Goal: Task Accomplishment & Management: Use online tool/utility

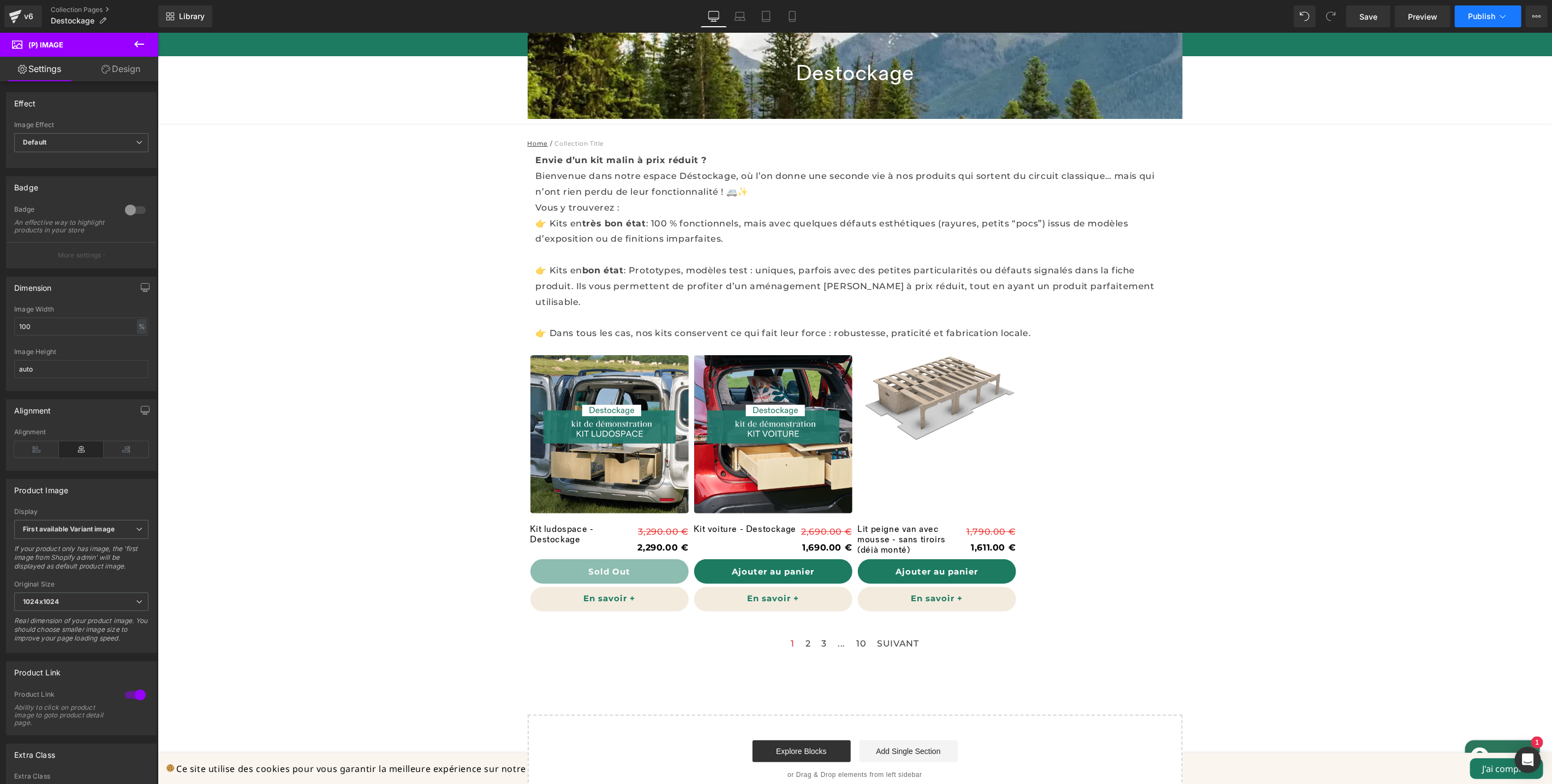
click at [1485, 15] on span "Publish" at bounding box center [1482, 16] width 27 height 8
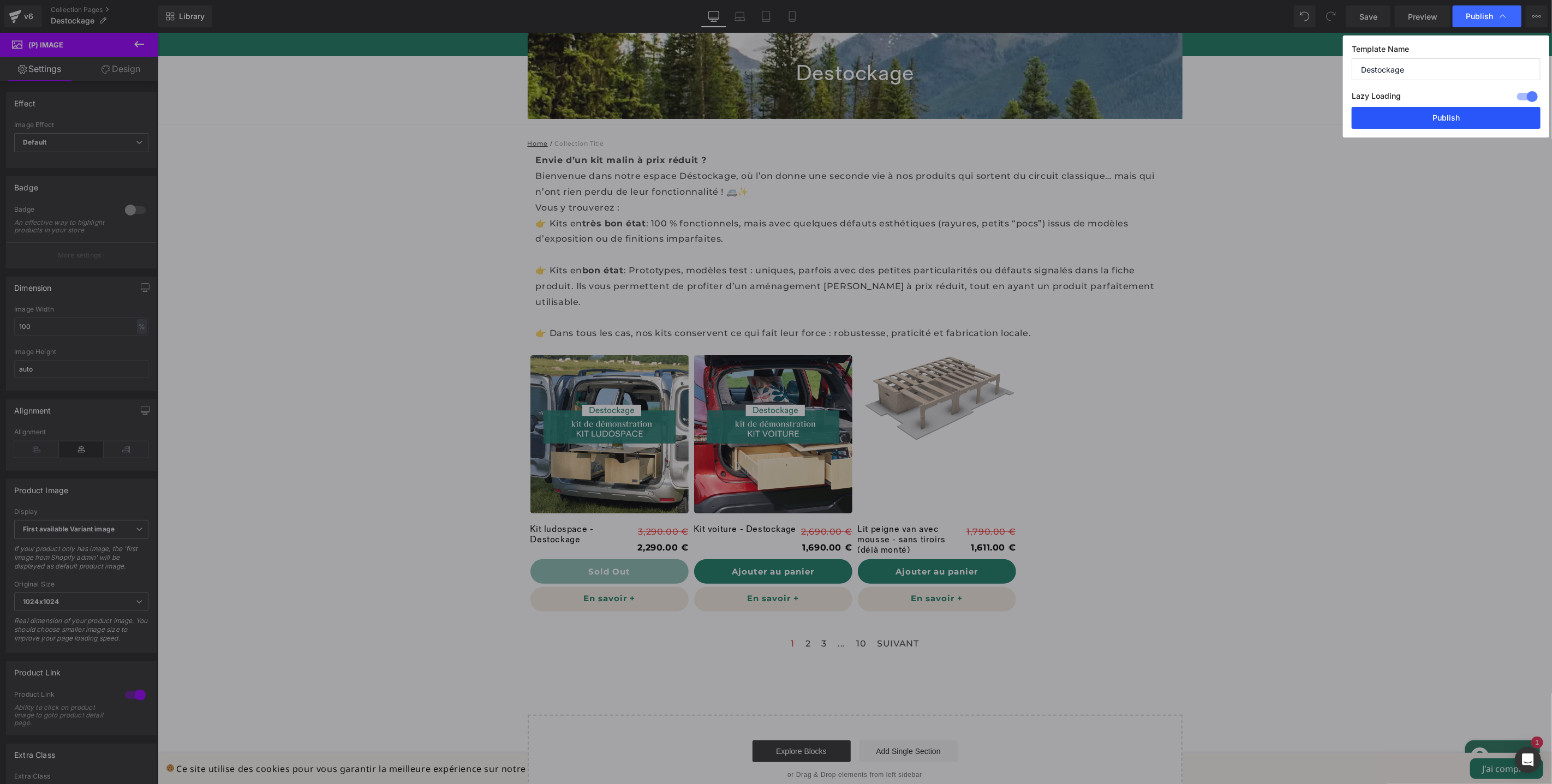
click at [1452, 121] on button "Publish" at bounding box center [1446, 117] width 189 height 22
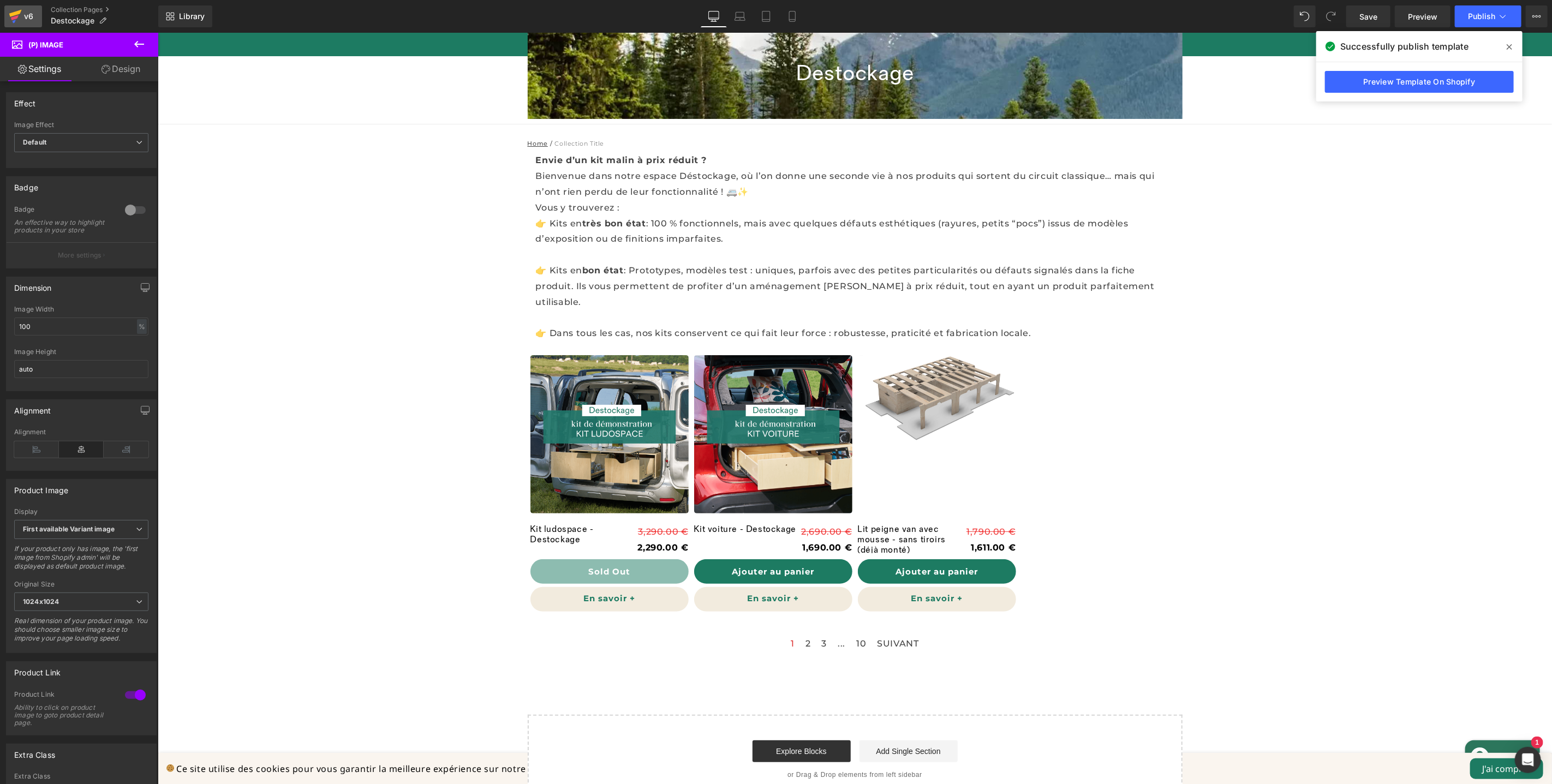
click at [18, 19] on icon at bounding box center [15, 16] width 13 height 27
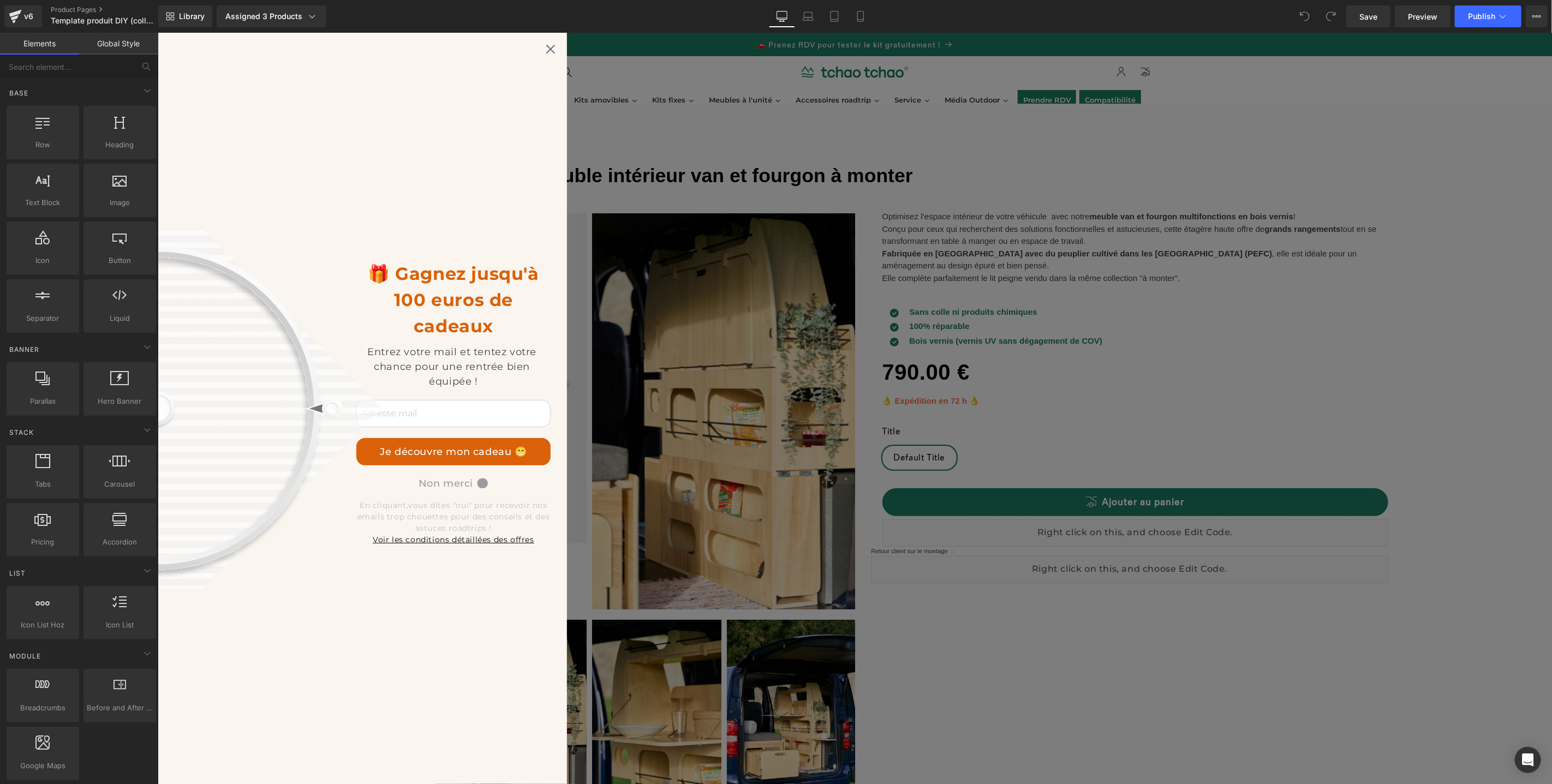
click at [552, 54] on div "🎁 Gagnez jusqu'à 100 euros de cadeaux Entrez votre mail et tentez votre chance …" at bounding box center [362, 408] width 410 height 752
click at [549, 49] on icon at bounding box center [550, 48] width 8 height 8
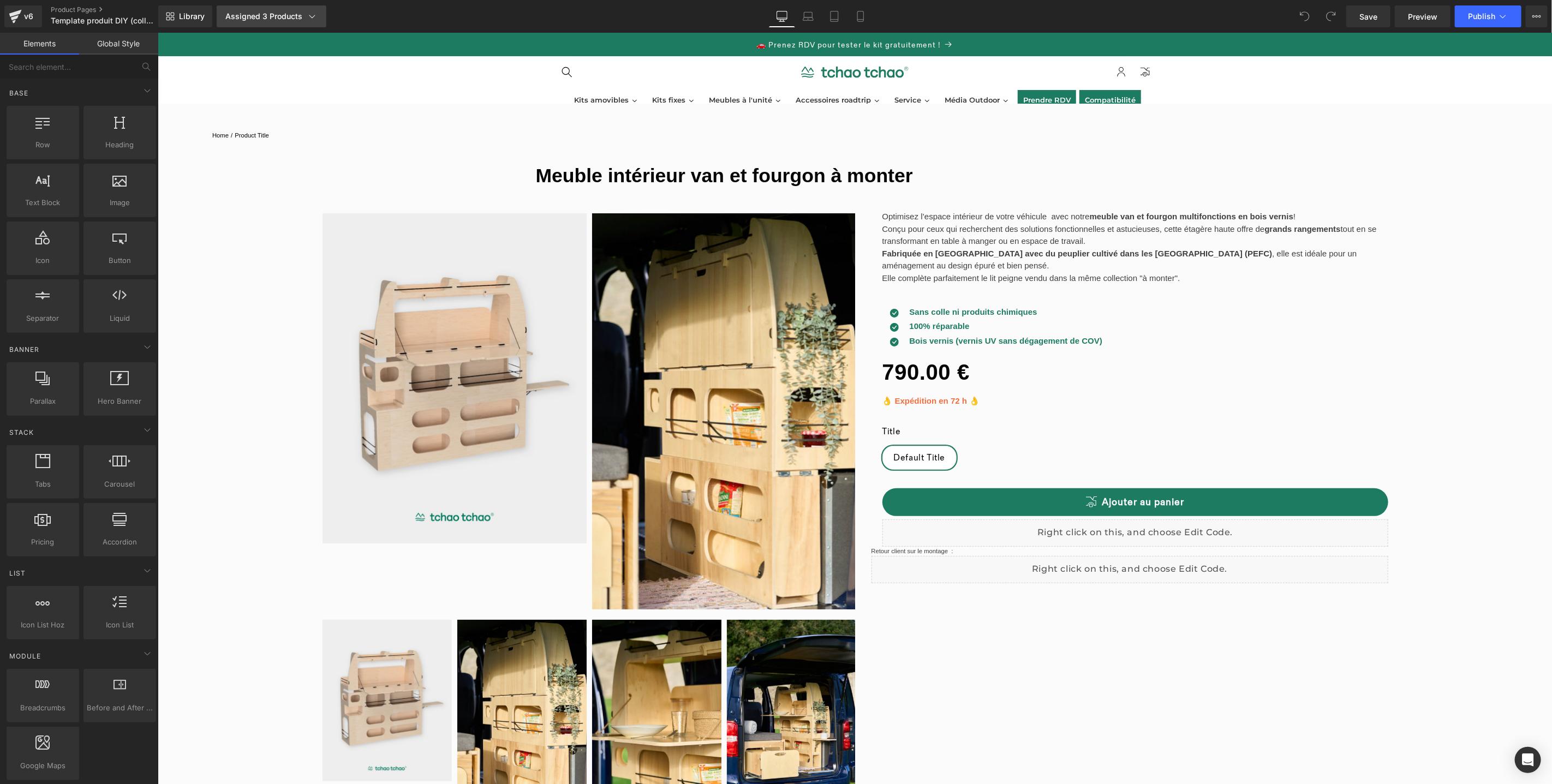
click at [253, 20] on div "Assigned 3 Products" at bounding box center [271, 17] width 92 height 11
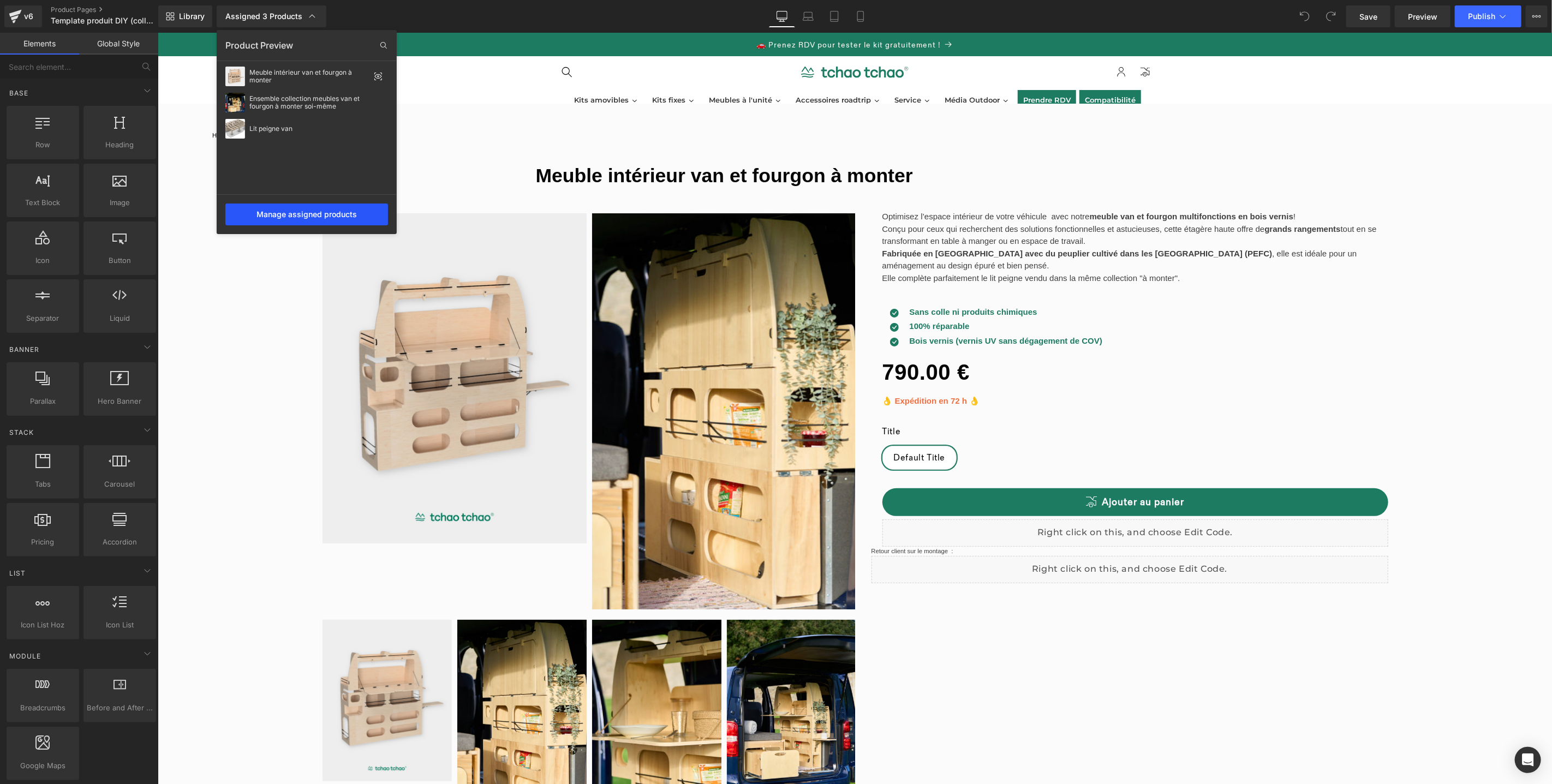
click at [331, 216] on div "Manage assigned products" at bounding box center [306, 214] width 162 height 22
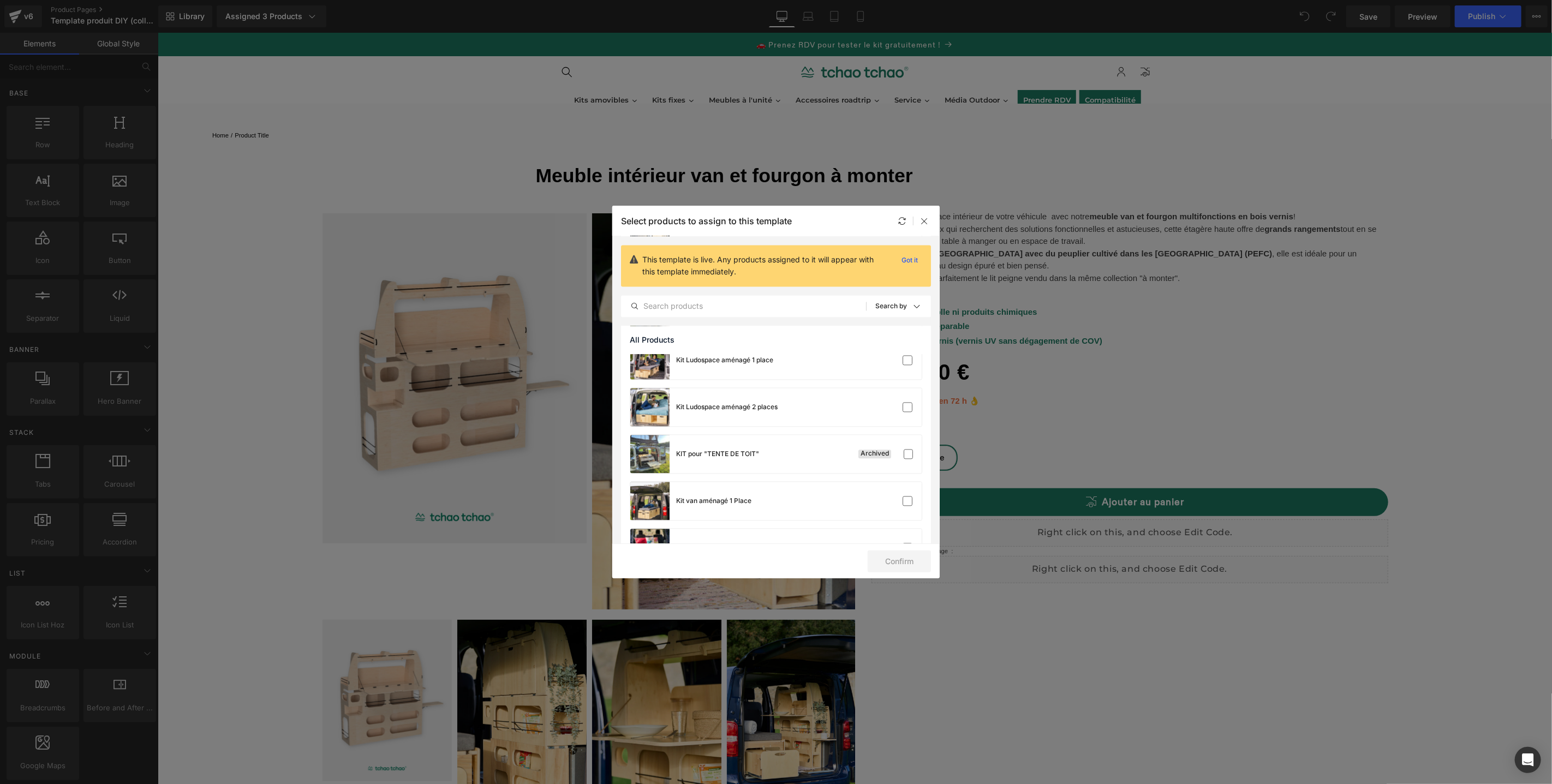
scroll to position [2376, 0]
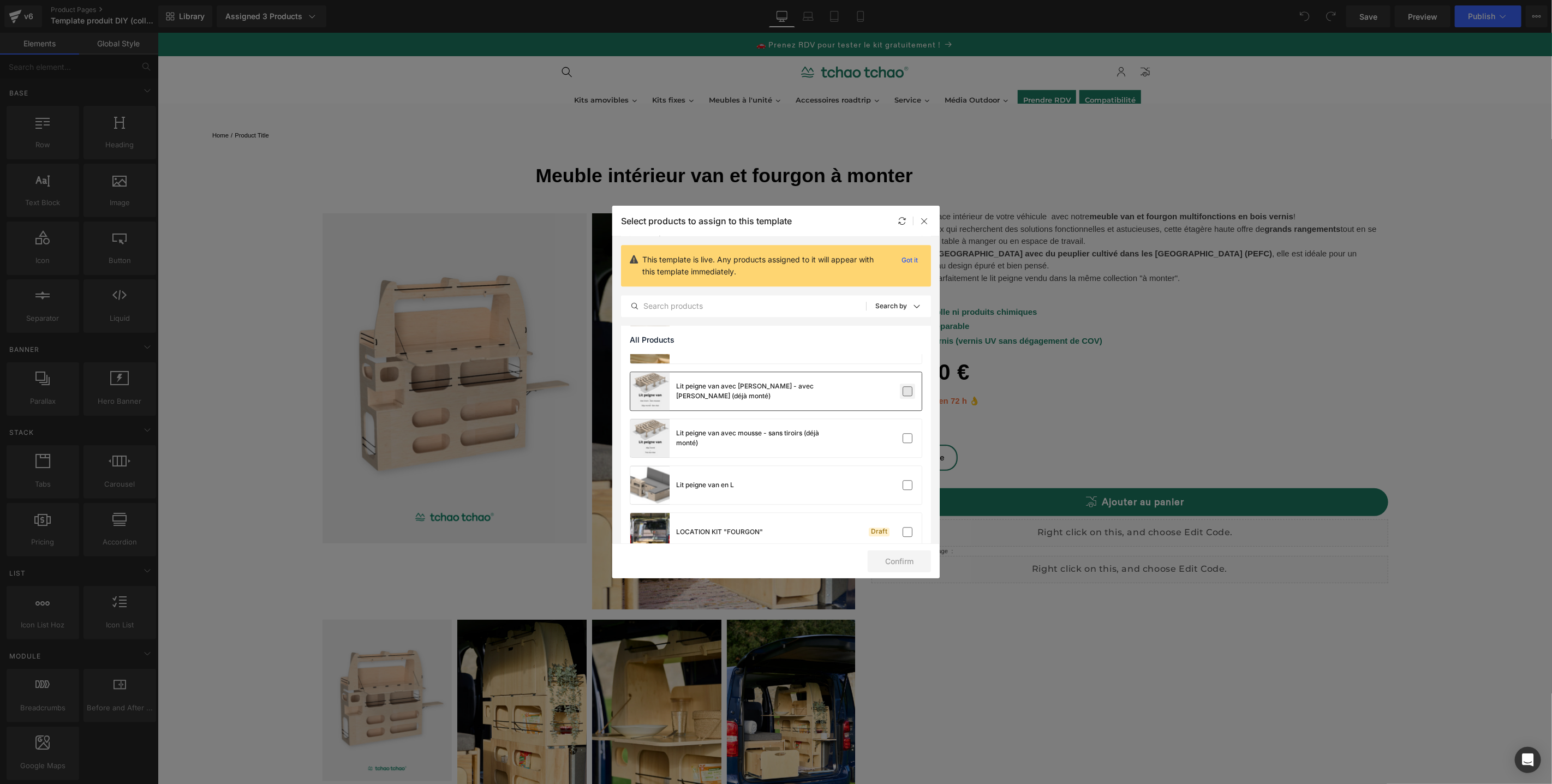
click at [908, 396] on label at bounding box center [908, 391] width 10 height 10
click at [908, 391] on input "checkbox" at bounding box center [908, 391] width 0 height 0
click at [903, 433] on label at bounding box center [908, 438] width 10 height 10
click at [908, 438] on input "checkbox" at bounding box center [908, 438] width 0 height 0
click at [899, 558] on button "Confirm" at bounding box center [899, 561] width 63 height 22
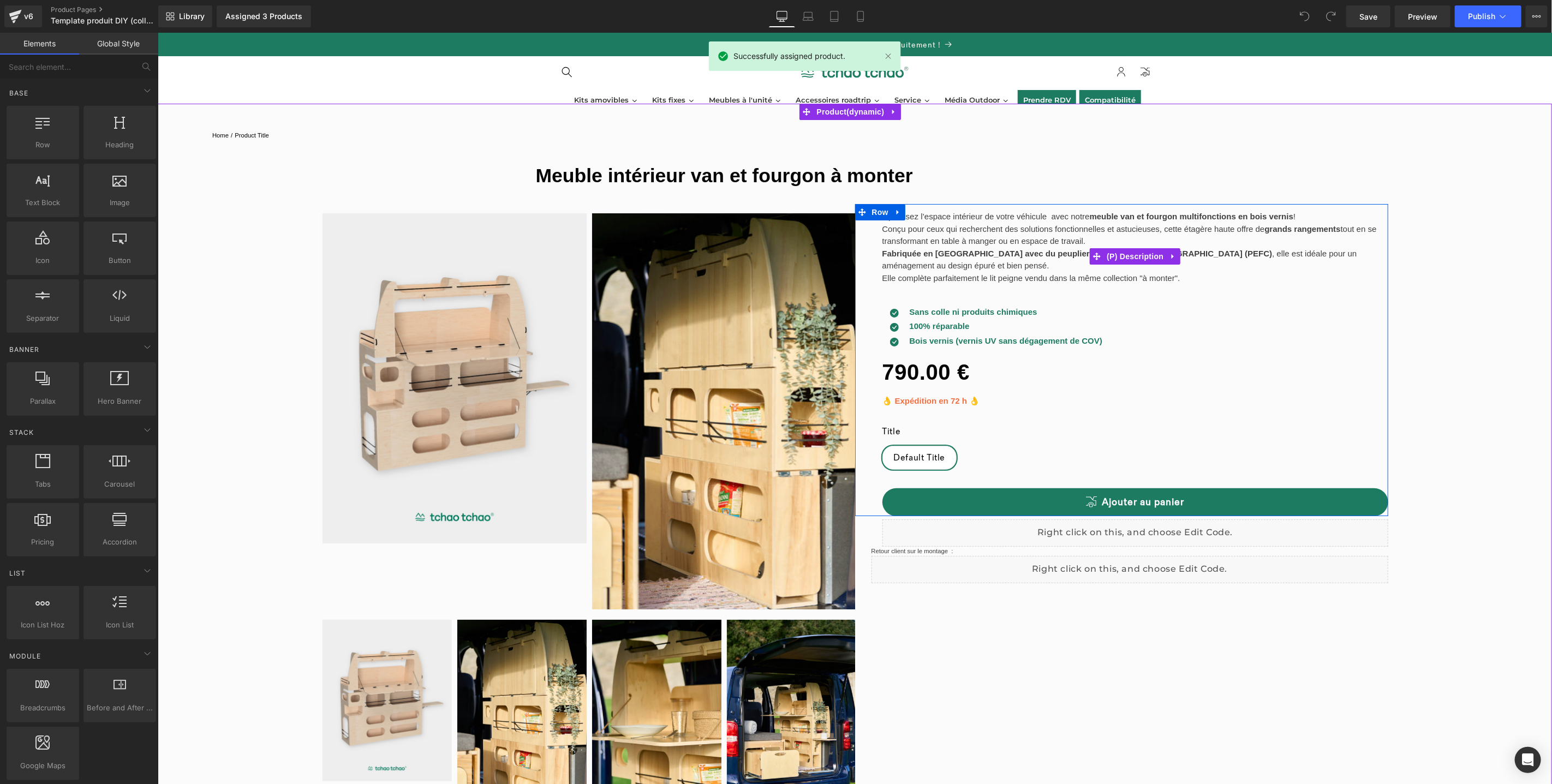
click at [925, 223] on p "Conçu pour ceux qui recherchent des solutions fonctionnelles et astucieuses, ce…" at bounding box center [1135, 235] width 507 height 25
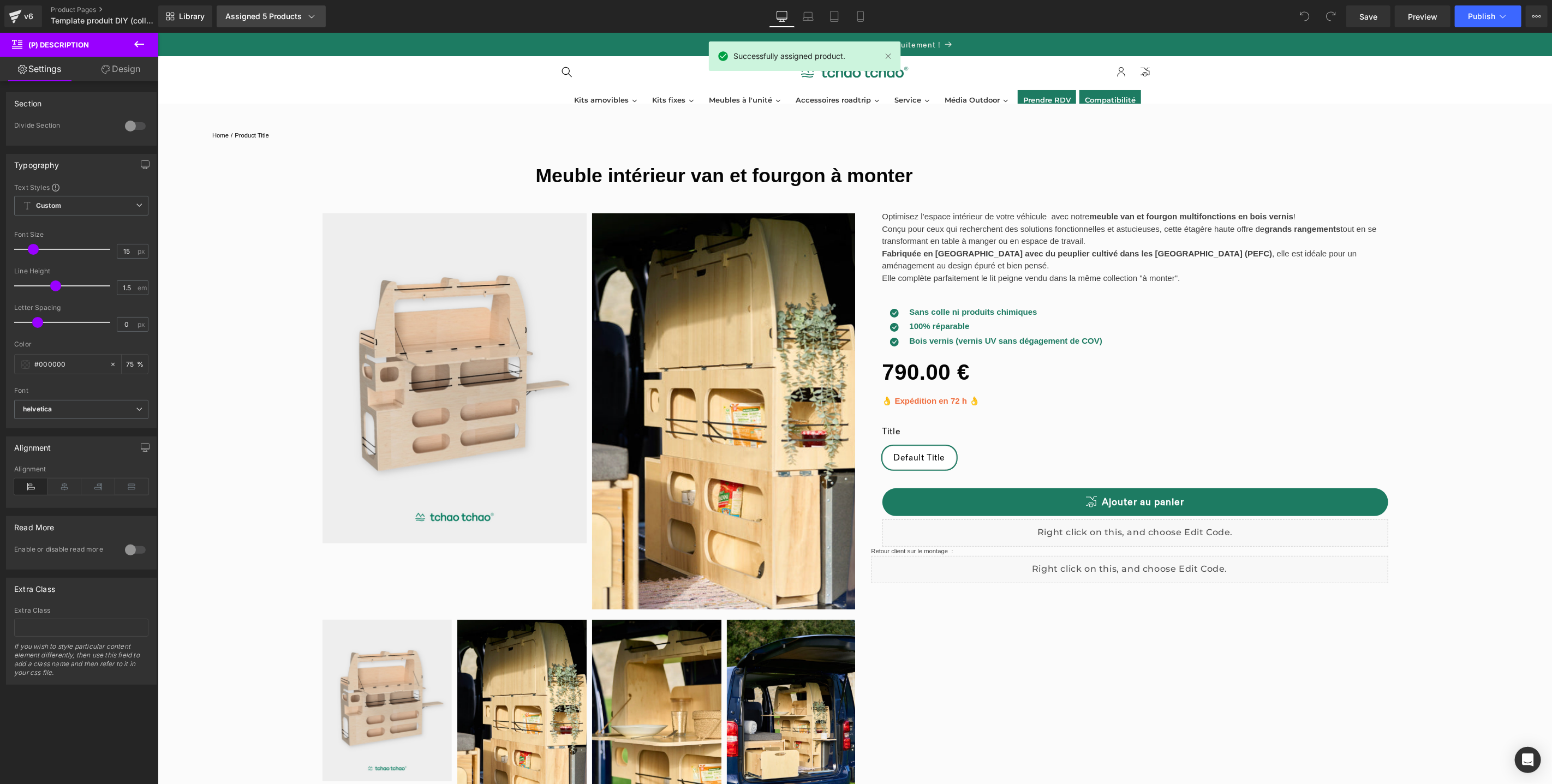
click at [285, 19] on div "Assigned 5 Products" at bounding box center [271, 17] width 92 height 11
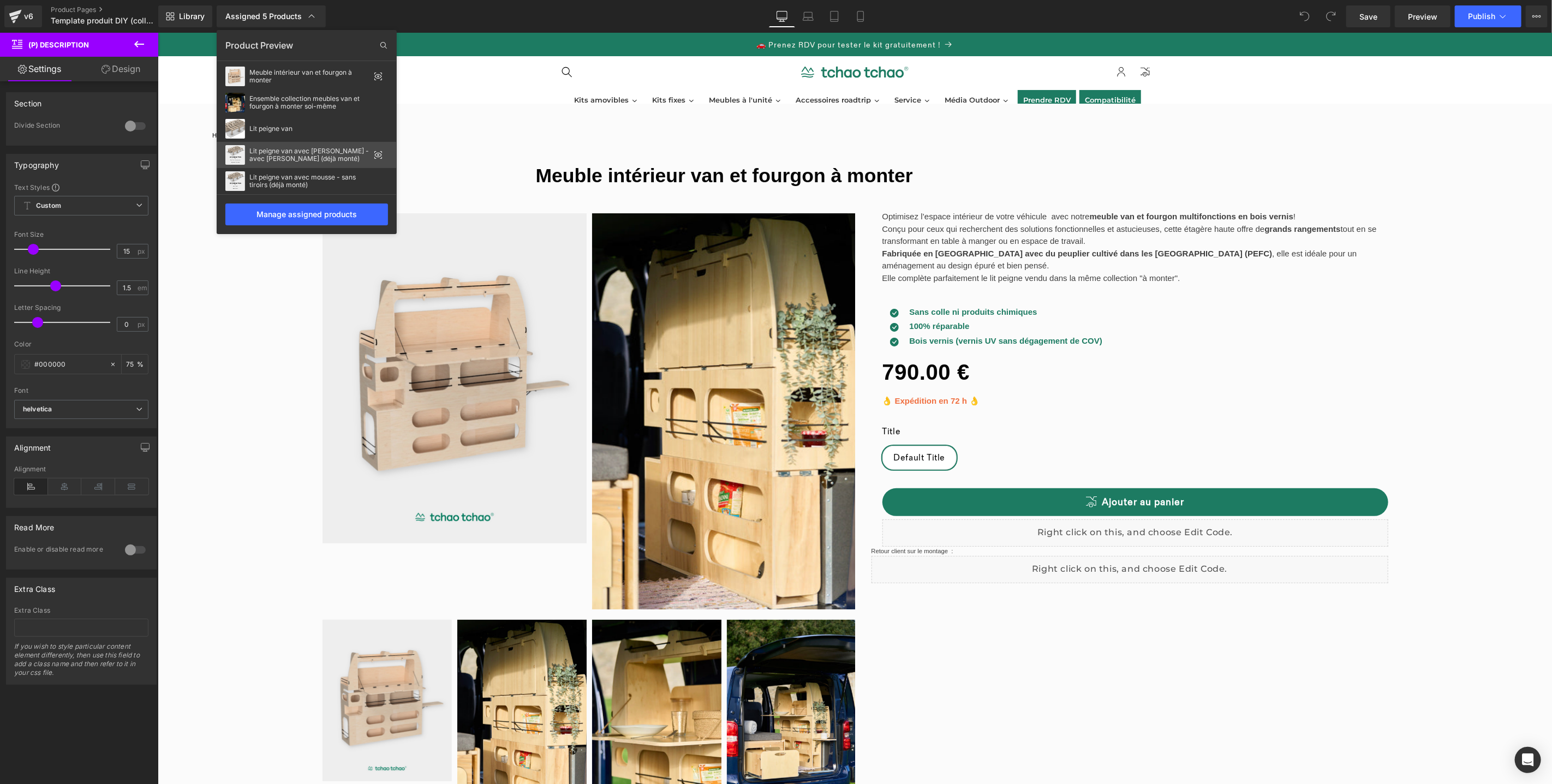
click at [378, 157] on icon at bounding box center [379, 155] width 7 height 4
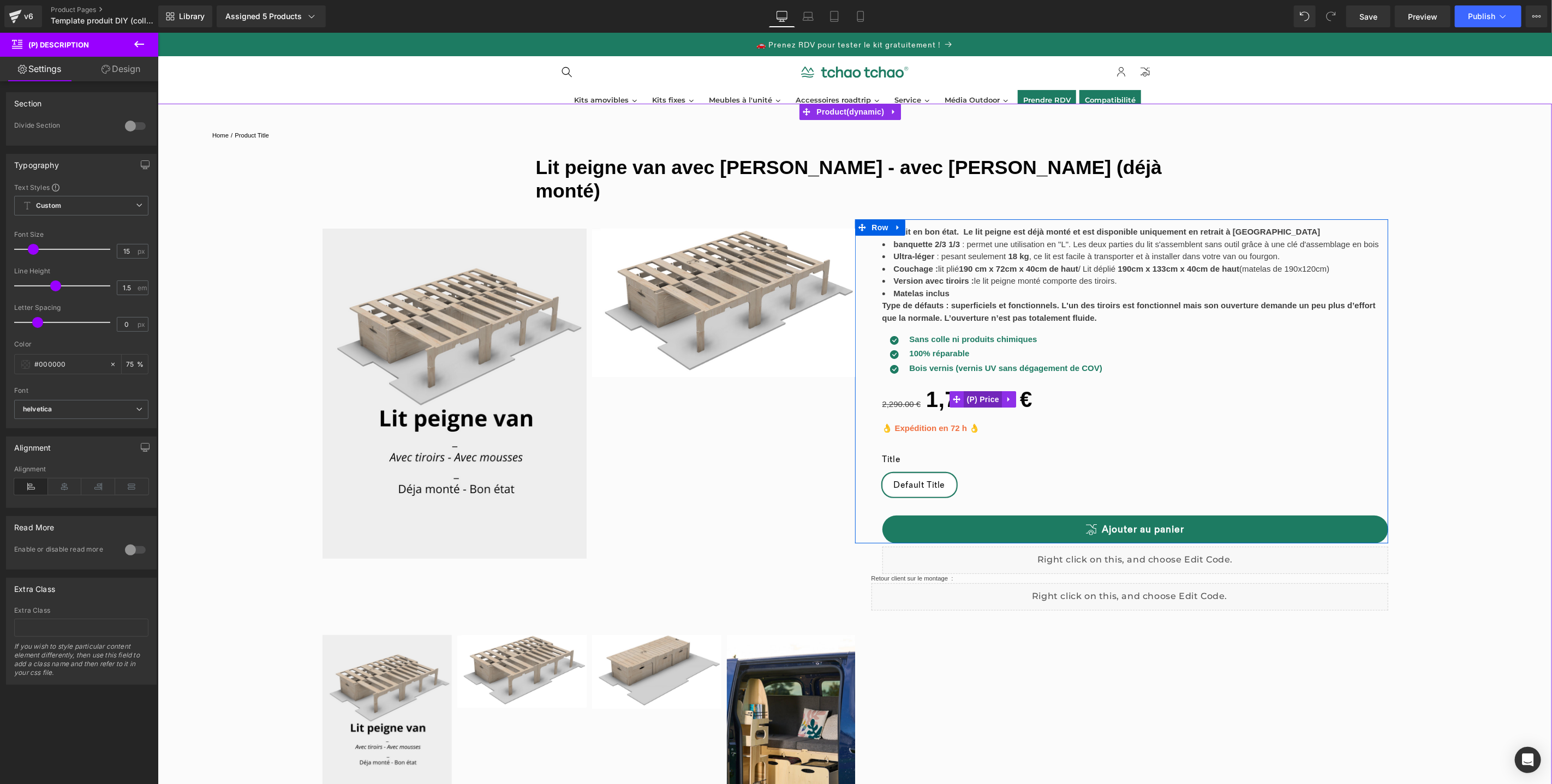
click at [978, 388] on div "2,290.00 € 1,700.00 € (P) Price" at bounding box center [1135, 399] width 507 height 39
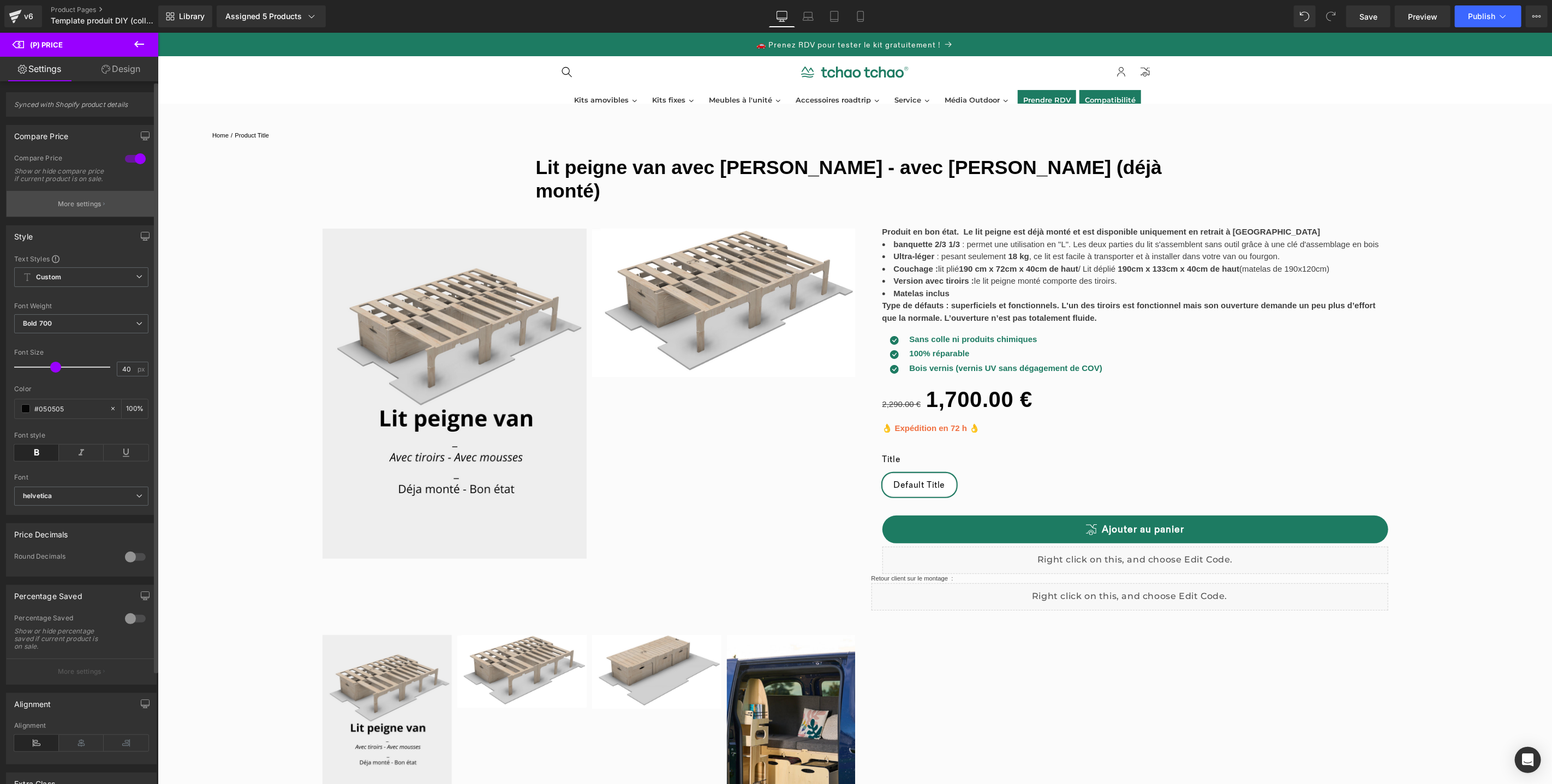
click at [84, 209] on p "More settings" at bounding box center [79, 204] width 44 height 10
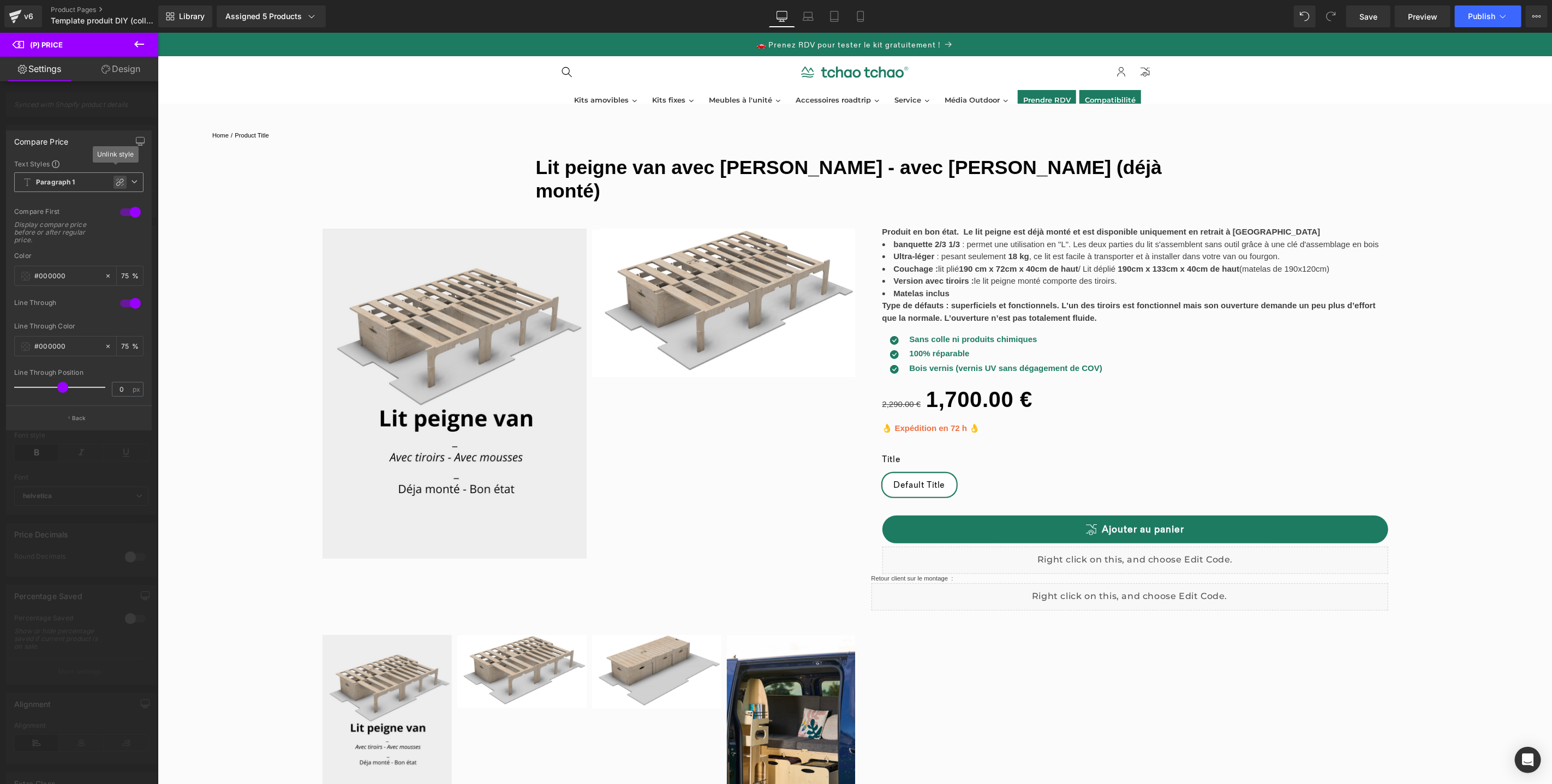
click at [124, 180] on div at bounding box center [120, 182] width 13 height 13
type input "15"
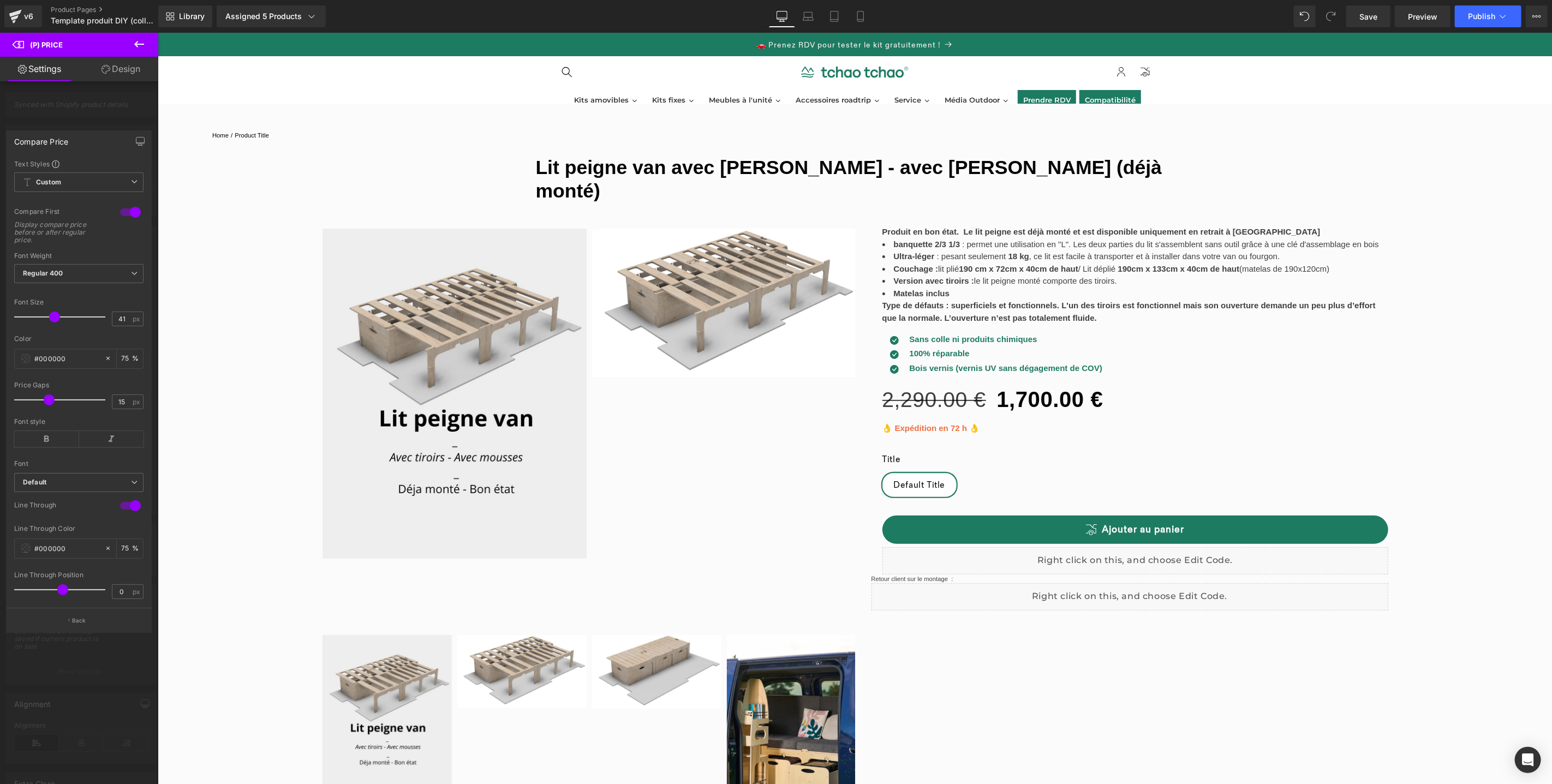
drag, startPoint x: 37, startPoint y: 319, endPoint x: 56, endPoint y: 320, distance: 19.0
click at [56, 320] on span at bounding box center [55, 318] width 11 height 11
click at [861, 17] on icon at bounding box center [861, 17] width 11 height 11
type input "12"
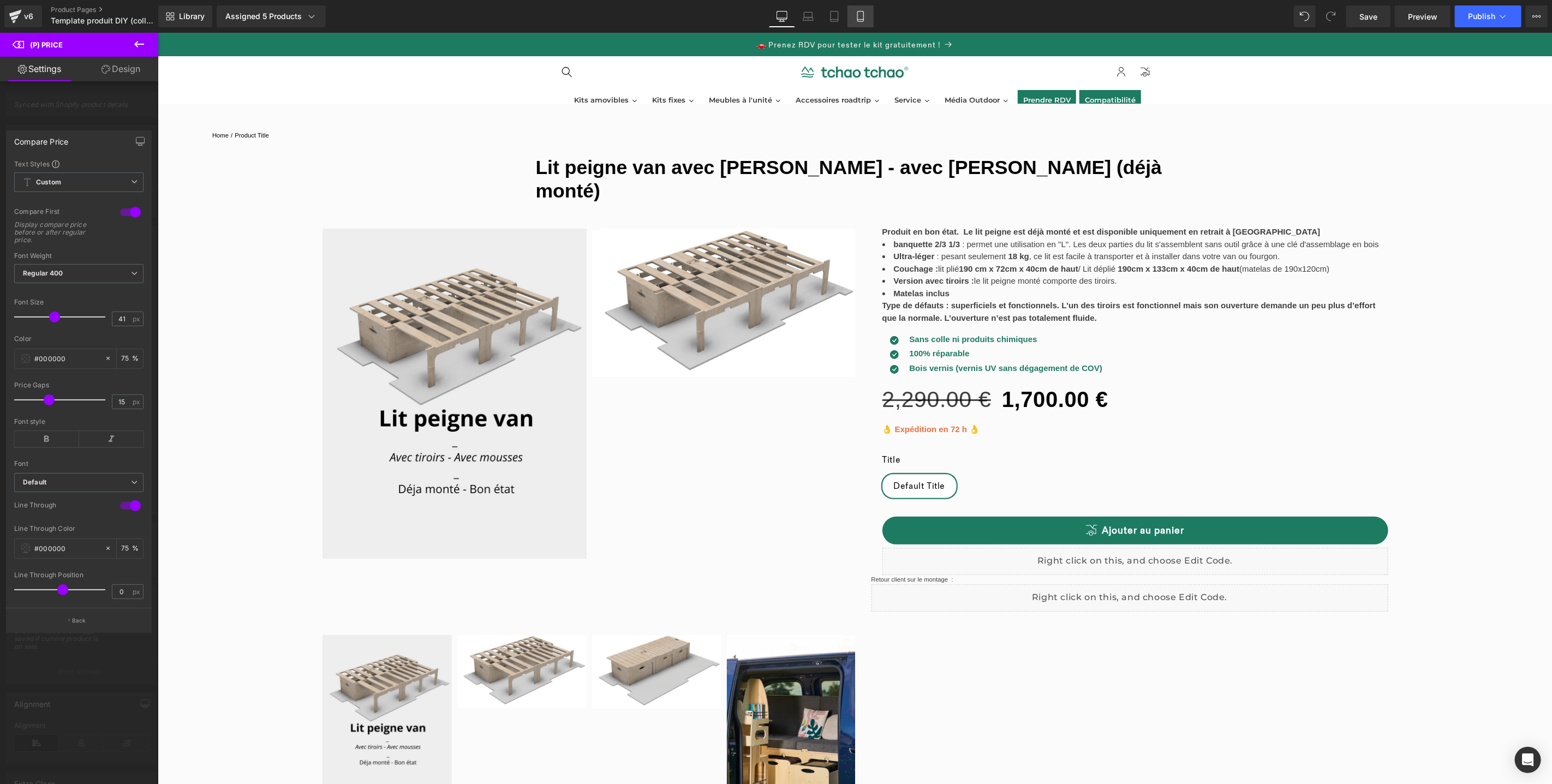
type input "75"
type input "39"
type input "100"
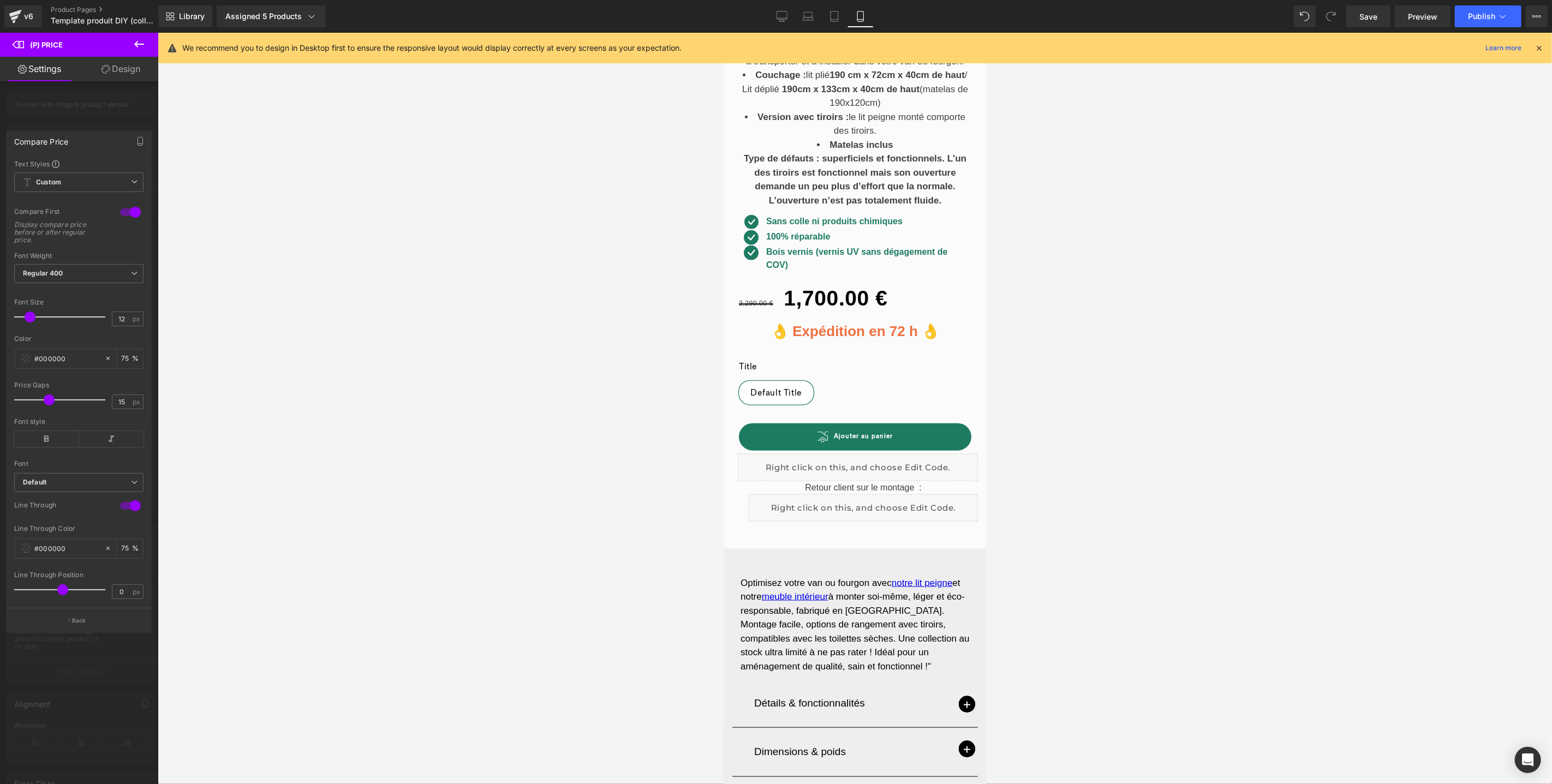
scroll to position [499, 0]
type input "36"
drag, startPoint x: 36, startPoint y: 318, endPoint x: 53, endPoint y: 318, distance: 17.0
click at [53, 318] on span at bounding box center [51, 318] width 11 height 11
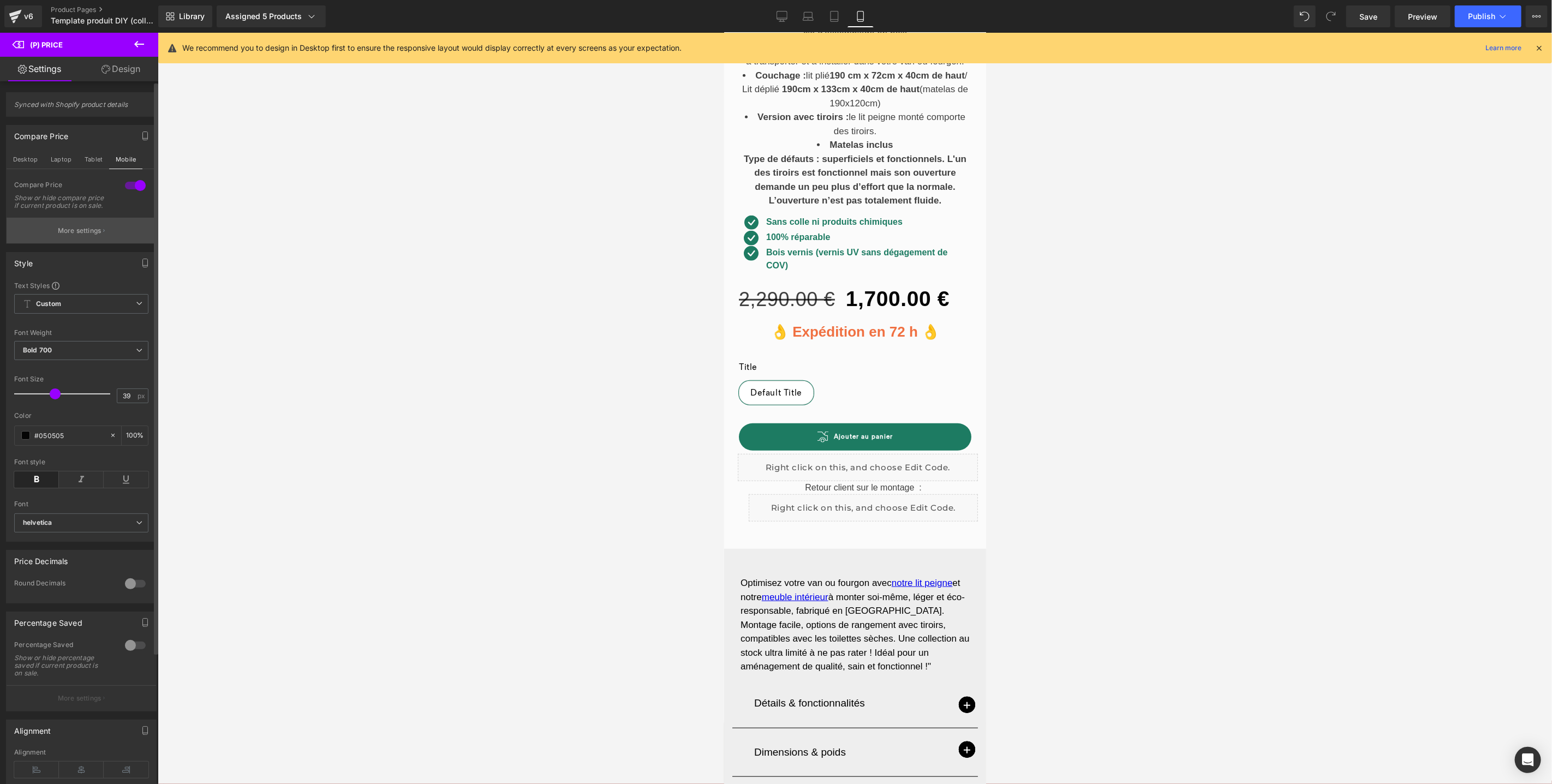
click at [92, 236] on p "More settings" at bounding box center [79, 231] width 44 height 10
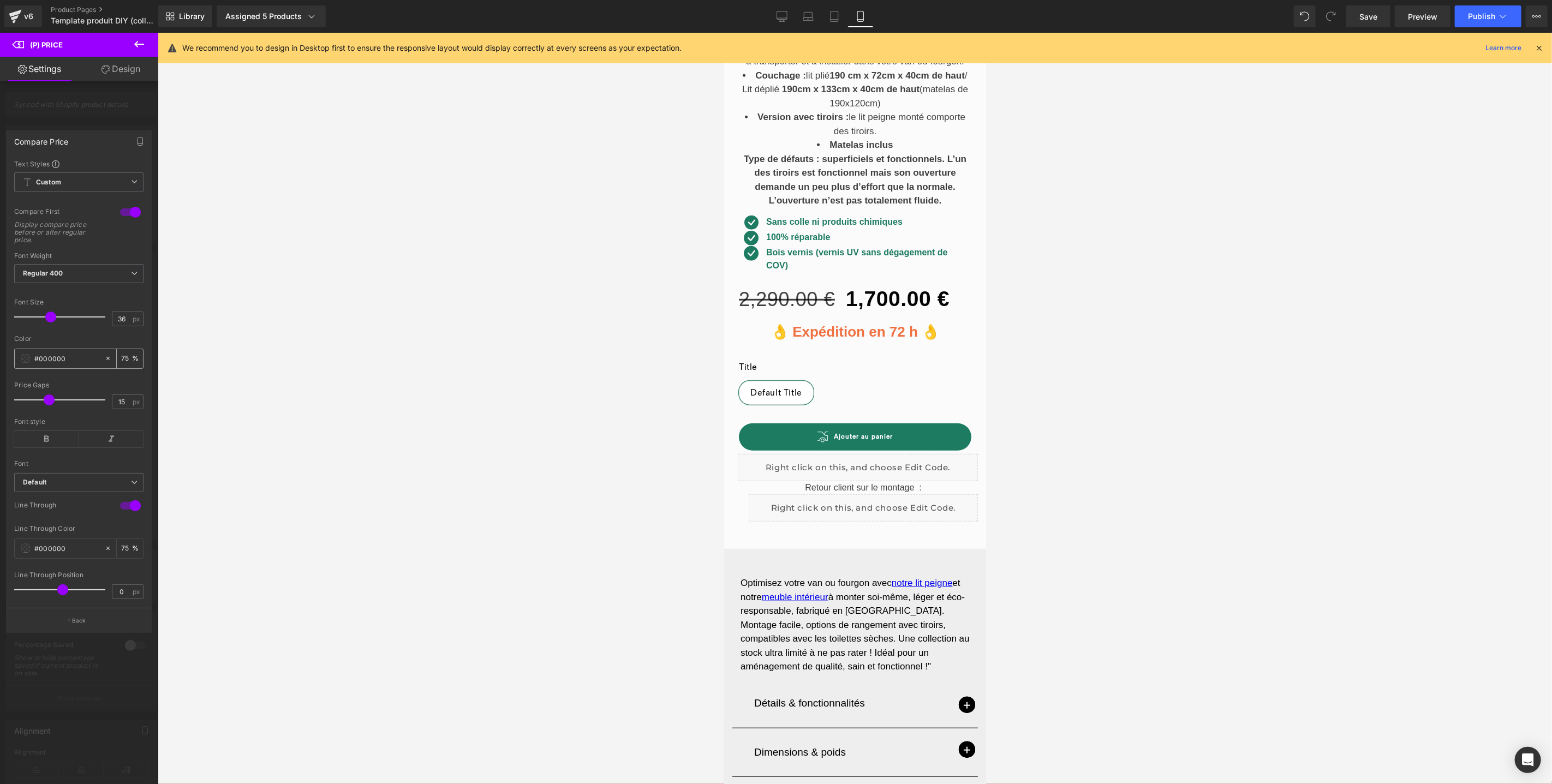
click at [24, 365] on div "#000000" at bounding box center [59, 358] width 89 height 19
click at [26, 362] on span at bounding box center [25, 358] width 8 height 8
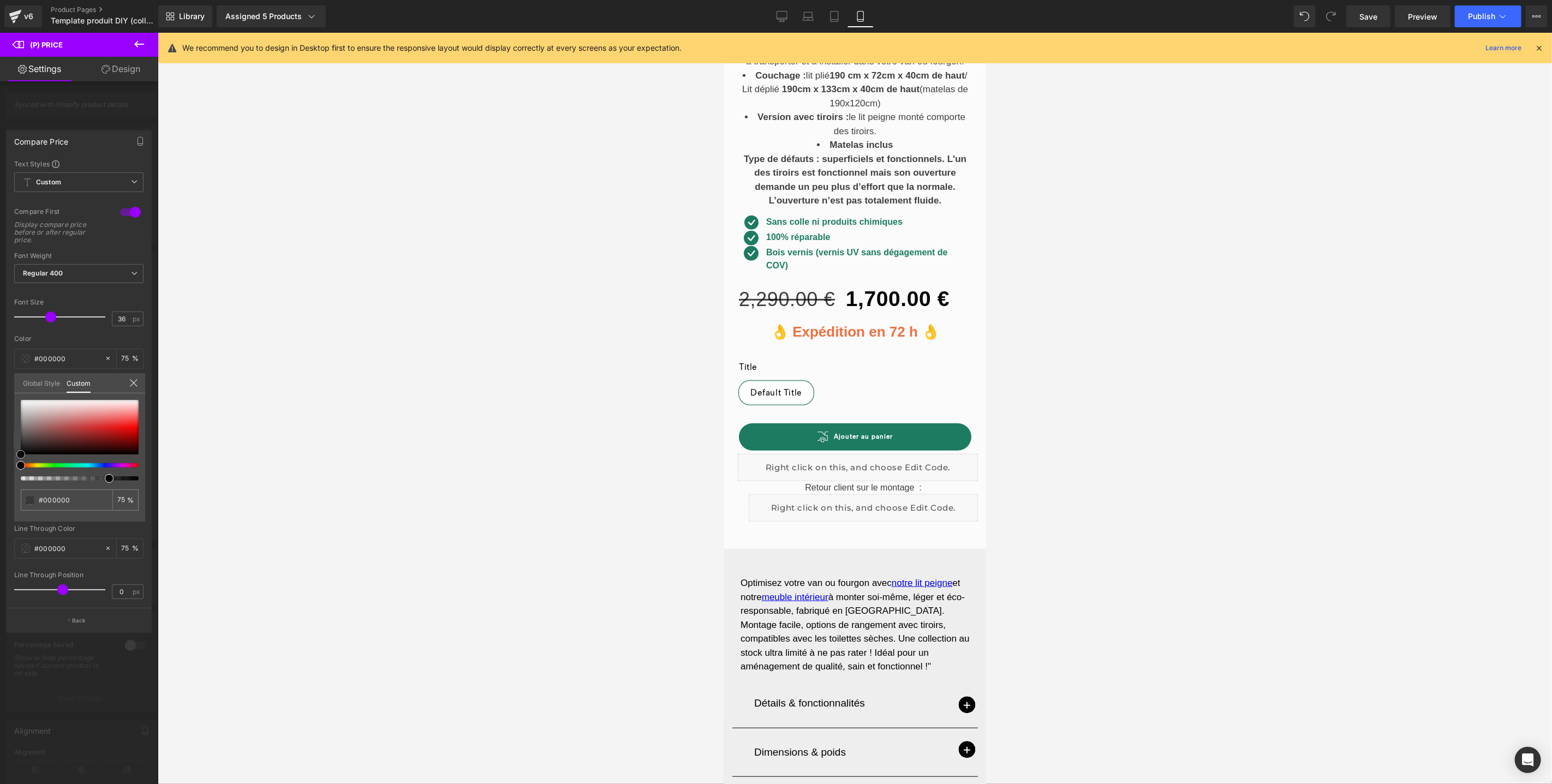
click at [133, 426] on div at bounding box center [80, 427] width 118 height 55
type input "#f91515"
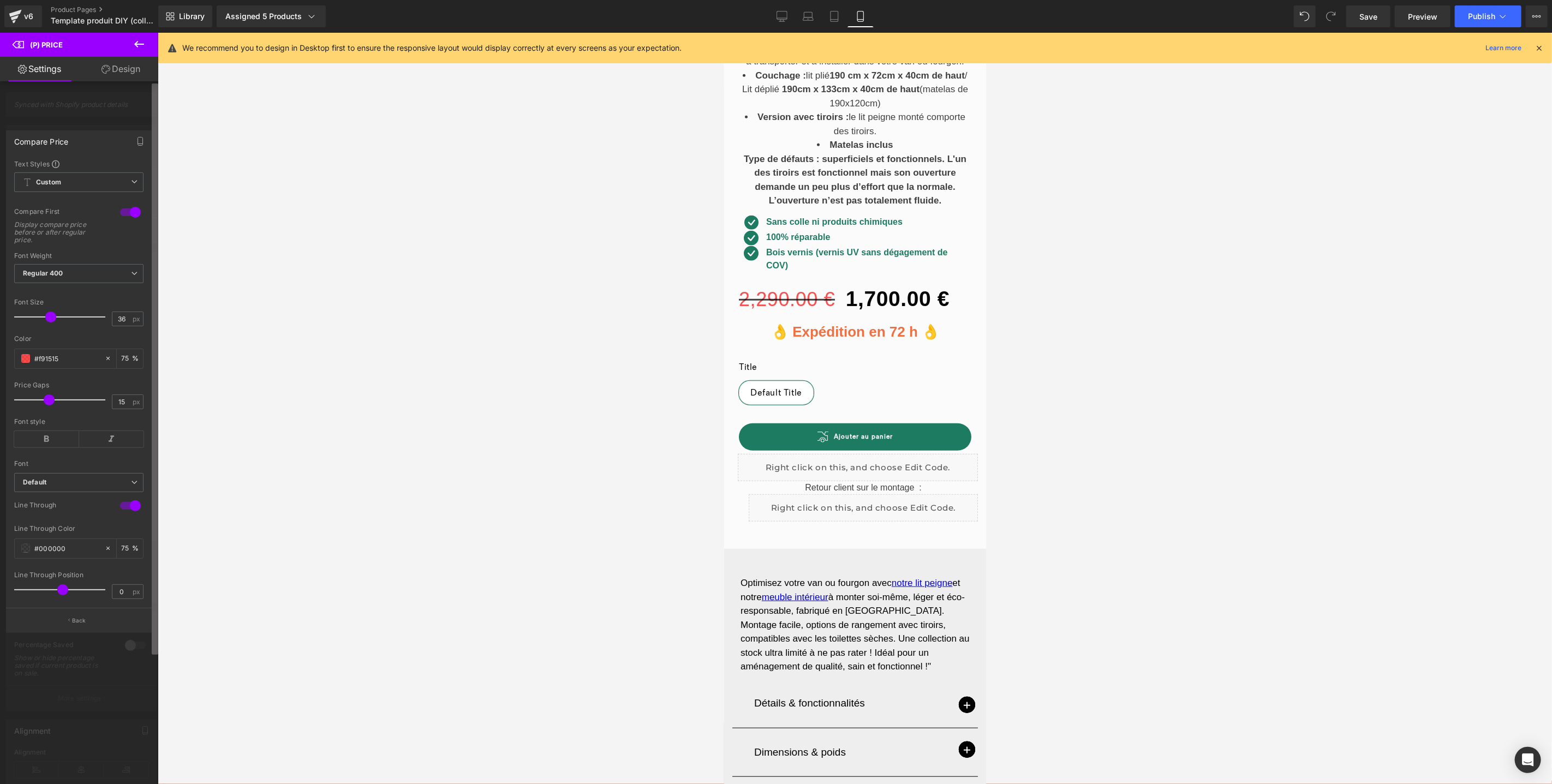
drag, startPoint x: 159, startPoint y: 395, endPoint x: 157, endPoint y: 400, distance: 5.4
click at [160, 395] on div at bounding box center [854, 409] width 1395 height 752
click at [26, 549] on span at bounding box center [25, 548] width 8 height 8
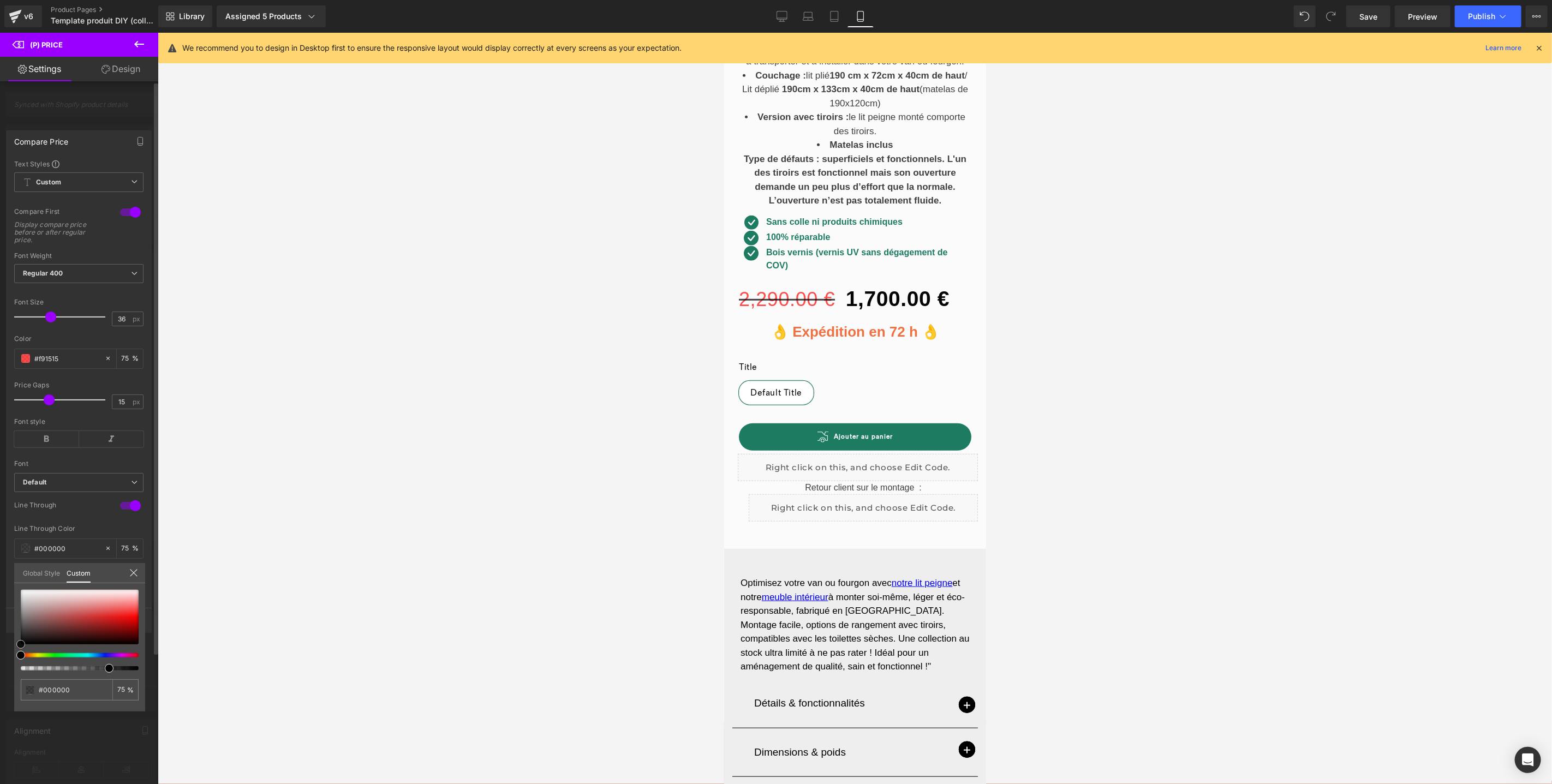
type input "#f70c0c"
click at [131, 617] on div at bounding box center [80, 618] width 118 height 55
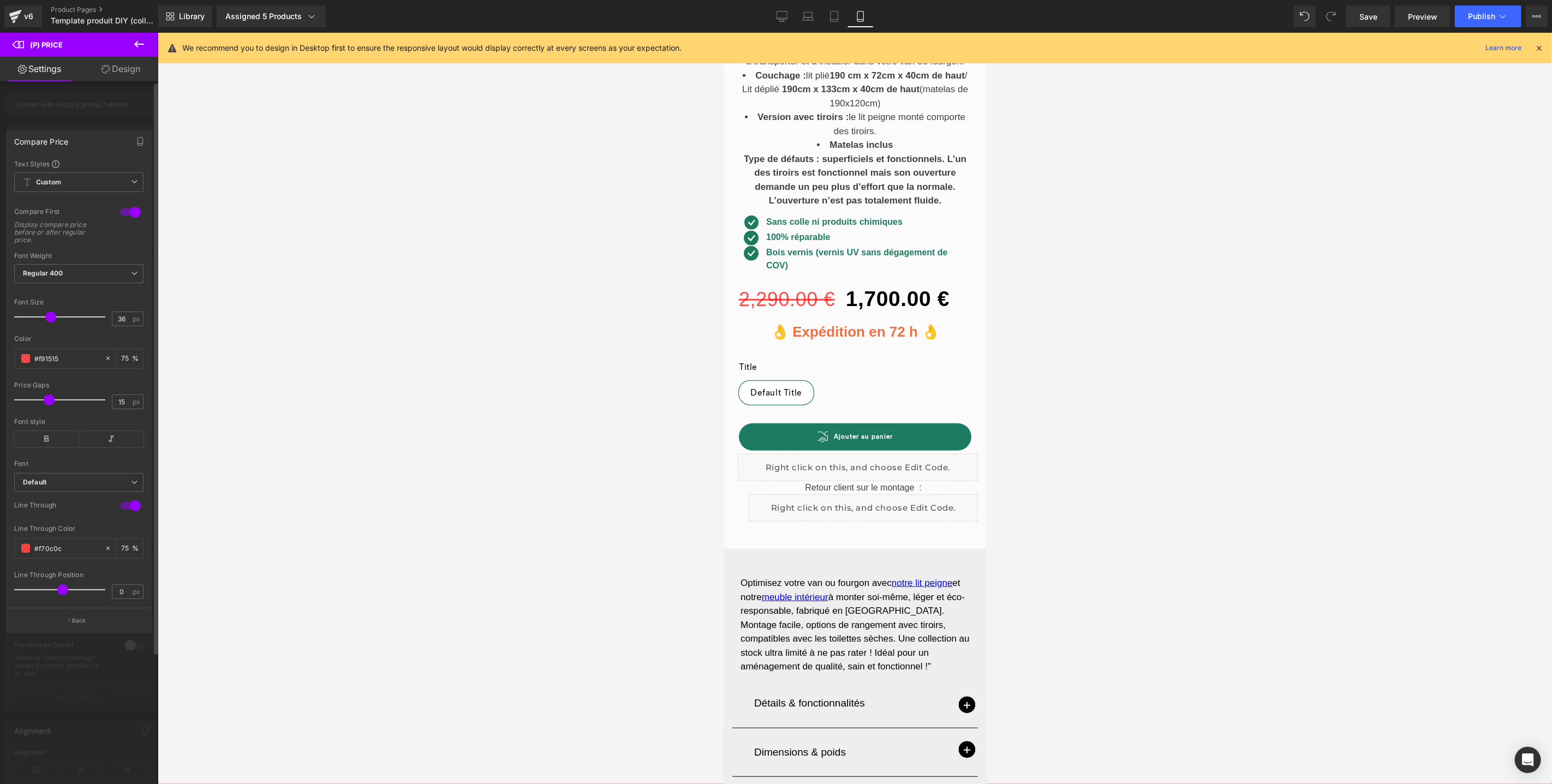
click at [26, 358] on span at bounding box center [25, 358] width 8 height 8
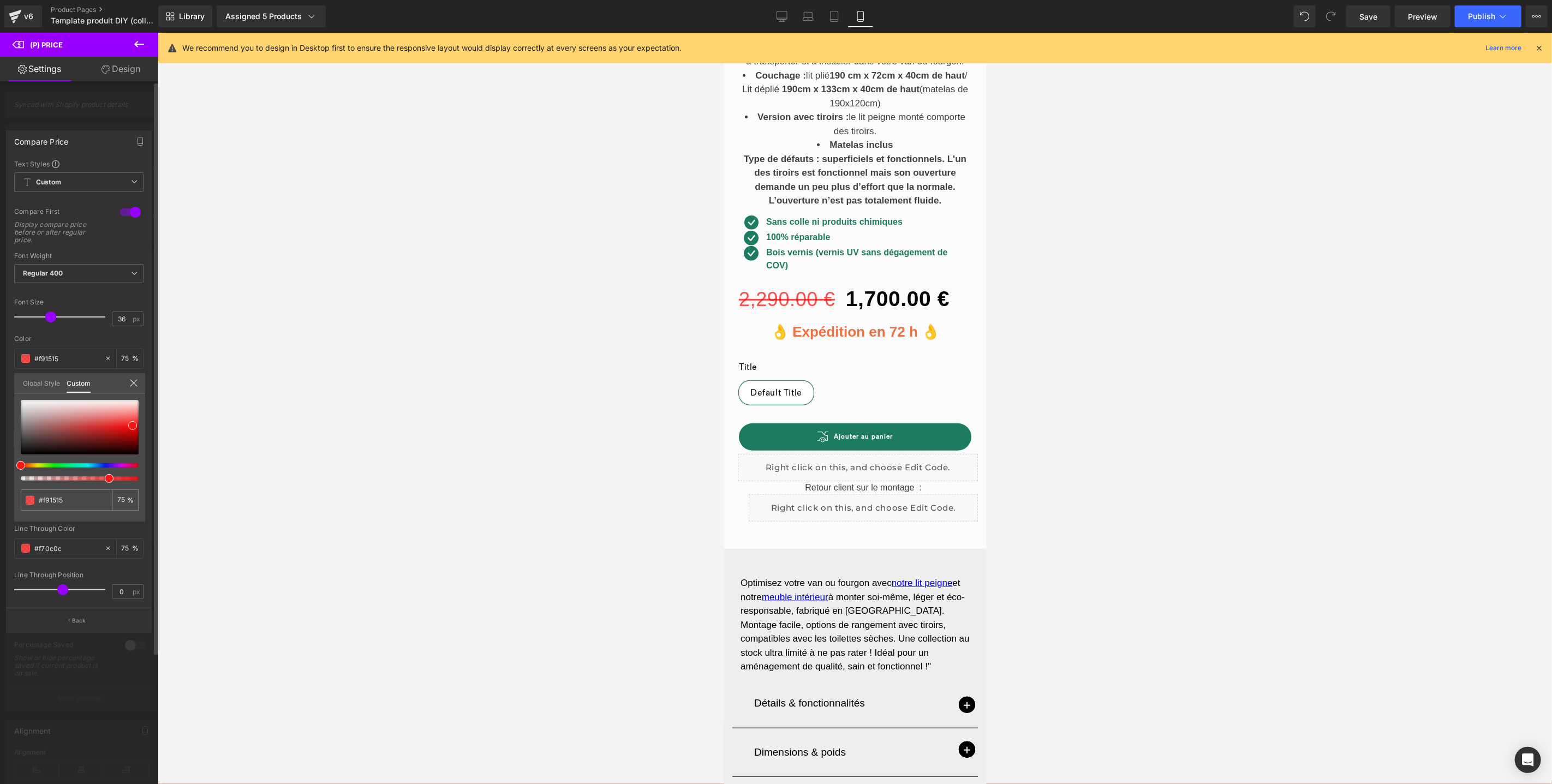
type input "78"
type input "85"
type input "97"
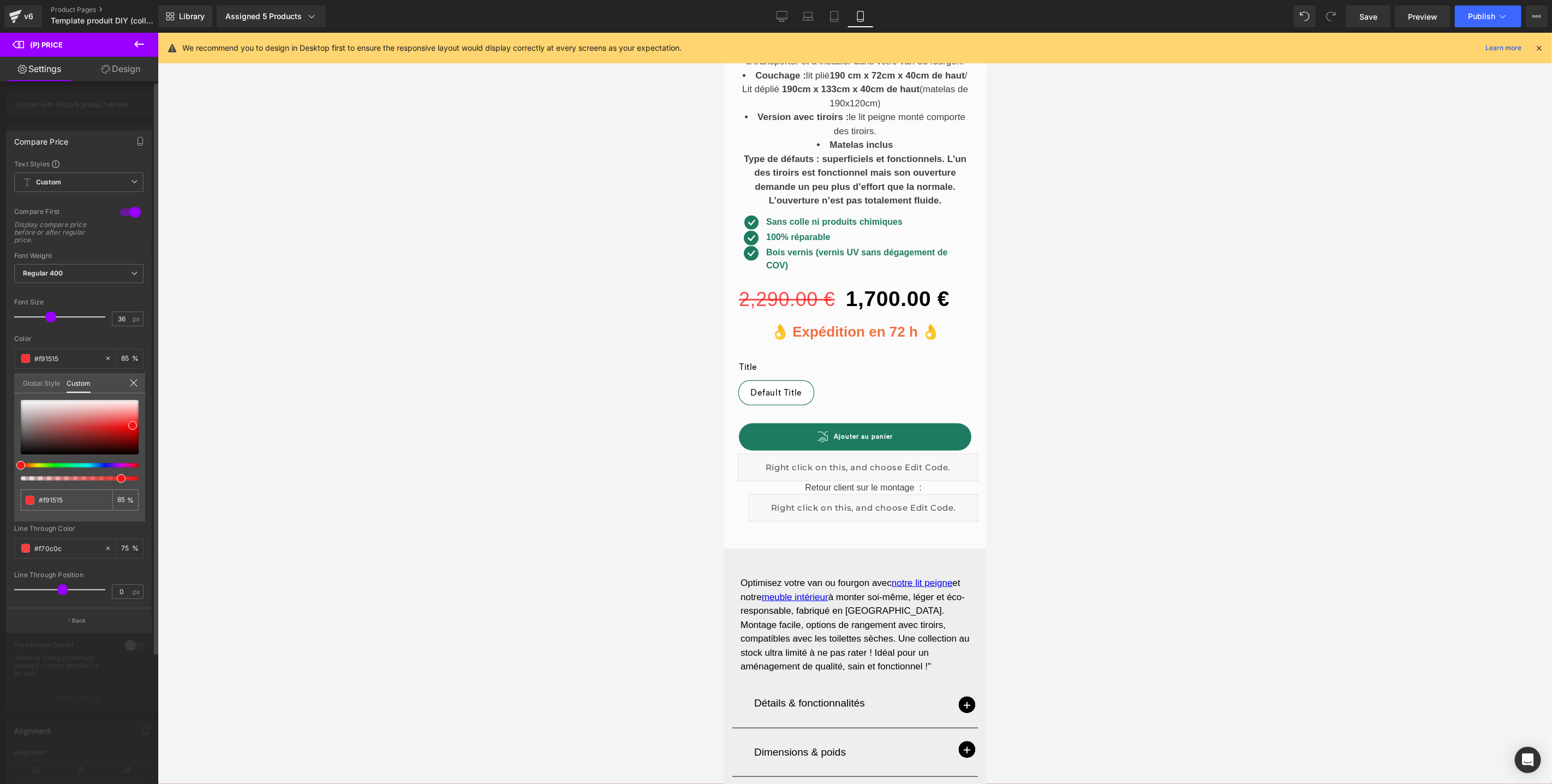
type input "97"
type input "100"
drag, startPoint x: 110, startPoint y: 480, endPoint x: 143, endPoint y: 478, distance: 33.1
click at [143, 478] on div "#f91515 100 %" at bounding box center [79, 460] width 131 height 122
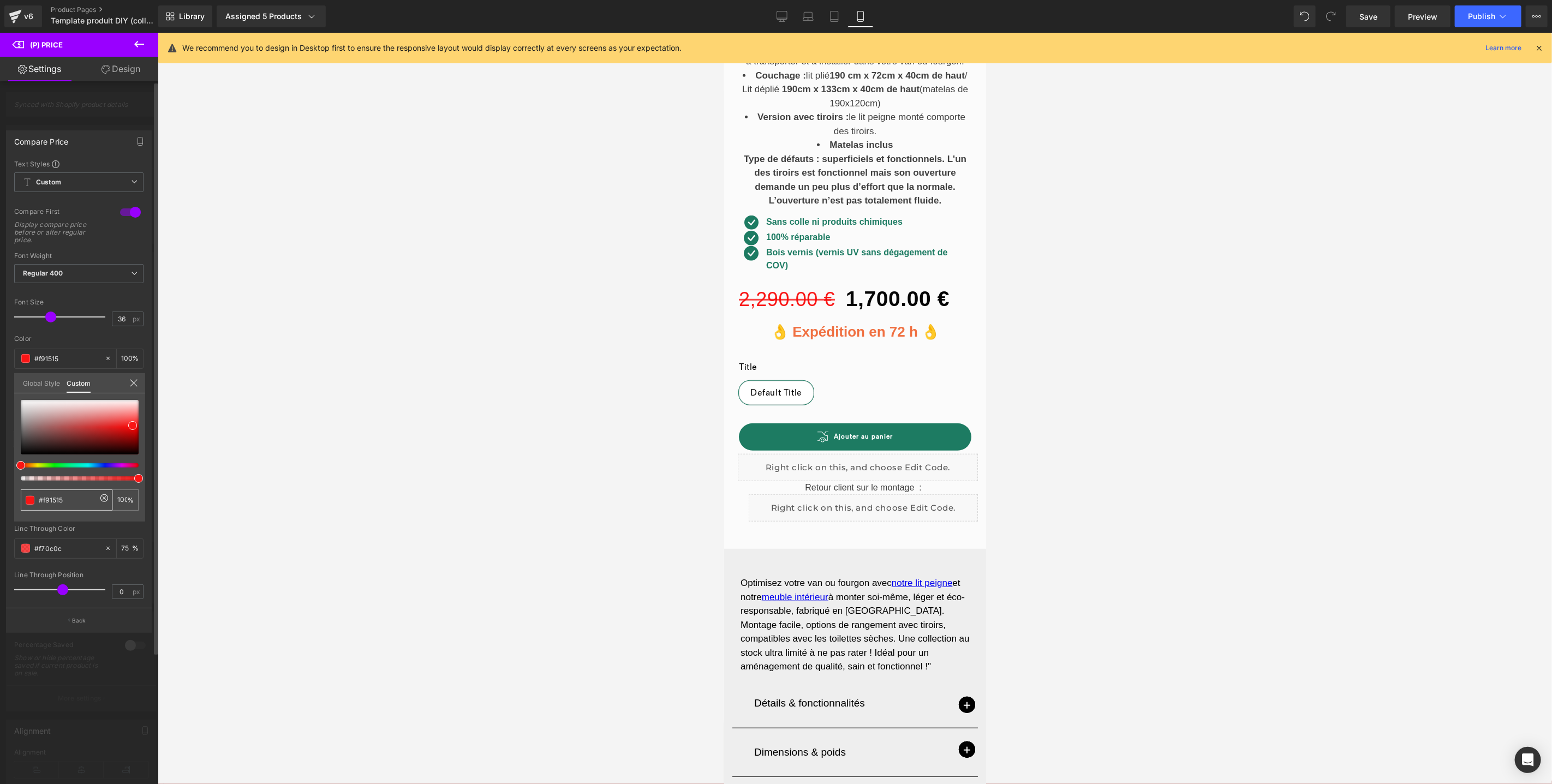
click at [81, 500] on input "#f91515" at bounding box center [67, 500] width 58 height 11
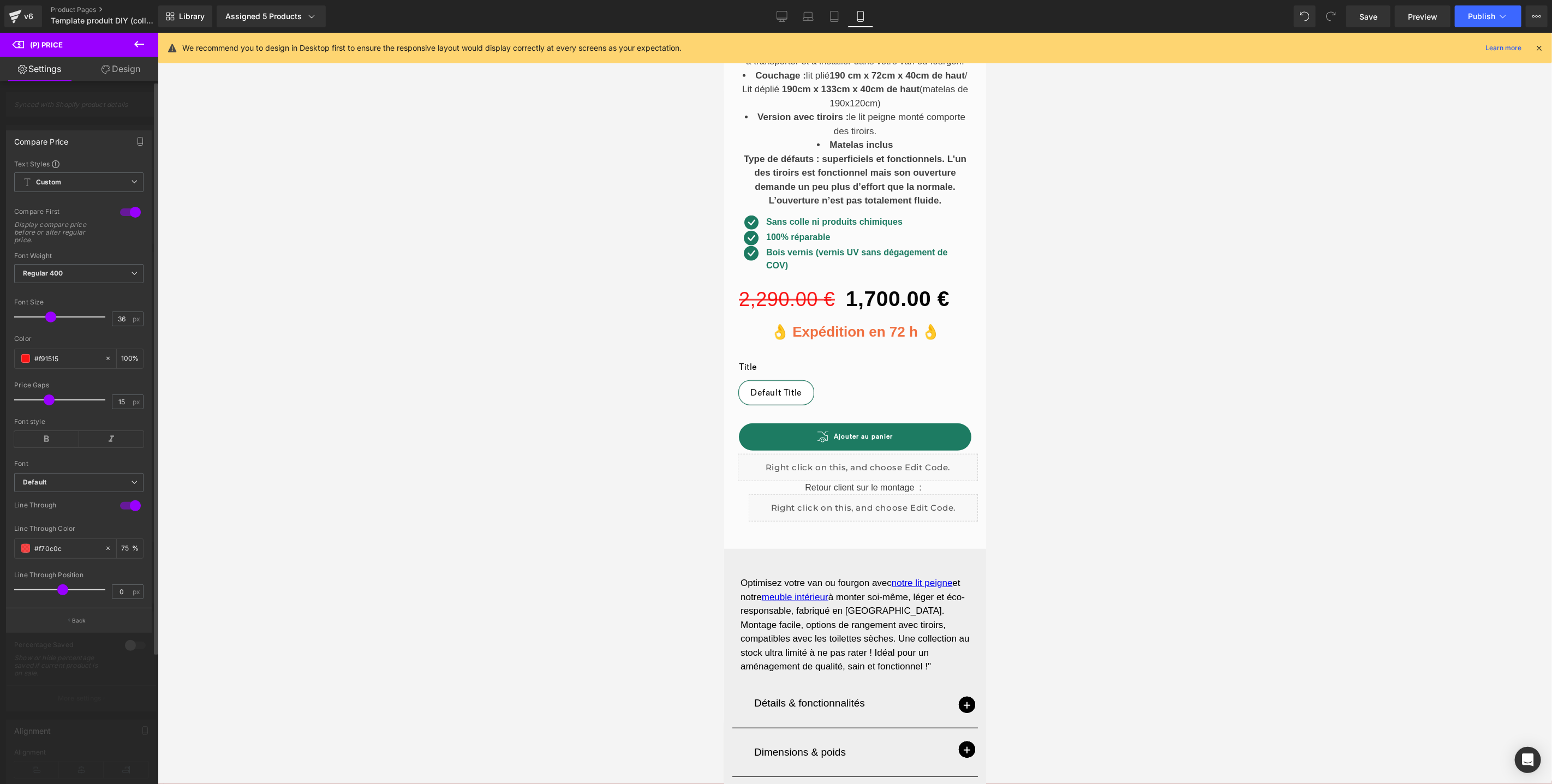
click at [74, 545] on input "#f70c0c" at bounding box center [67, 548] width 65 height 12
paste input "f91515"
type input "f91515"
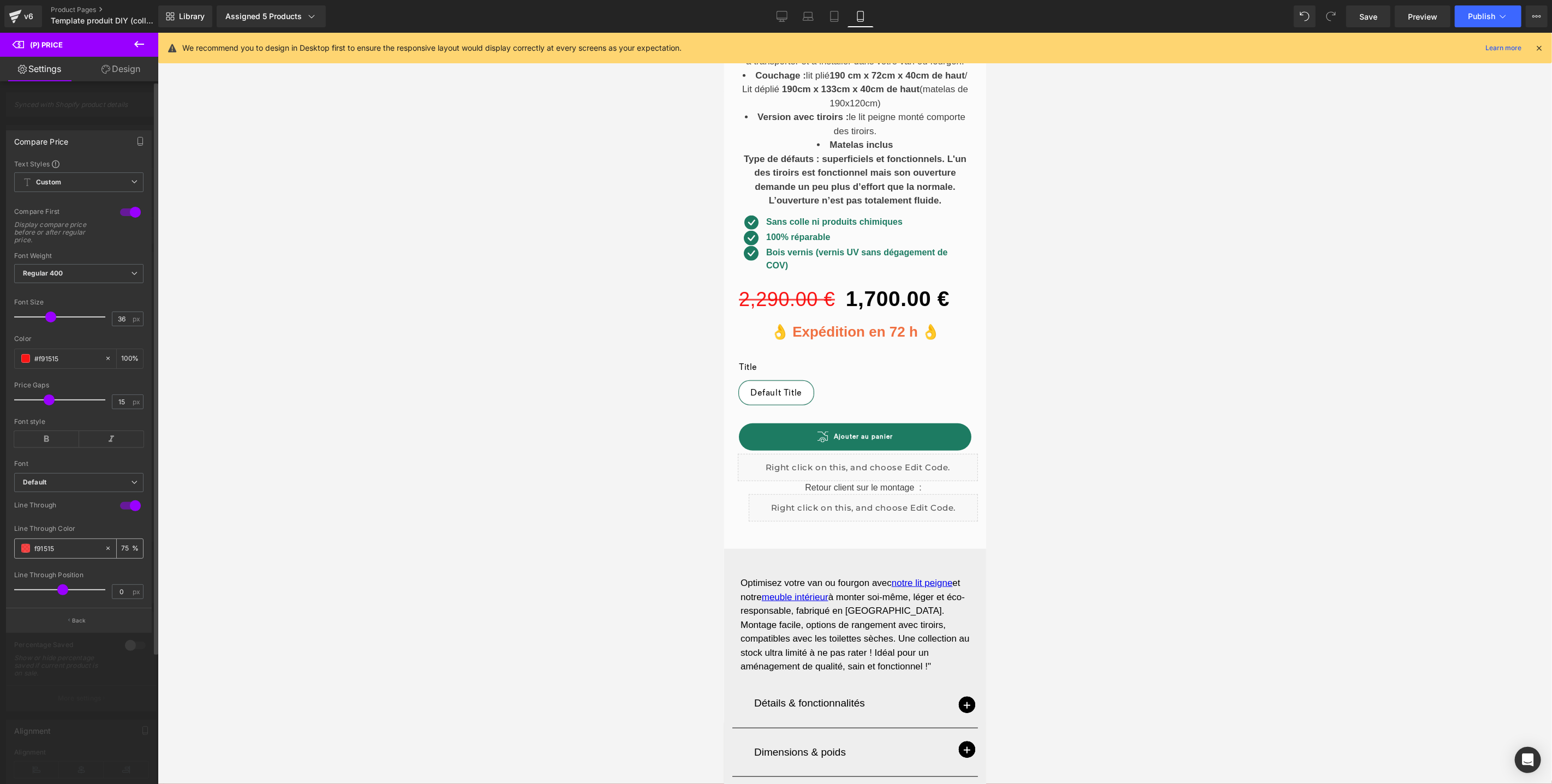
type input "100"
click at [34, 547] on input "f91515" at bounding box center [67, 548] width 65 height 12
type input "#f91515"
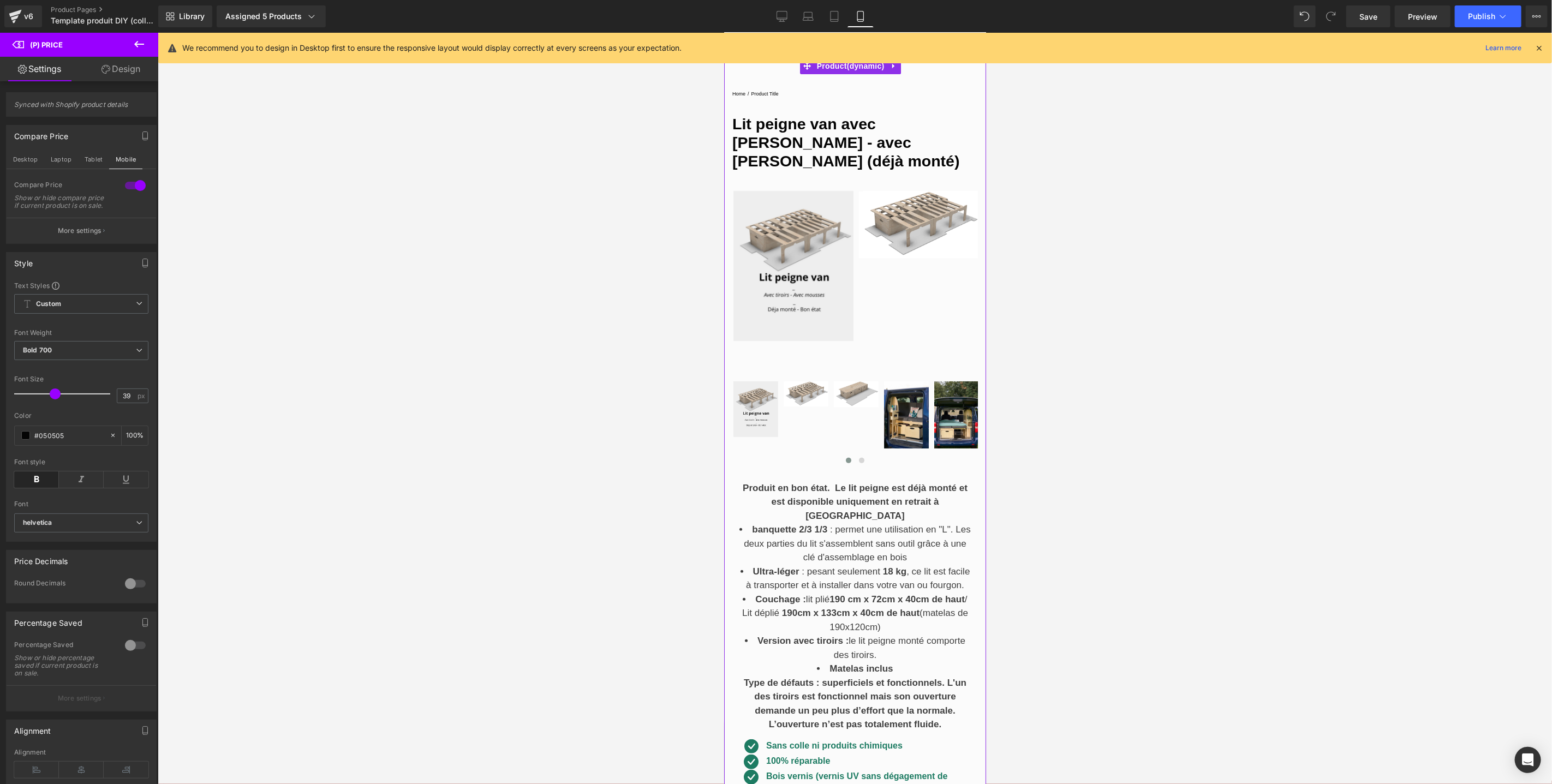
scroll to position [0, 0]
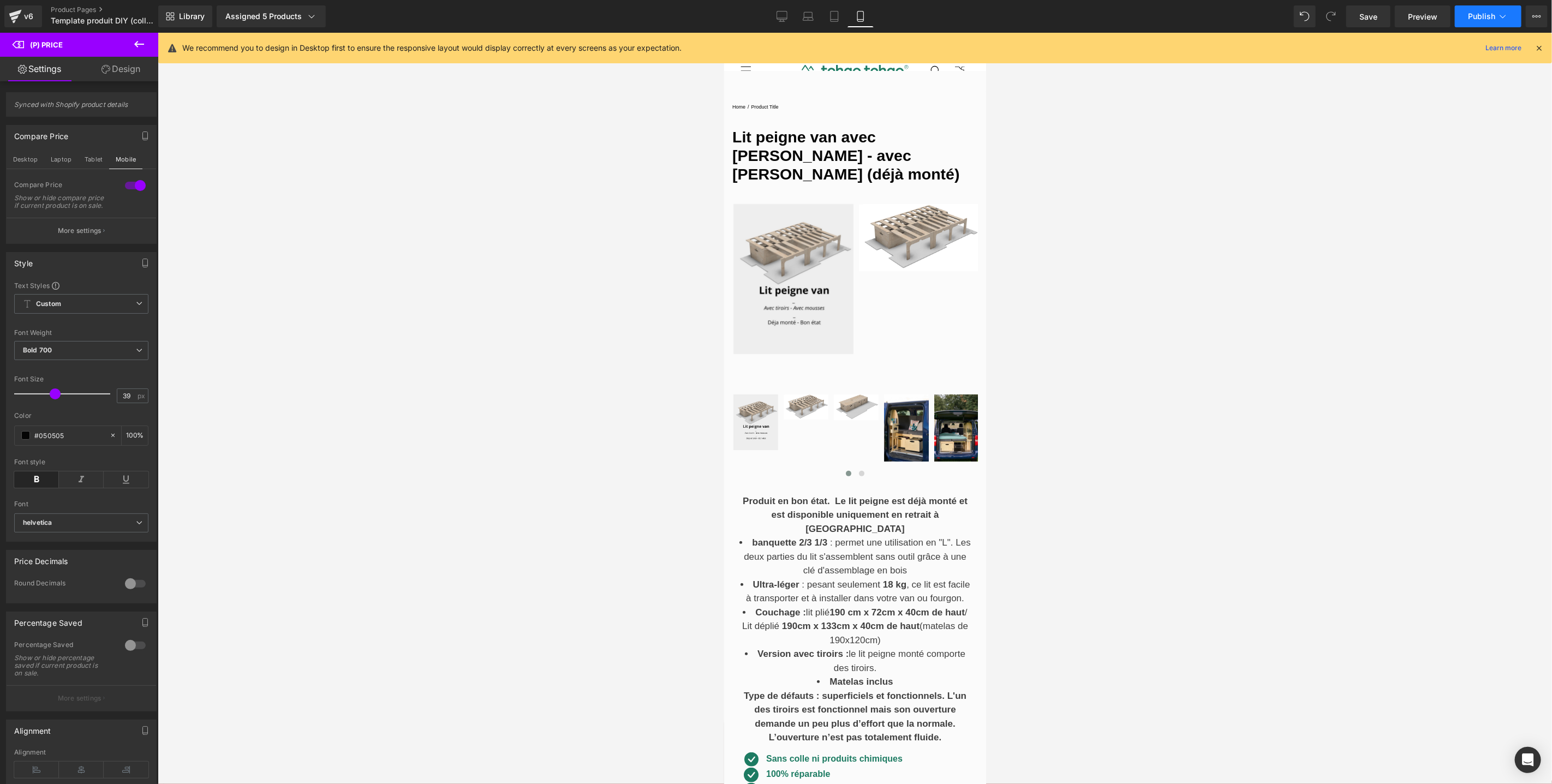
click at [1480, 16] on span "Publish" at bounding box center [1482, 16] width 27 height 8
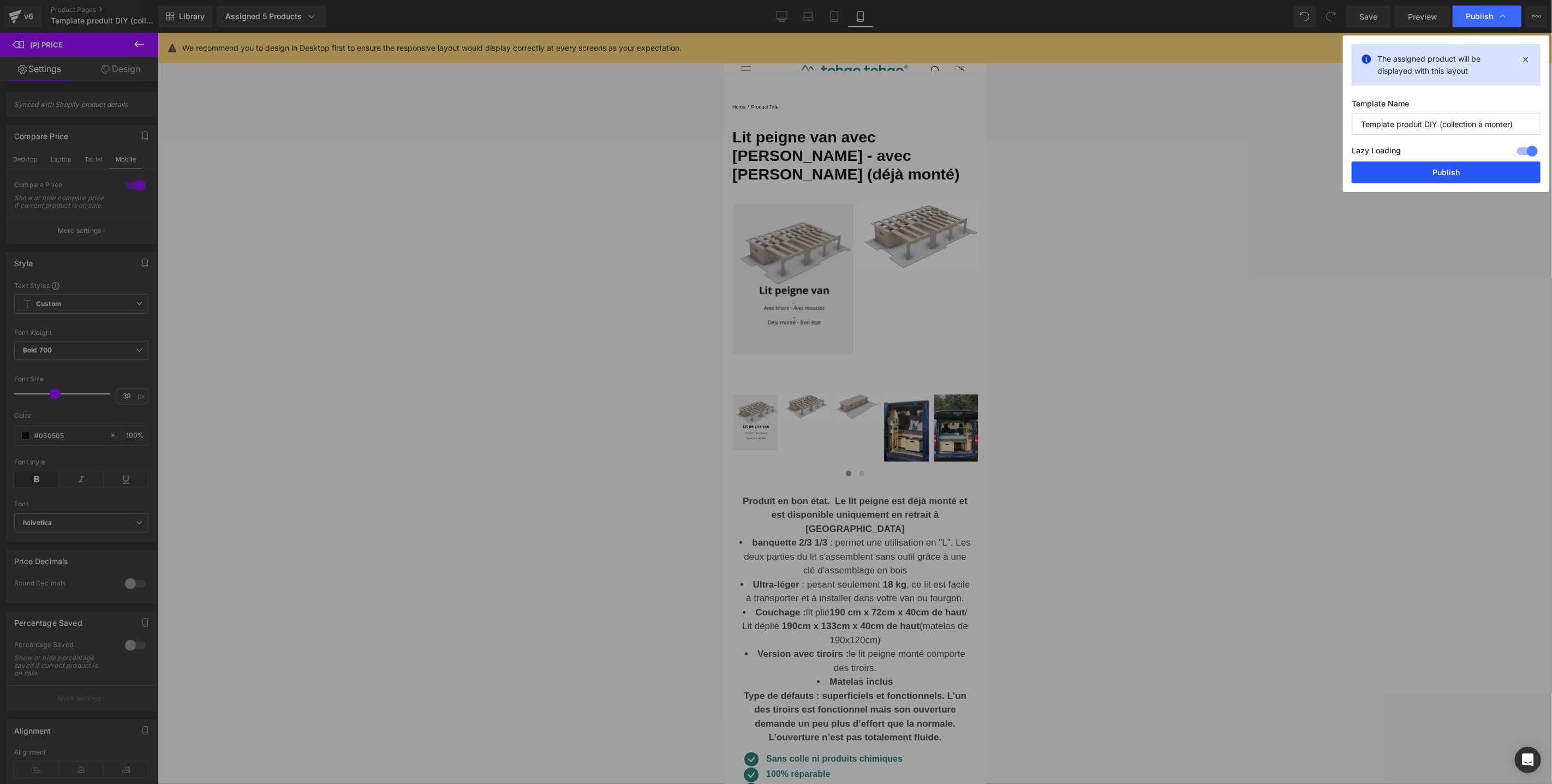
click at [1400, 179] on button "Publish" at bounding box center [1446, 172] width 189 height 22
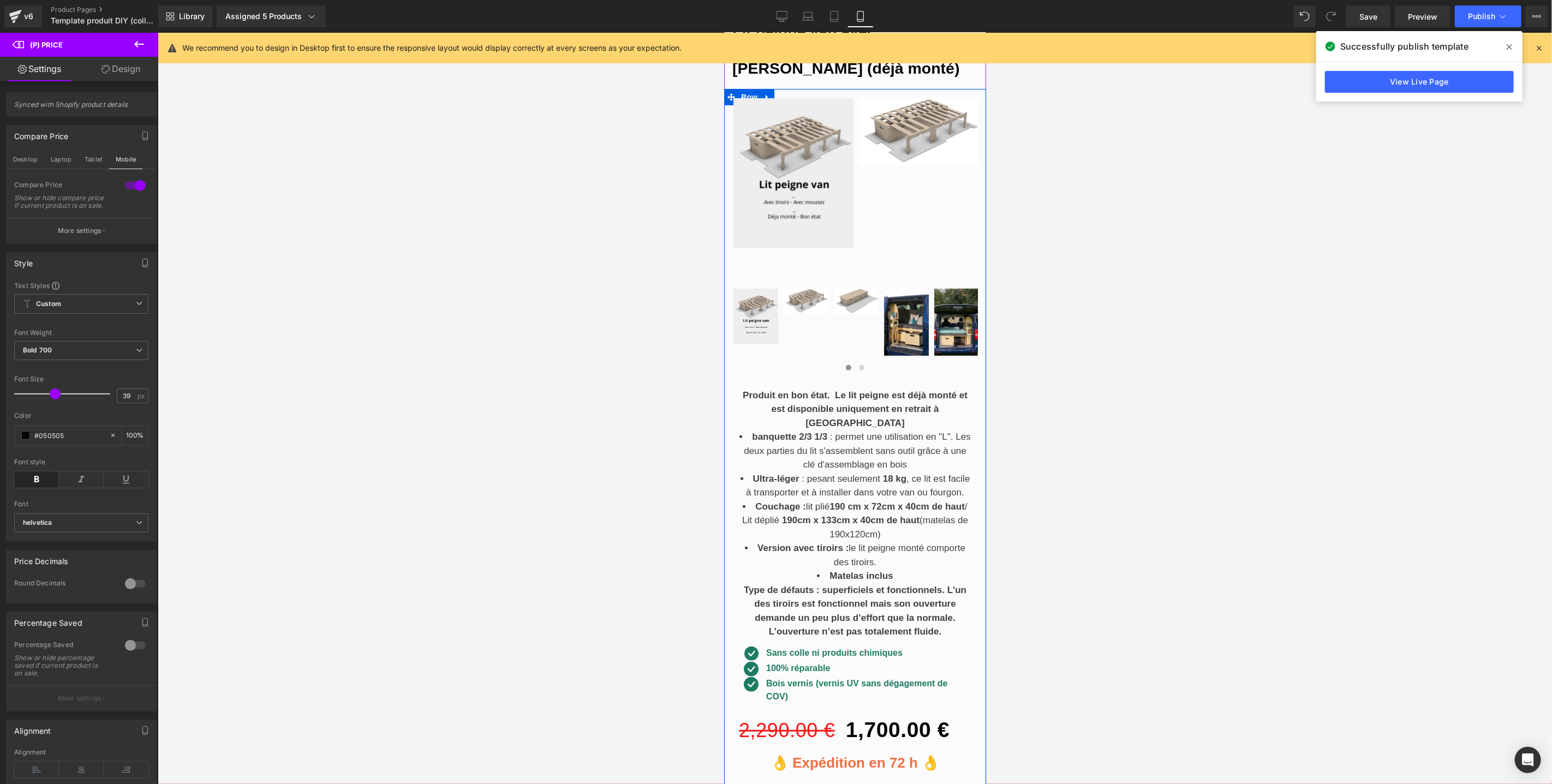
scroll to position [385, 0]
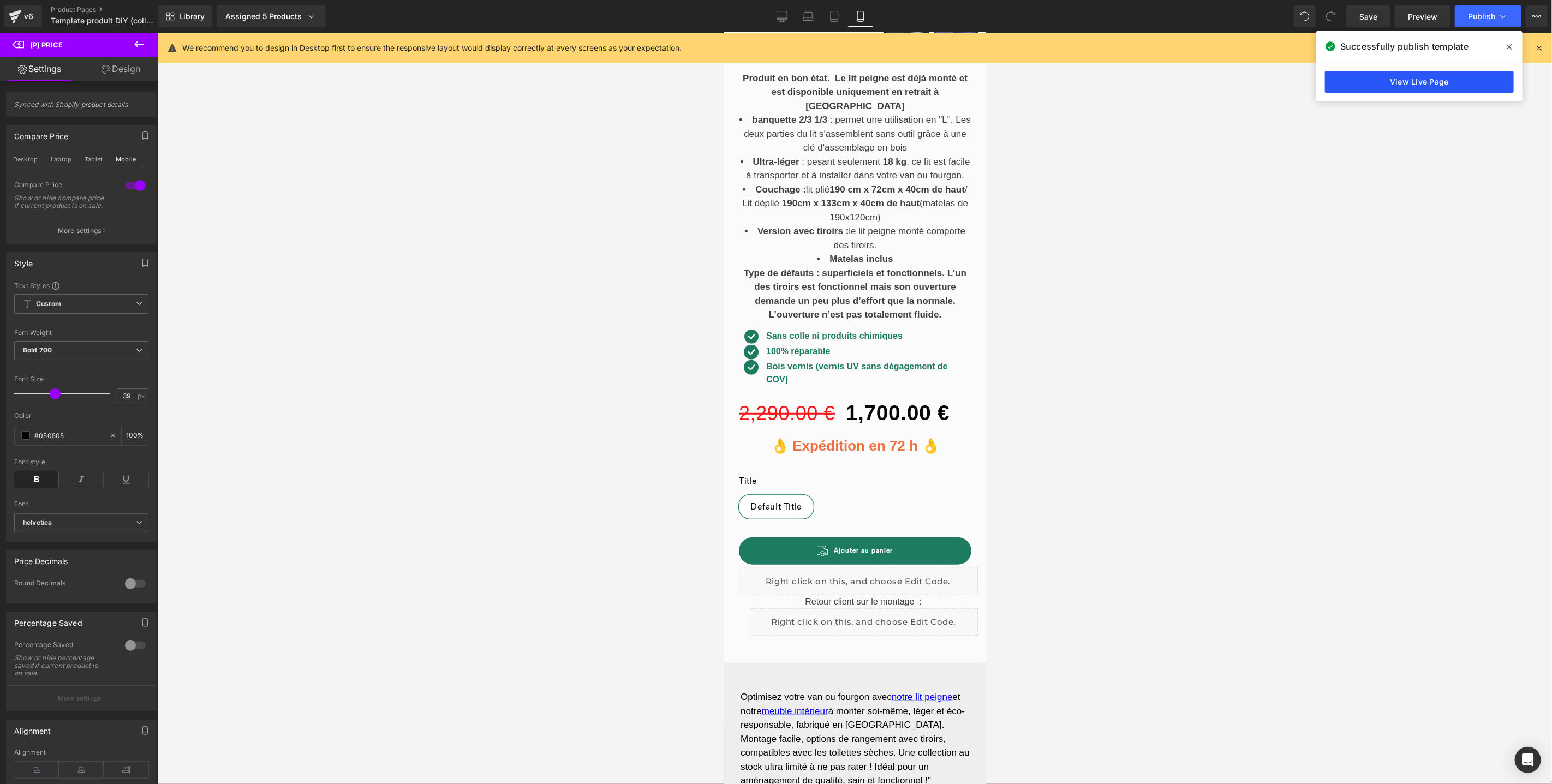
click at [1376, 81] on link "View Live Page" at bounding box center [1419, 81] width 189 height 22
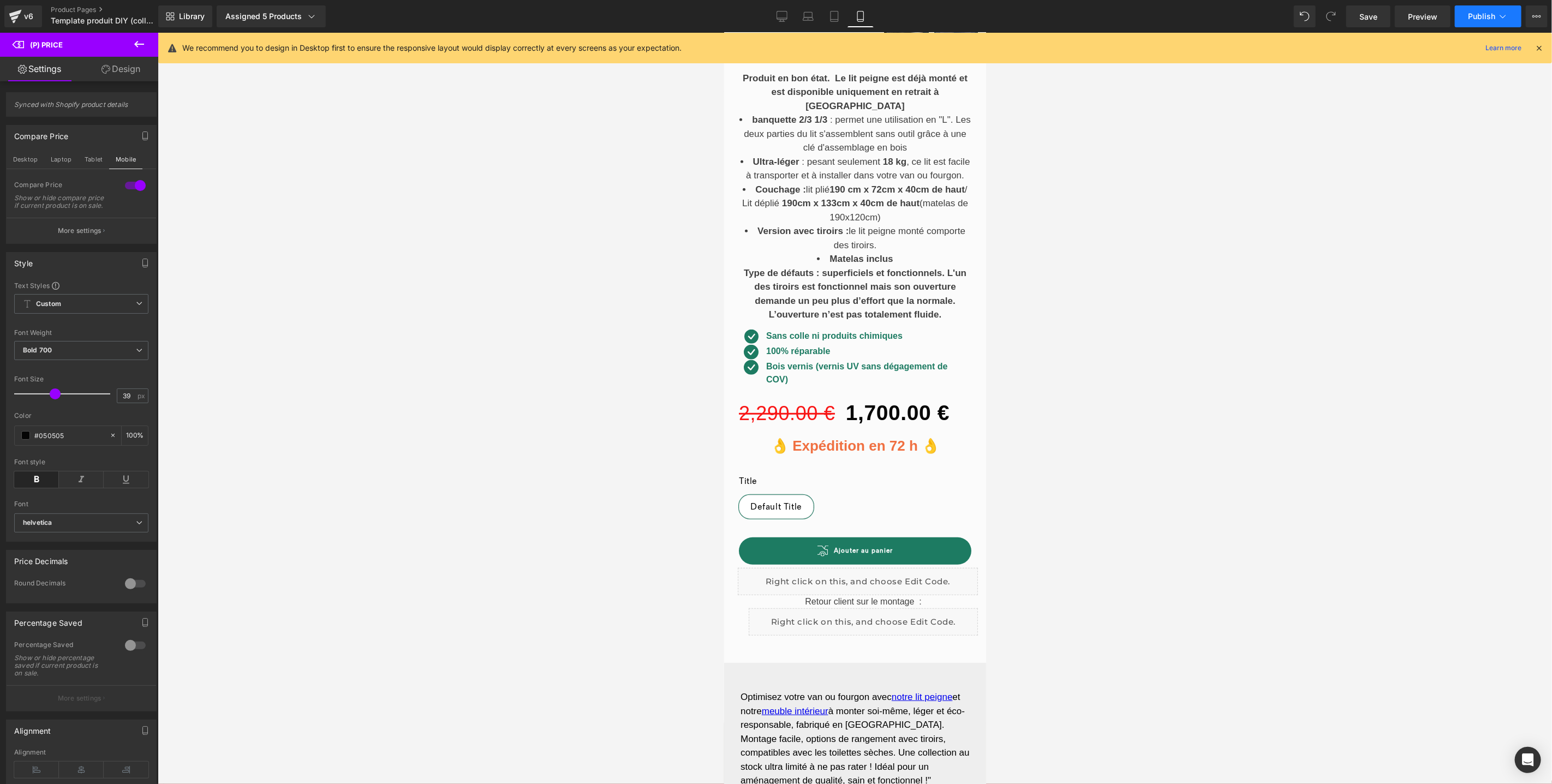
click at [1475, 17] on span "Publish" at bounding box center [1482, 16] width 27 height 8
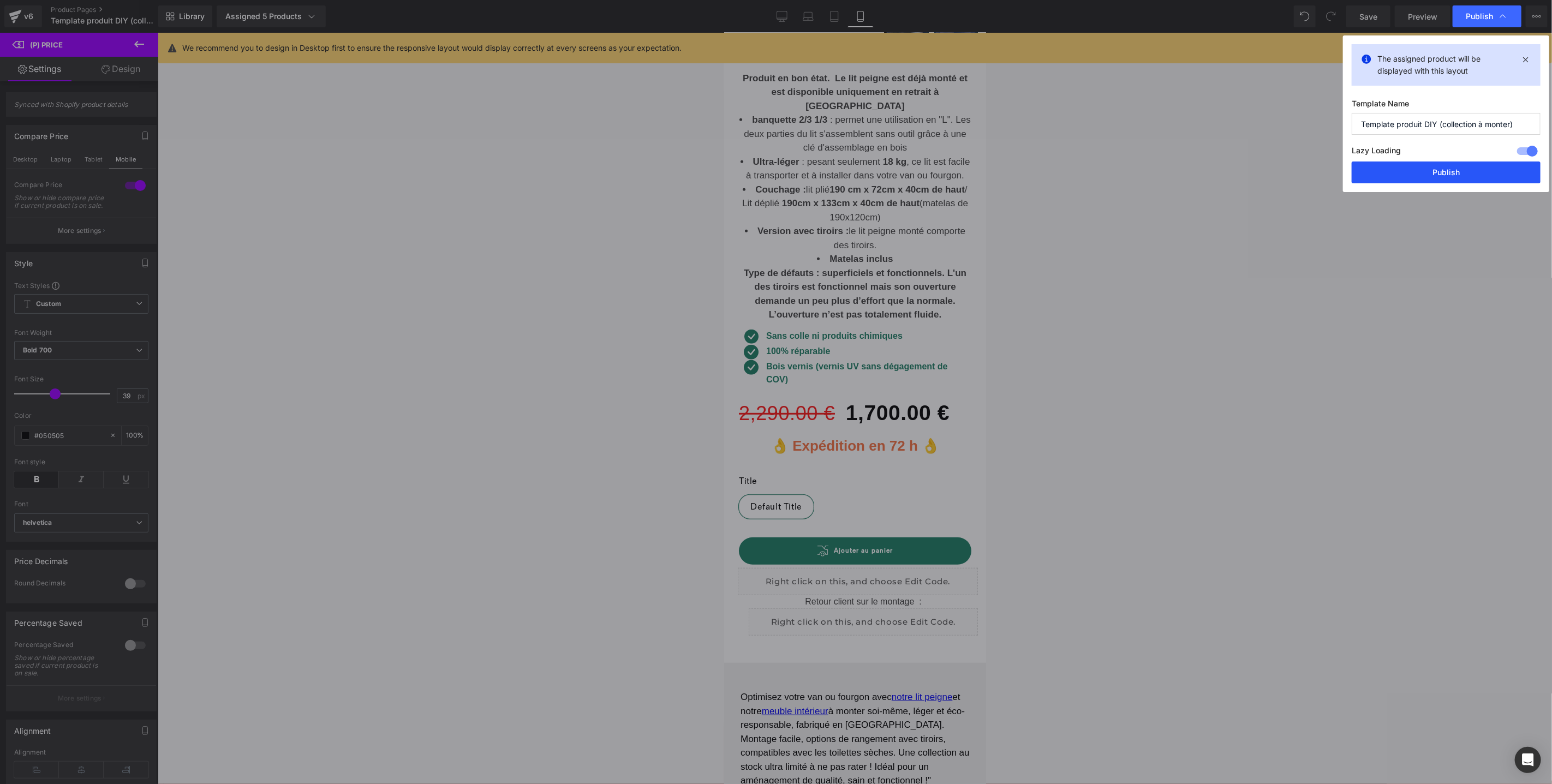
drag, startPoint x: 1459, startPoint y: 170, endPoint x: 1409, endPoint y: 143, distance: 56.8
click at [1459, 171] on button "Publish" at bounding box center [1446, 172] width 189 height 22
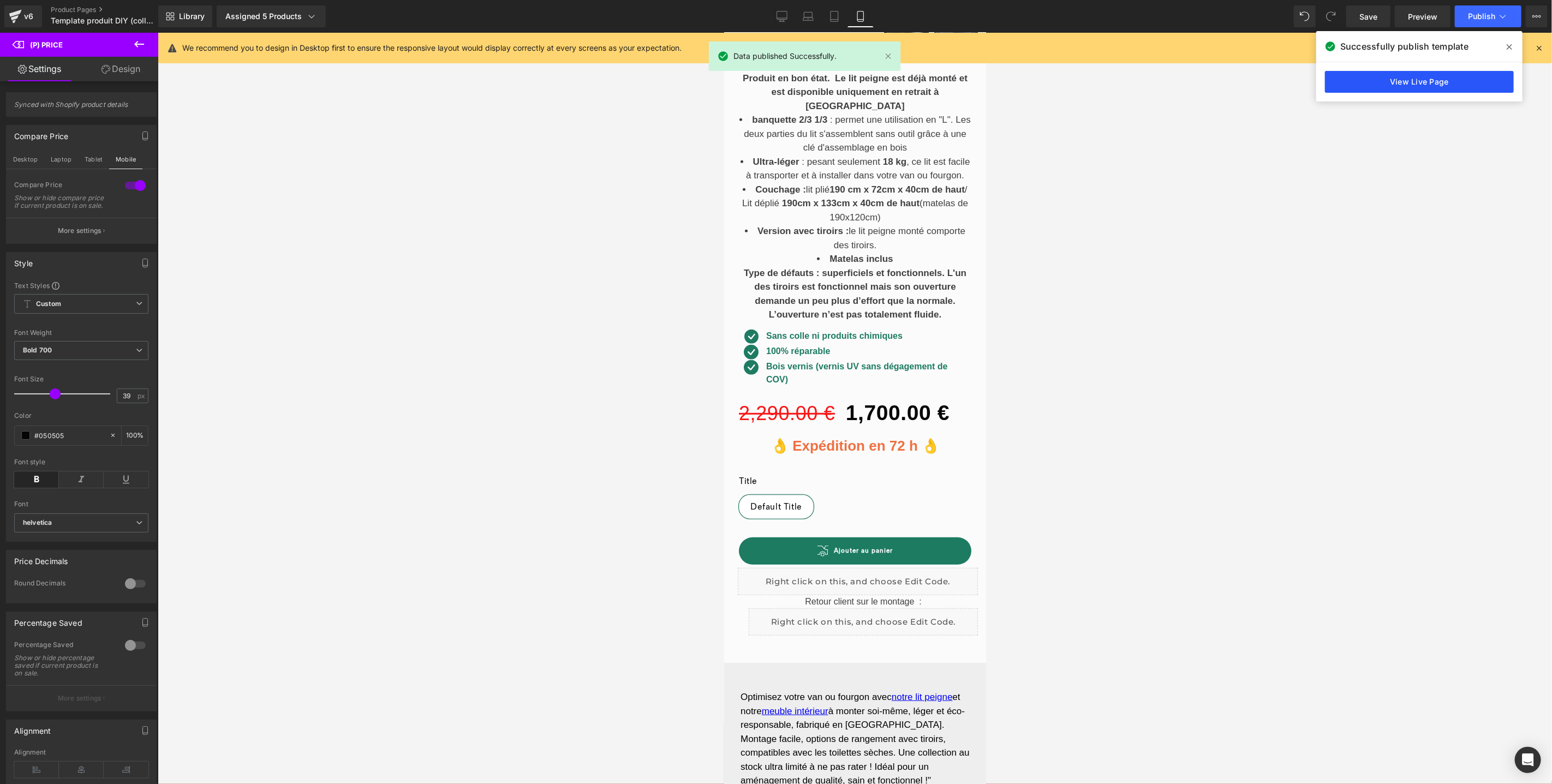
click at [1341, 82] on link "View Live Page" at bounding box center [1419, 81] width 189 height 22
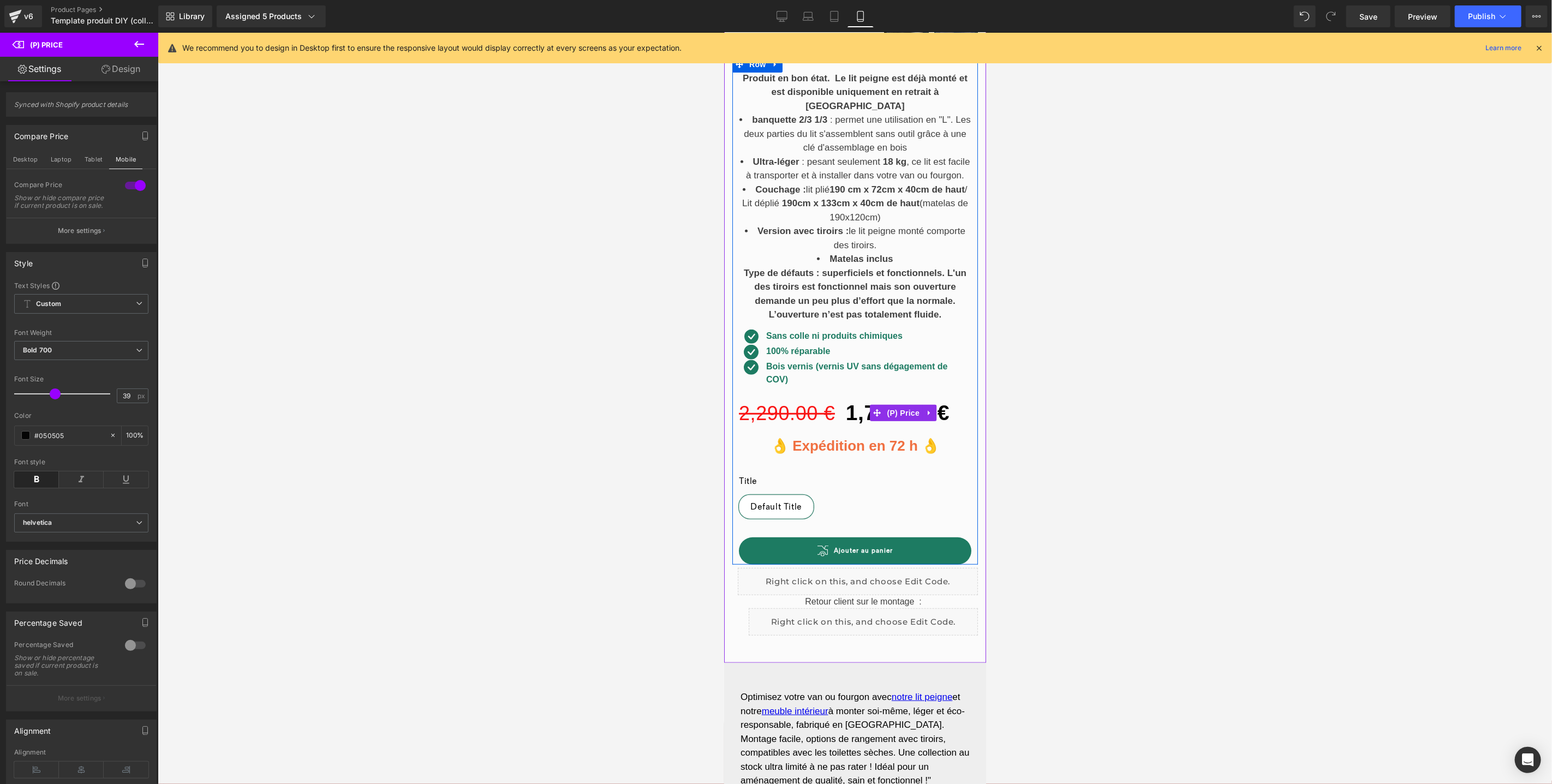
click at [793, 402] on span "2,290.00 €" at bounding box center [786, 413] width 96 height 22
click at [899, 393] on div "2,290.00 € 1,700.00 € (P) Price" at bounding box center [854, 412] width 233 height 38
click at [104, 240] on button "More settings" at bounding box center [81, 230] width 150 height 26
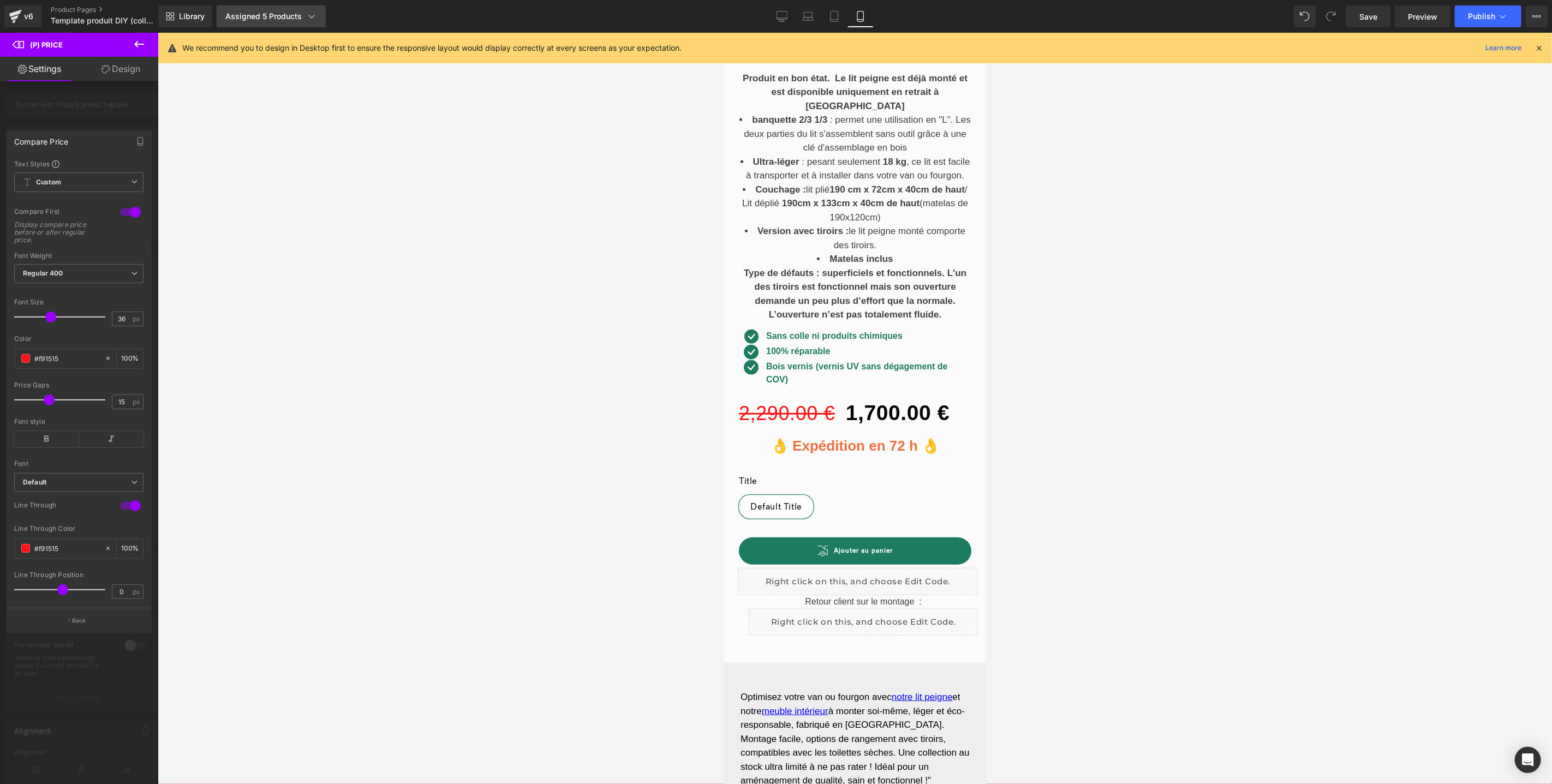
click at [288, 18] on div "Assigned 5 Products" at bounding box center [271, 17] width 92 height 11
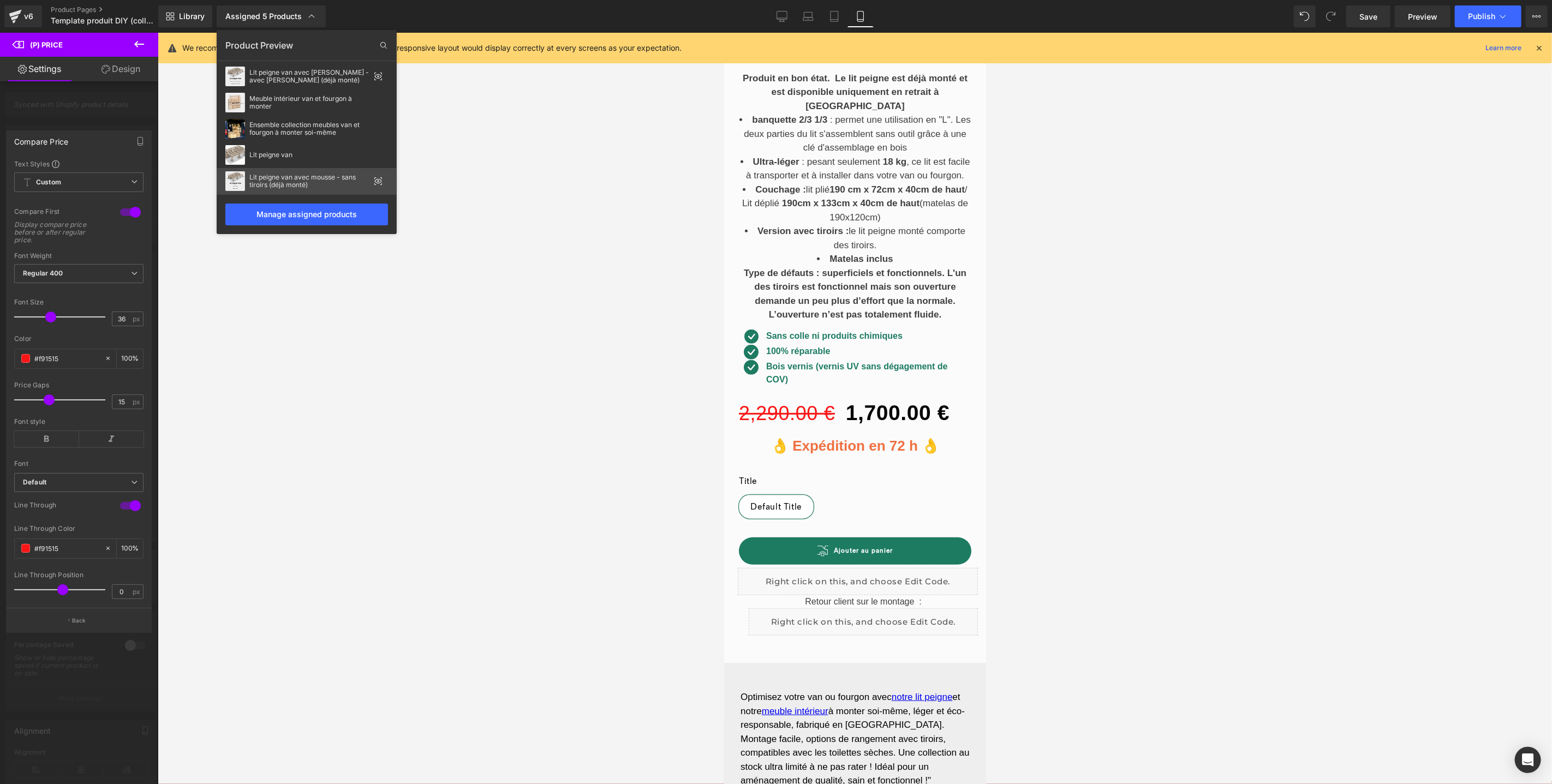
click at [383, 181] on div "Lit peigne van avec mousse - sans tiroirs (déjà monté)" at bounding box center [306, 181] width 180 height 26
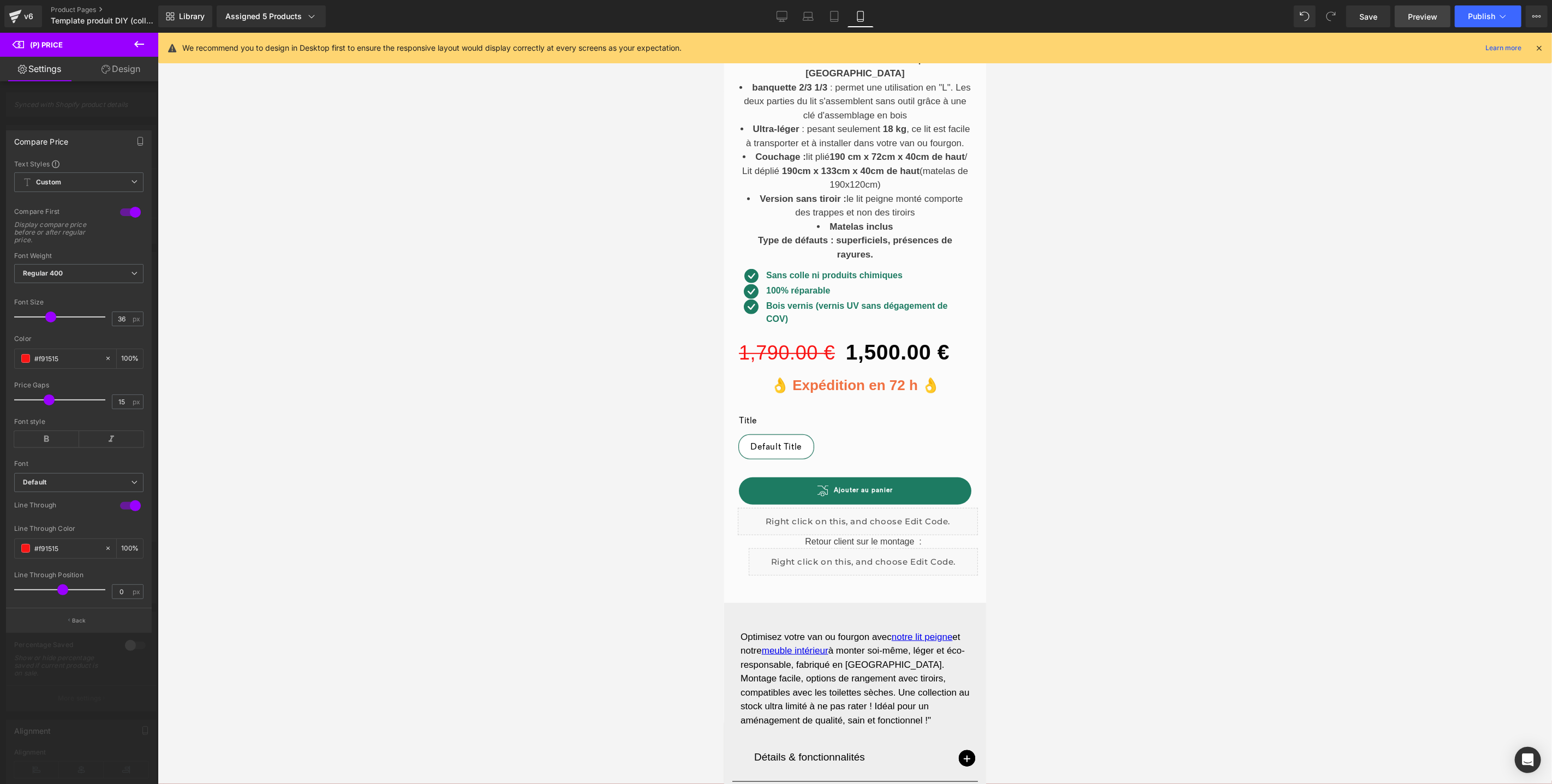
click at [1429, 21] on span "Preview" at bounding box center [1423, 17] width 30 height 11
click at [783, 14] on icon at bounding box center [782, 17] width 11 height 11
type input "41"
type input "#000000"
type input "75"
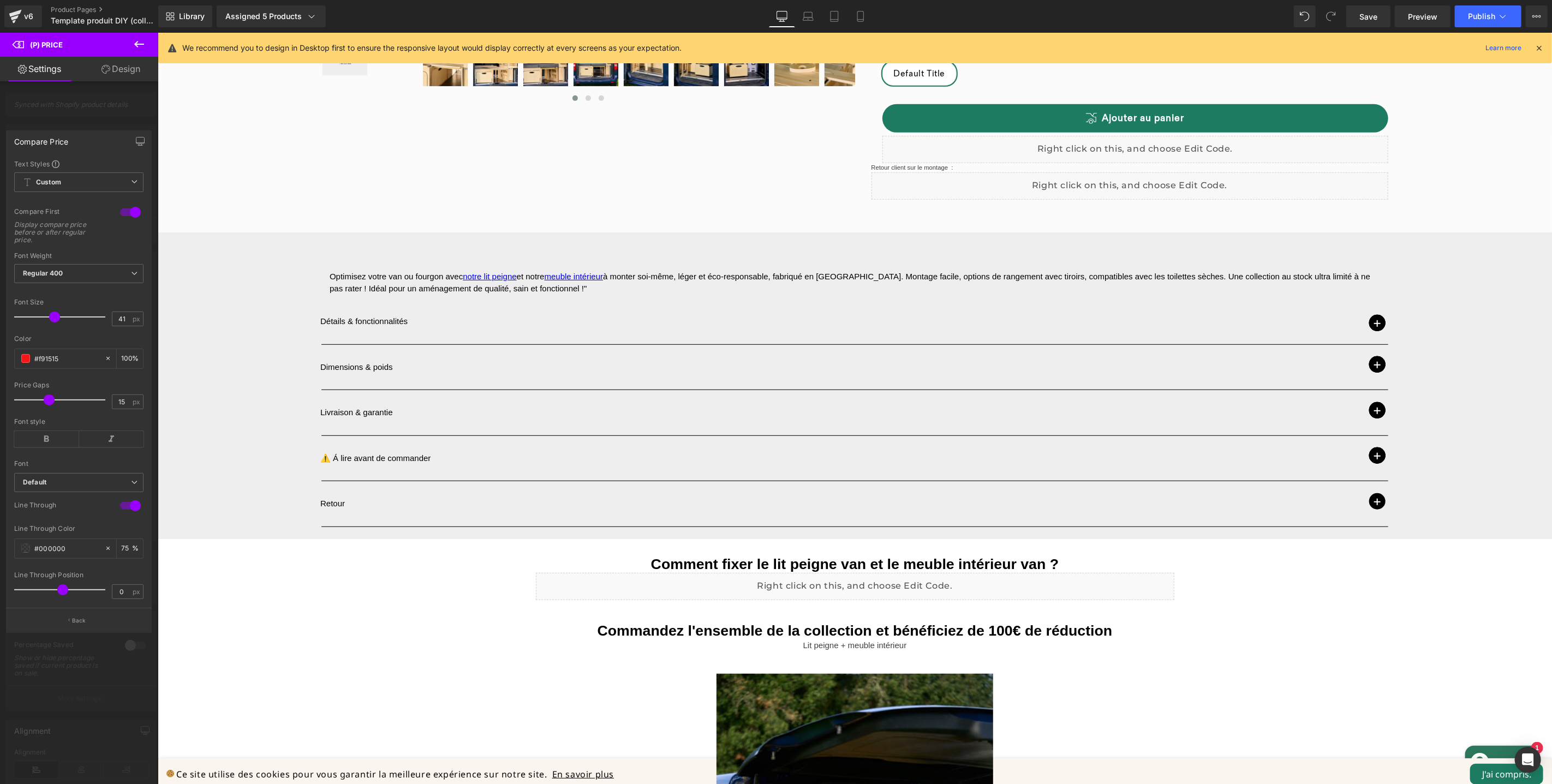
scroll to position [0, 0]
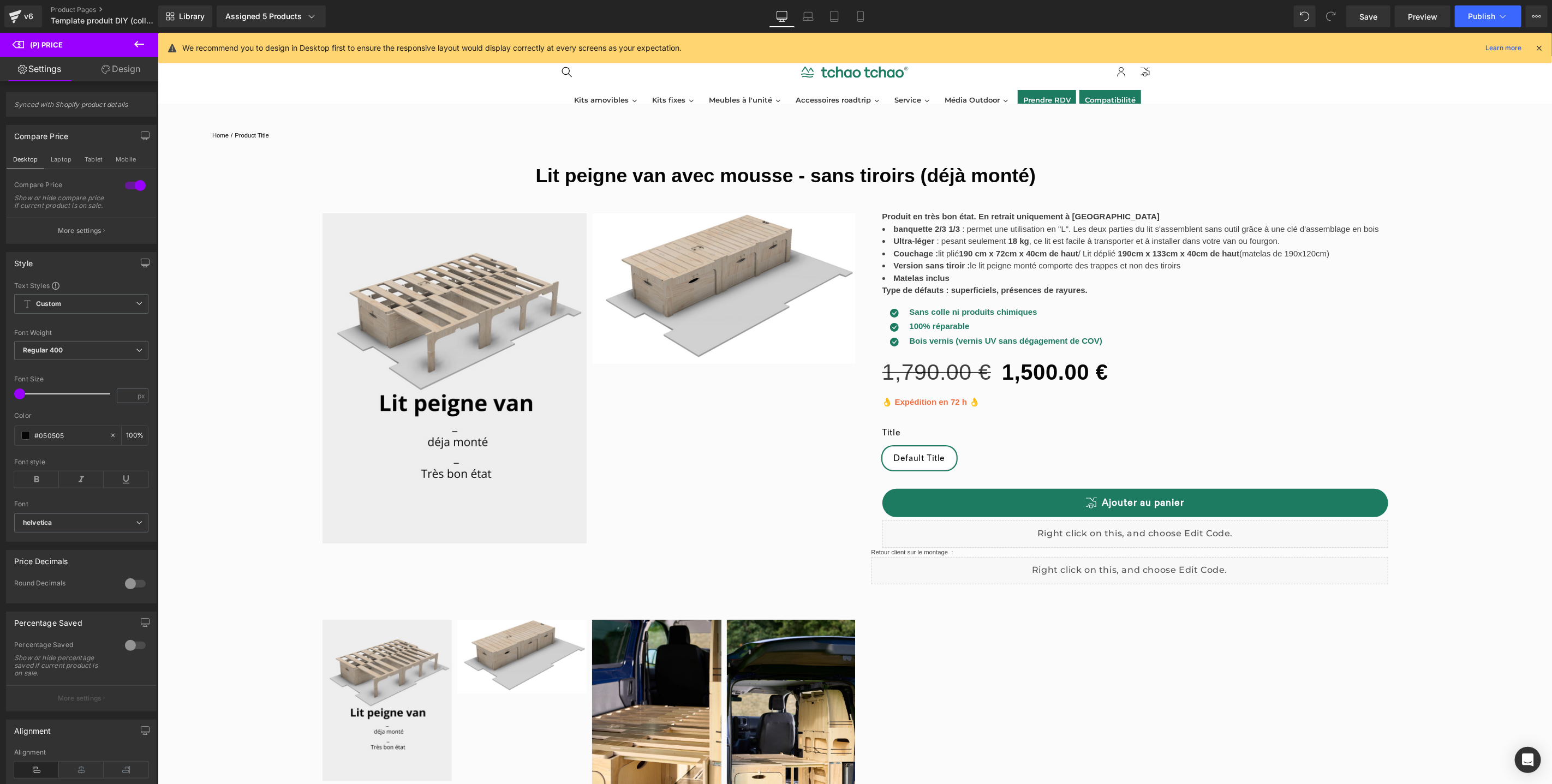
click at [81, 243] on button "More settings" at bounding box center [81, 230] width 150 height 26
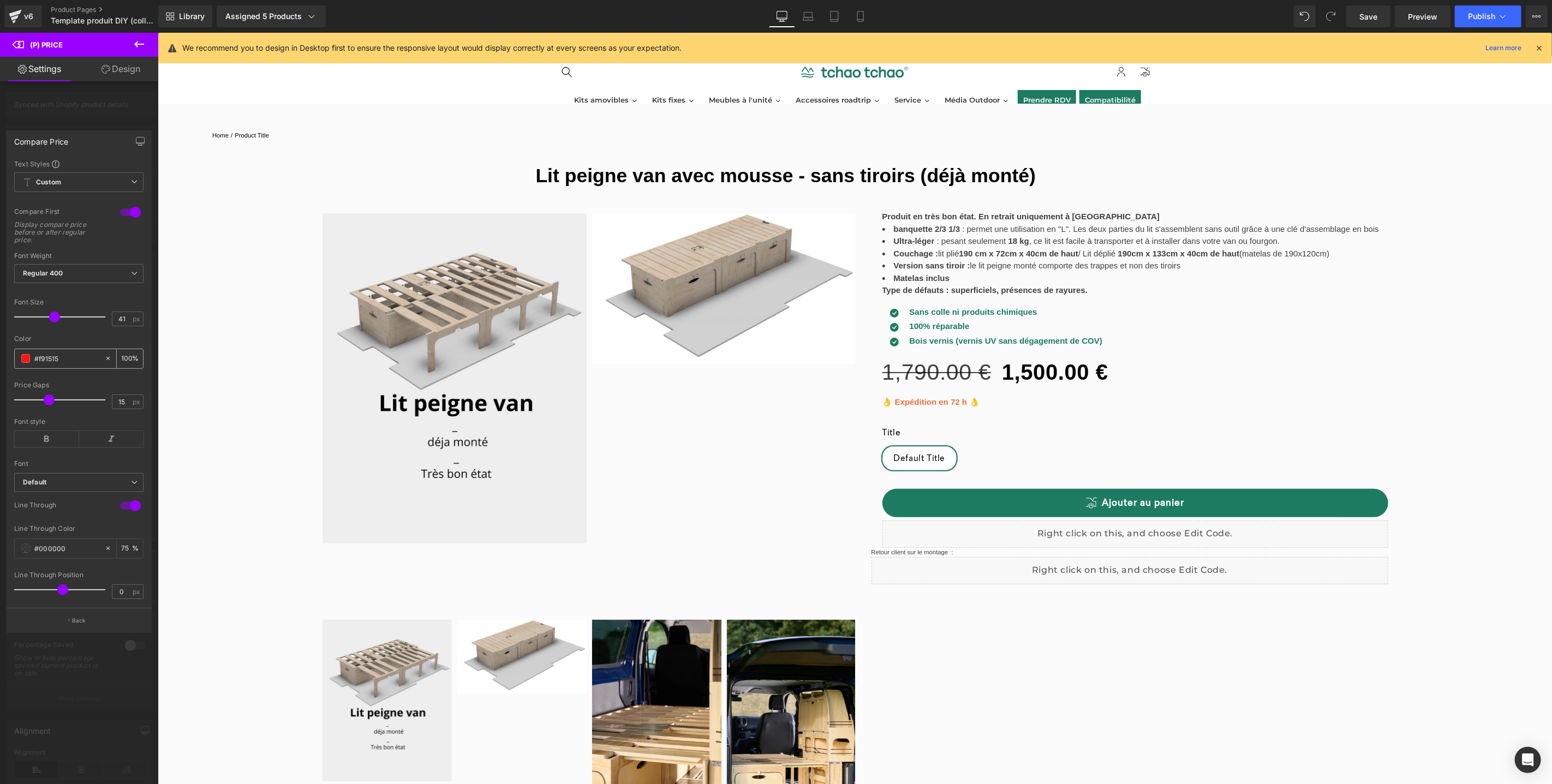
click at [74, 360] on input "#f91515" at bounding box center [67, 358] width 65 height 12
drag, startPoint x: 74, startPoint y: 360, endPoint x: 11, endPoint y: 361, distance: 63.0
click at [11, 361] on div "Text Styles Custom HEADING Heading 1 Heading 2 Heading 3 Heading 4 Heading 5 He…" at bounding box center [79, 384] width 145 height 449
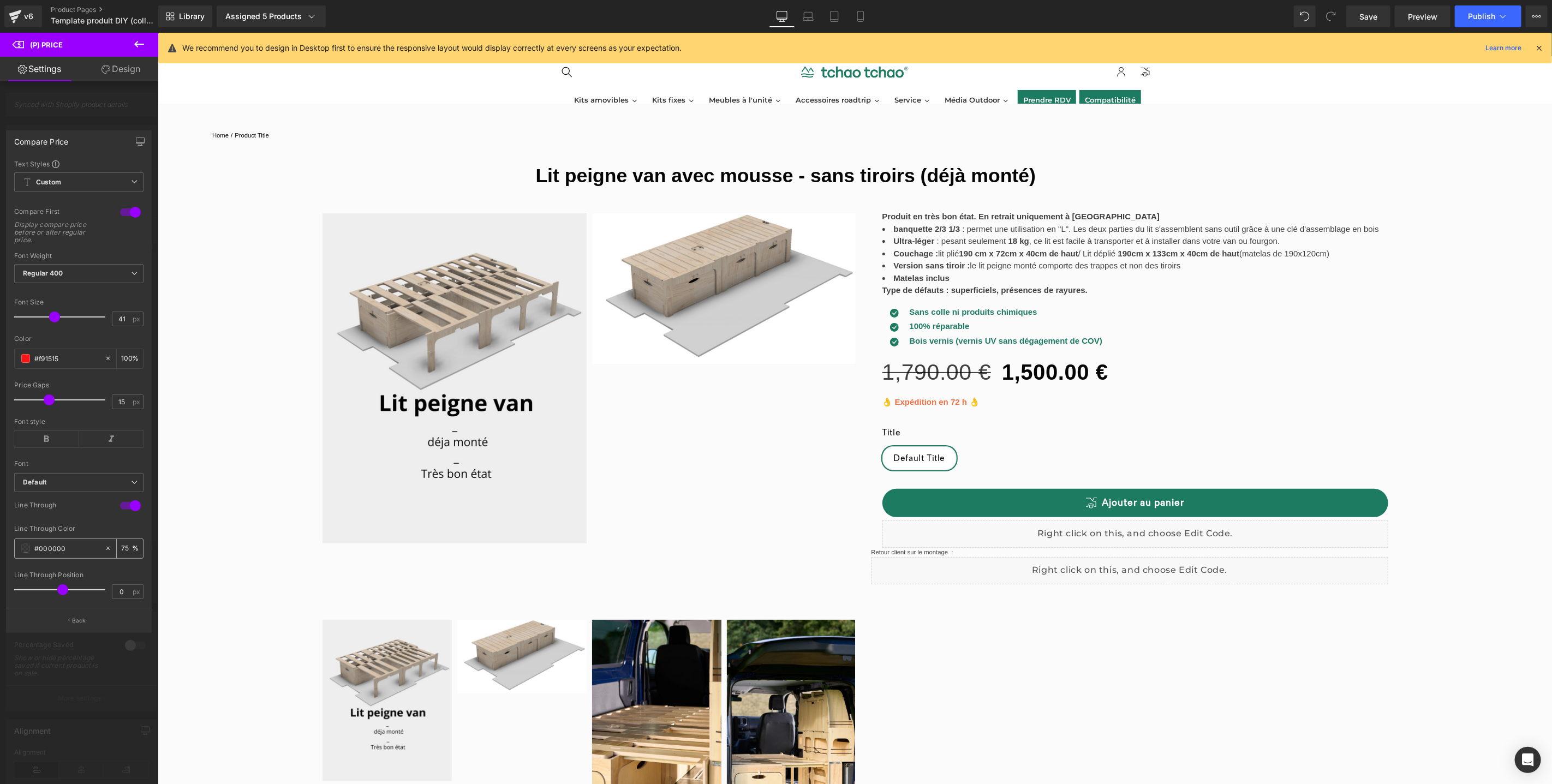
click at [73, 550] on input "#000000" at bounding box center [67, 548] width 65 height 12
drag, startPoint x: 74, startPoint y: 549, endPoint x: 31, endPoint y: 546, distance: 43.1
click at [25, 546] on div "#000000" at bounding box center [59, 548] width 89 height 19
paste input "f91515"
type input "#f91515"
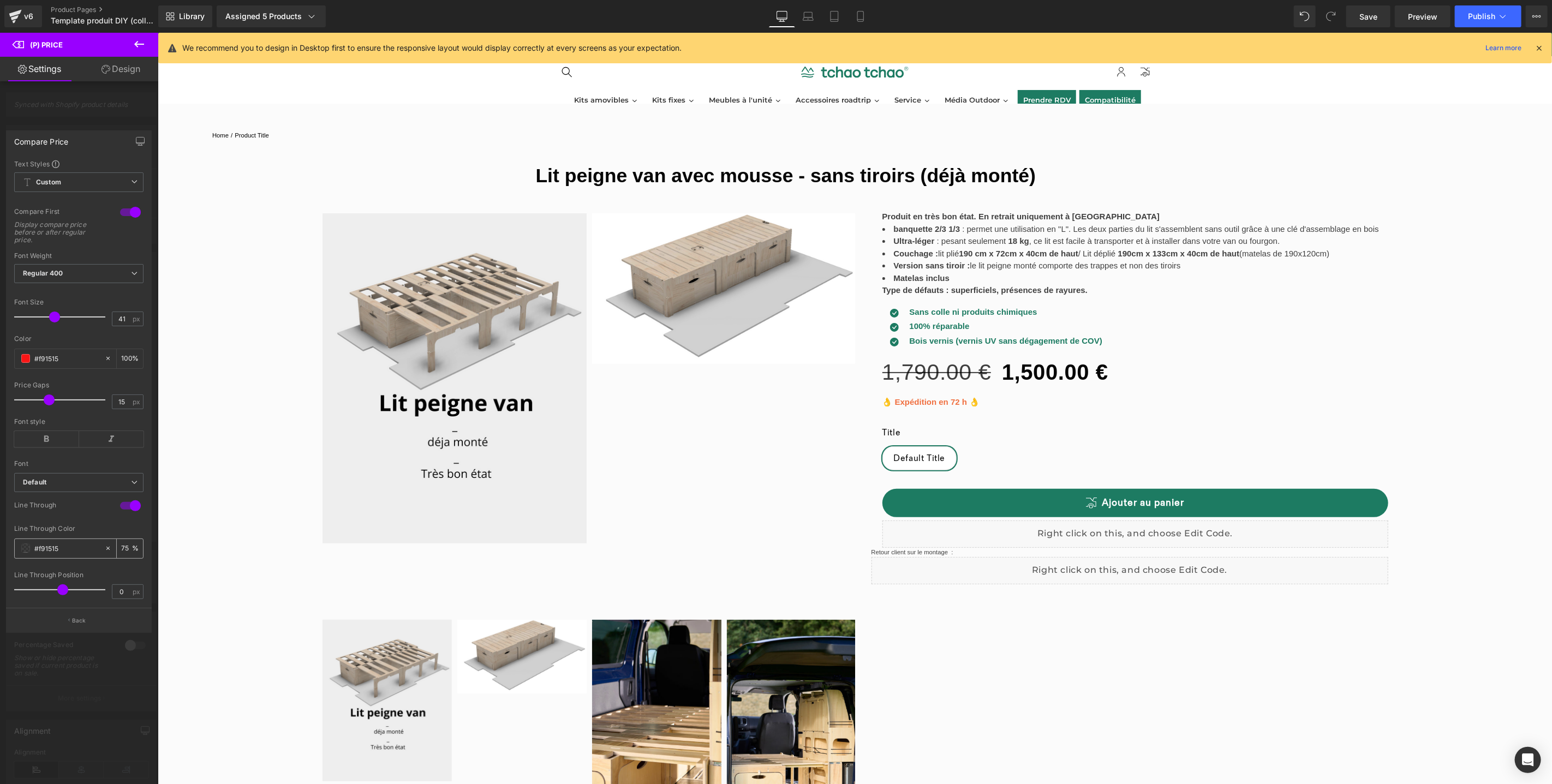
type input "100"
click at [129, 214] on div at bounding box center [130, 212] width 26 height 18
click at [1466, 12] on button "Publish" at bounding box center [1488, 16] width 67 height 22
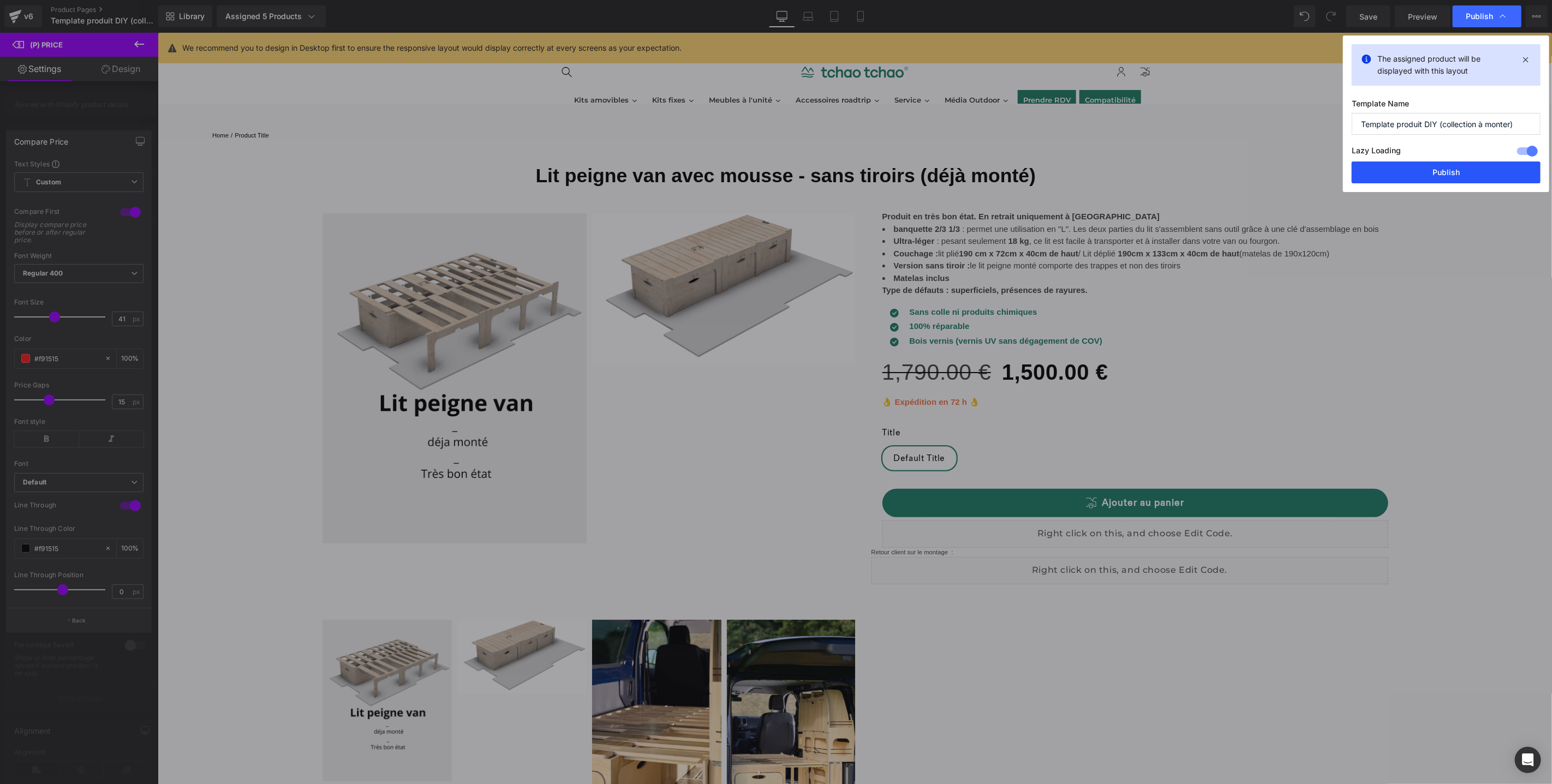
click at [1414, 170] on button "Publish" at bounding box center [1446, 172] width 189 height 22
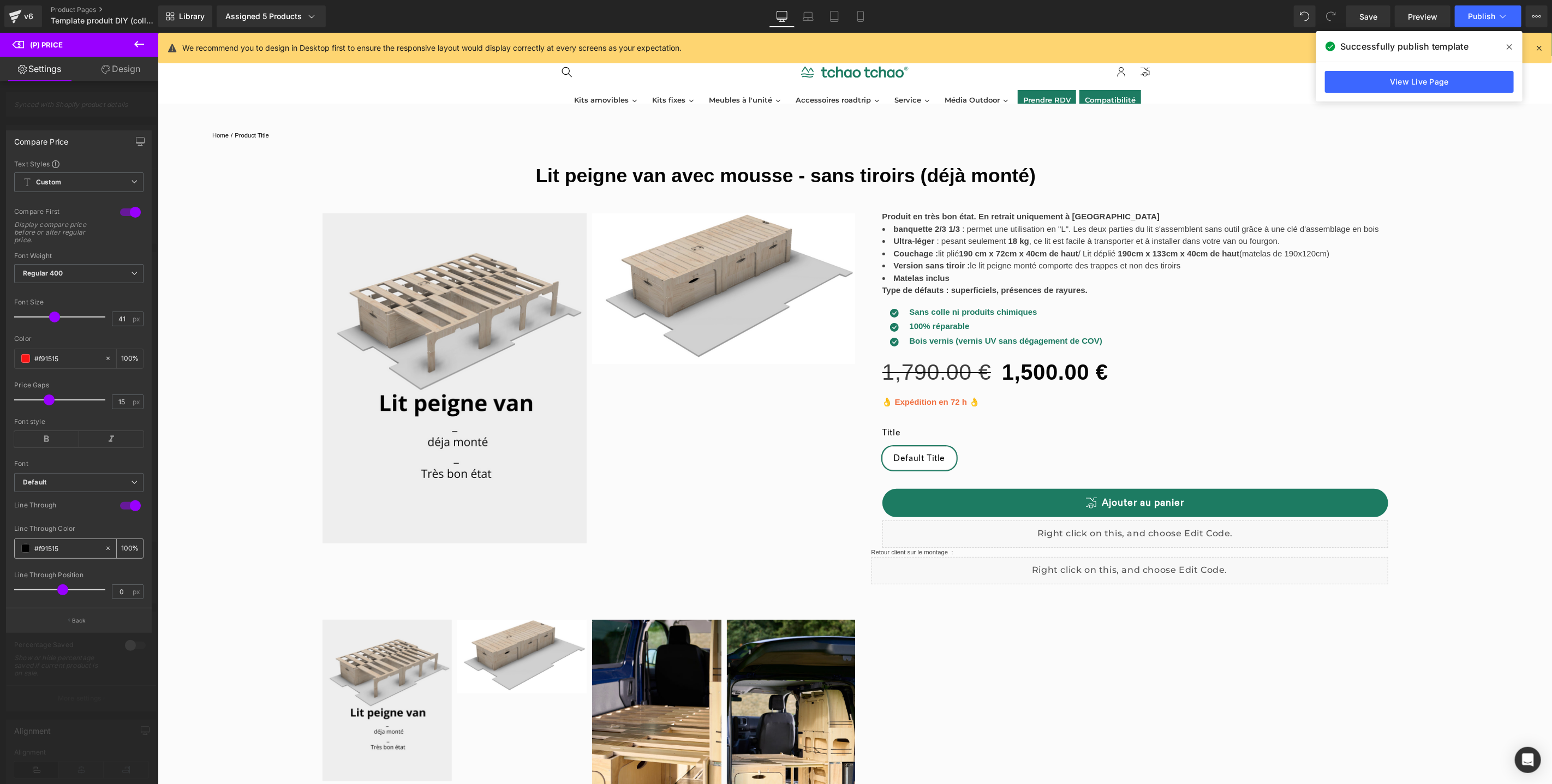
click at [32, 552] on div "#f91515" at bounding box center [59, 548] width 89 height 19
click at [42, 549] on input "#f91515" at bounding box center [67, 548] width 65 height 12
click at [25, 549] on span at bounding box center [25, 548] width 8 height 8
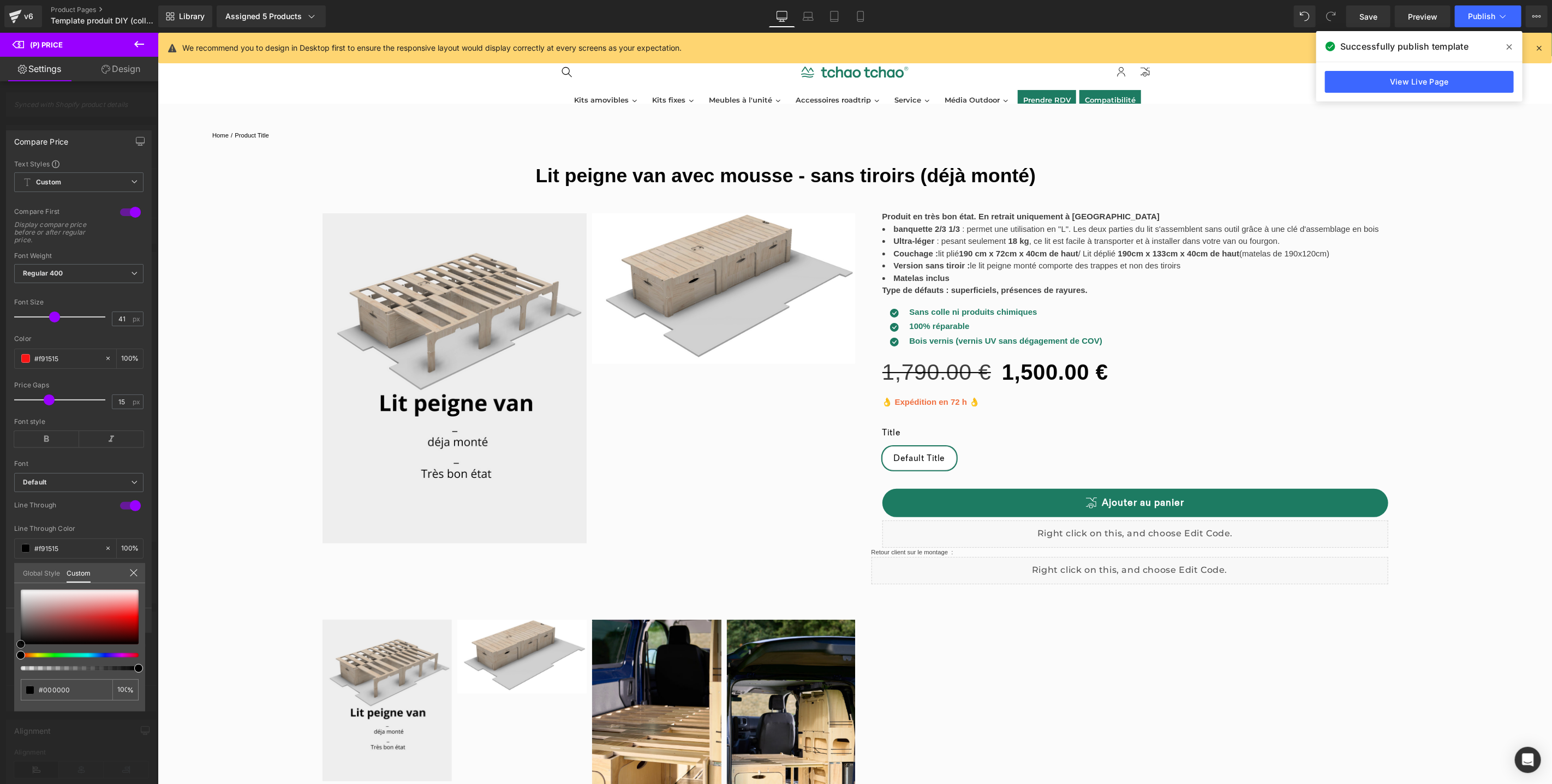
type input "#ed5858"
type input "#f14646"
type input "#f93333"
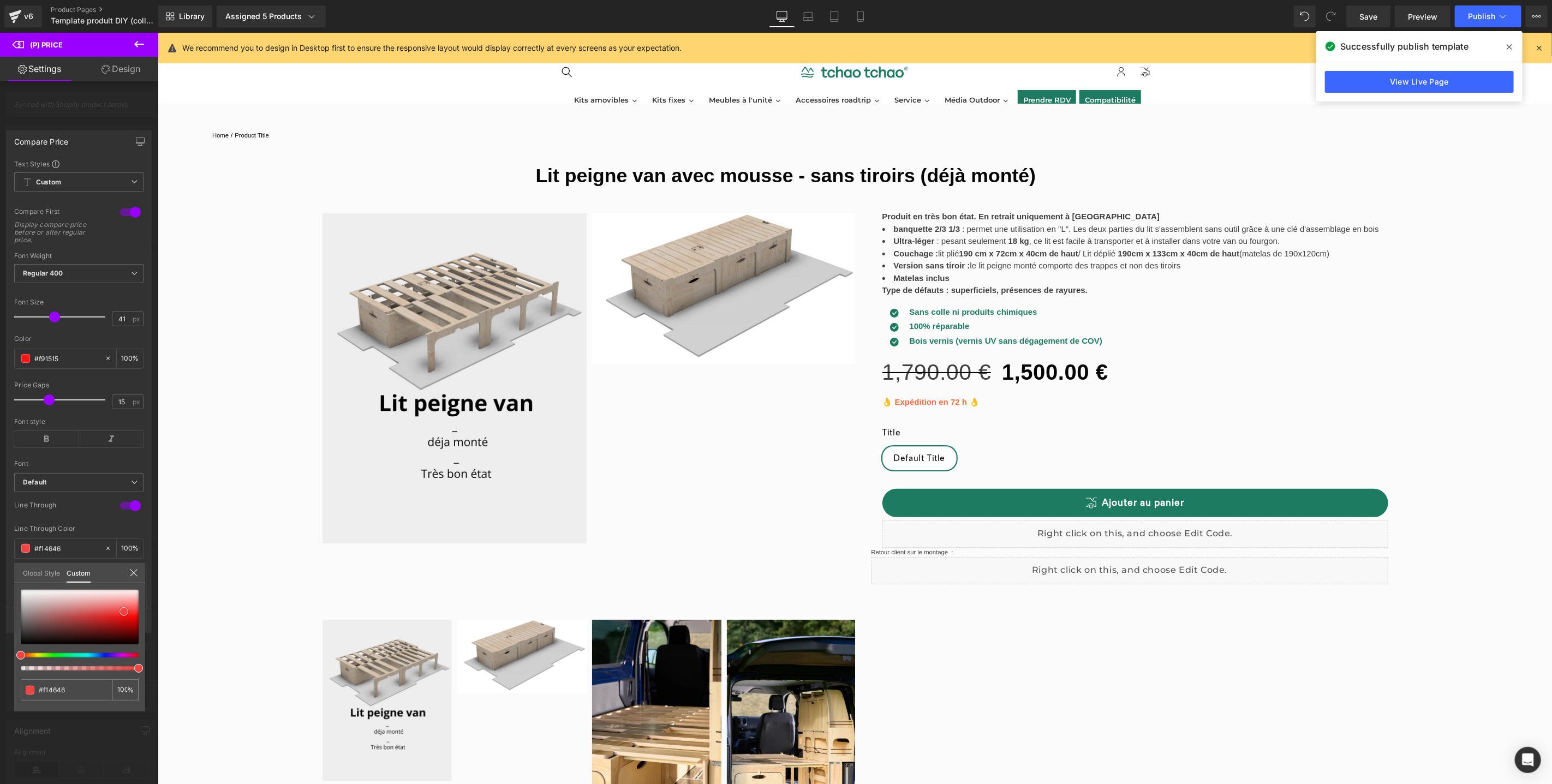
type input "#f93333"
type input "#f83434"
type input "#fb3131"
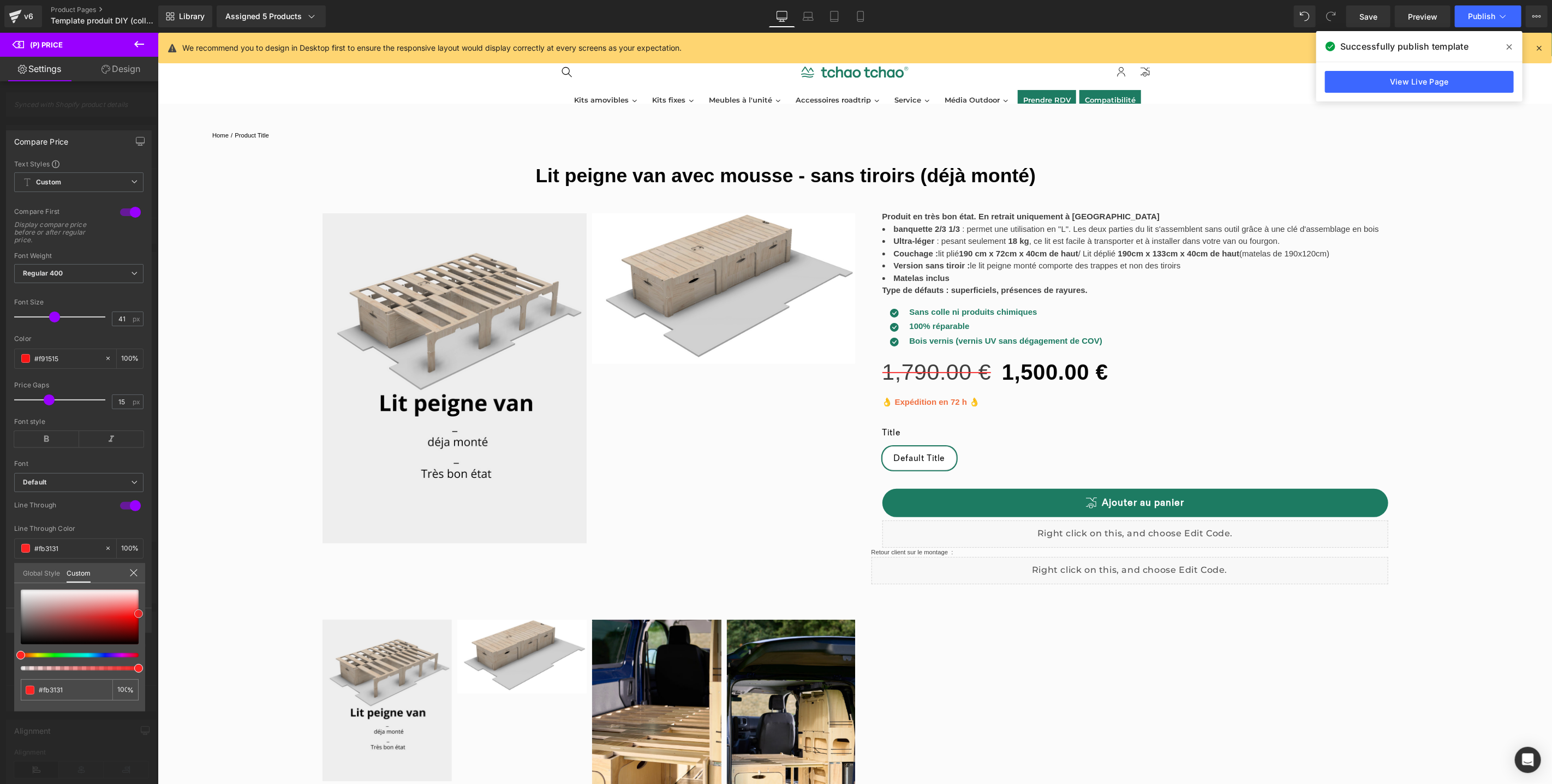
type input "#fe2323"
type input "#fd1f1f"
type input "#ff1e1e"
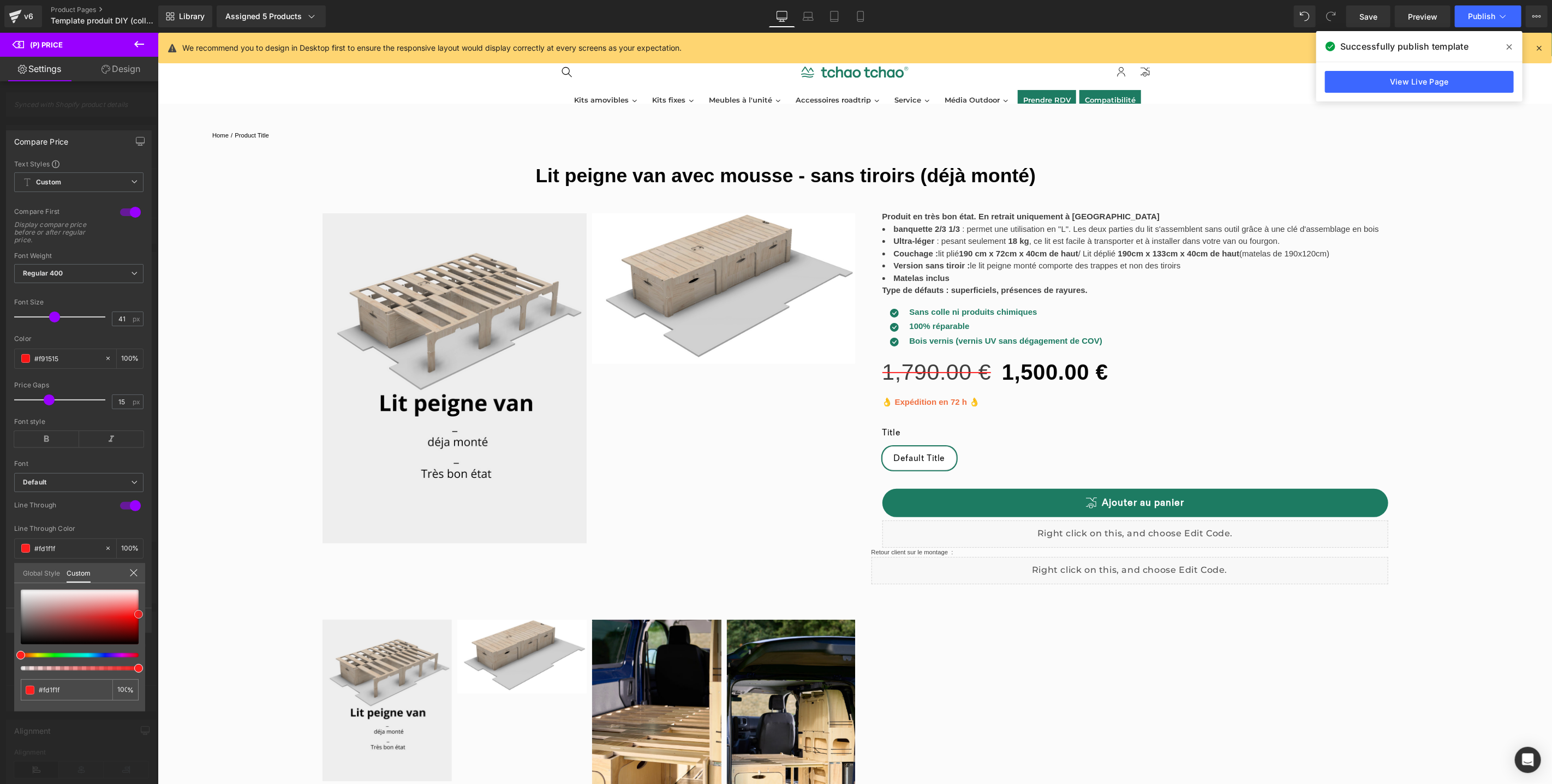
type input "#ff1e1e"
type input "#ff1919"
type input "#ea0000"
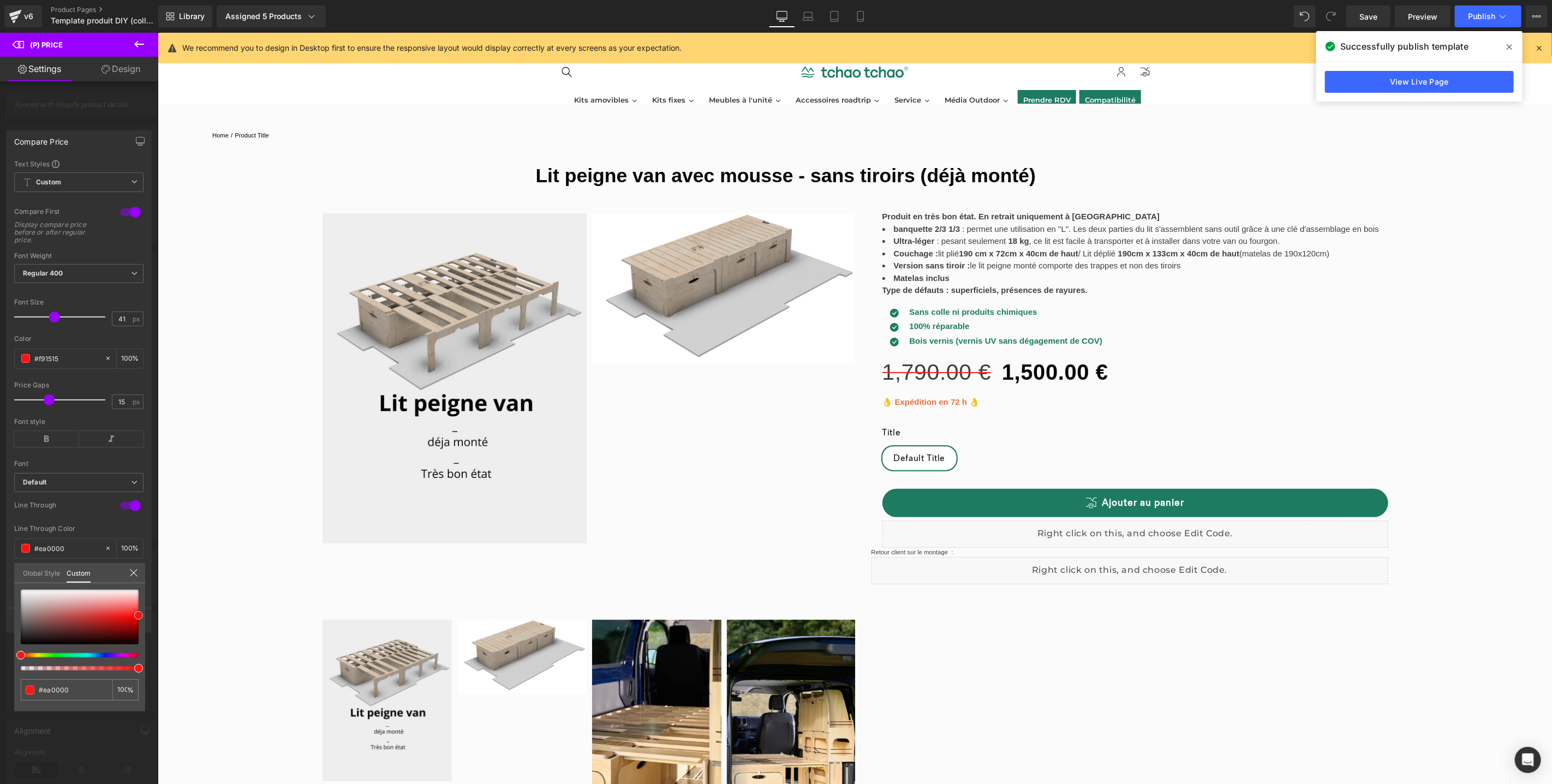
type input "#b70000"
type input "#cc0000"
type input "#ea0000"
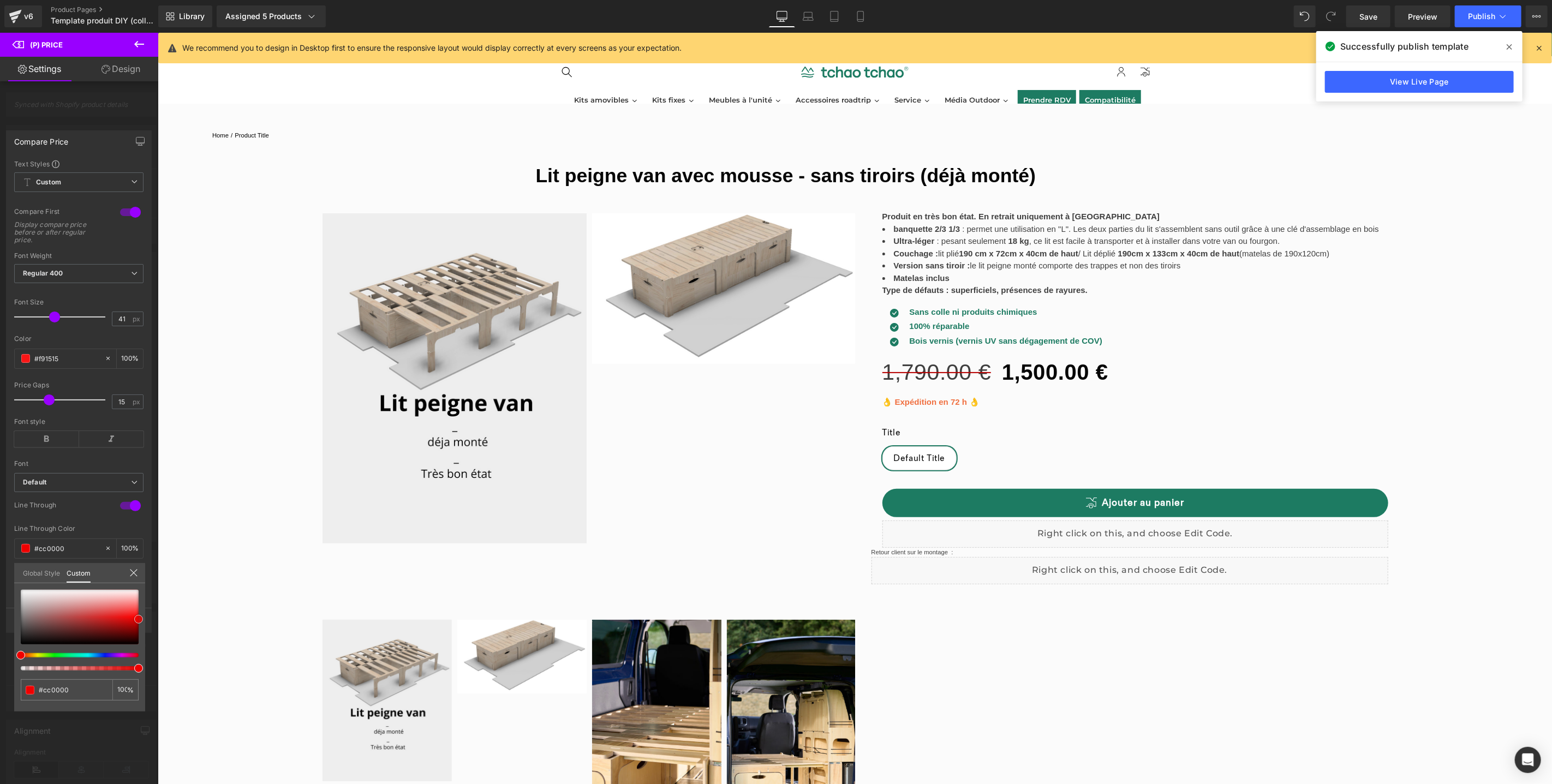
type input "#ea0000"
type input "#f90000"
type input "#ff0505"
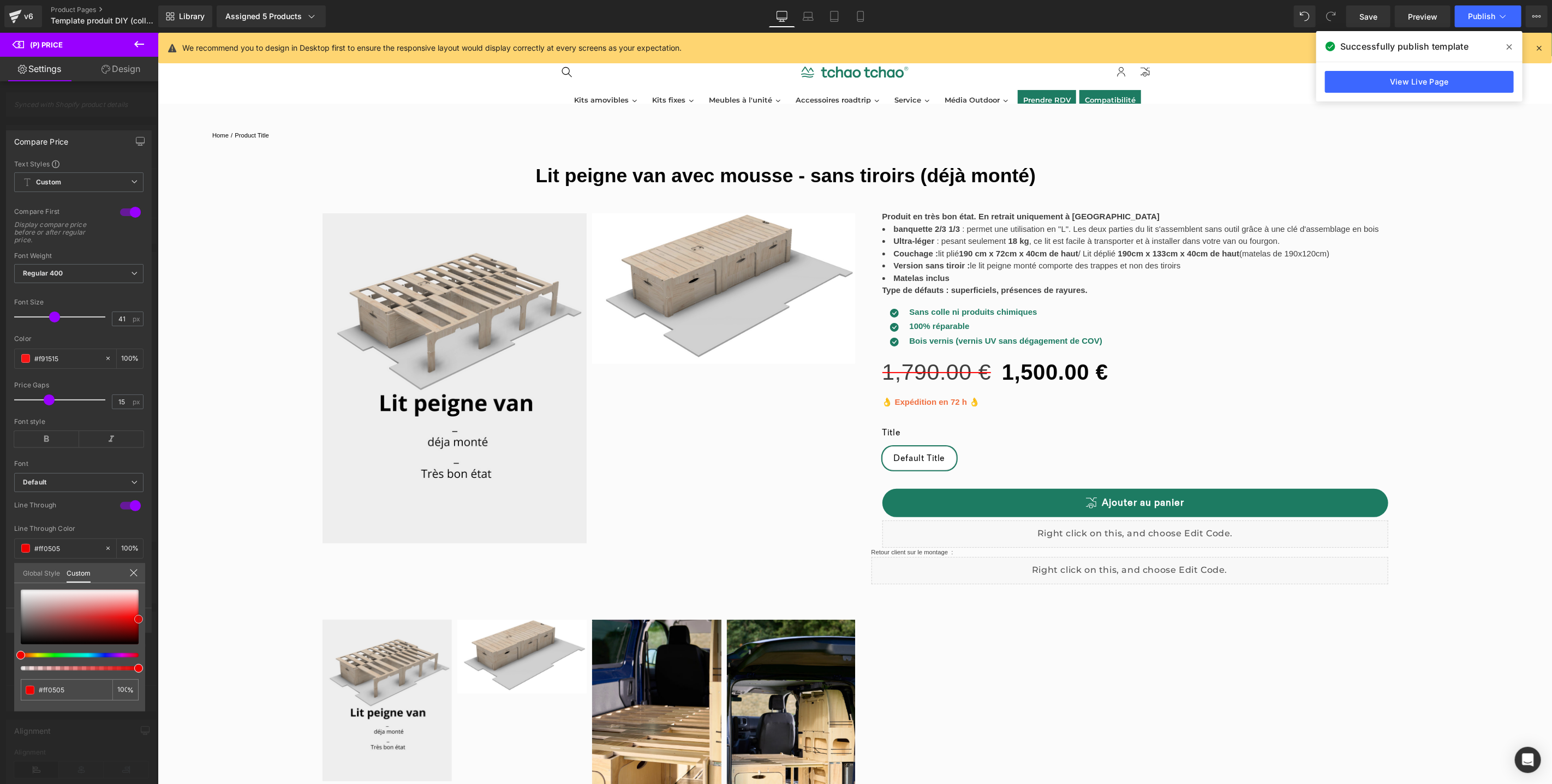
type input "#ff0a0a"
drag, startPoint x: 117, startPoint y: 610, endPoint x: 141, endPoint y: 616, distance: 24.7
click at [138, 616] on div at bounding box center [80, 618] width 118 height 55
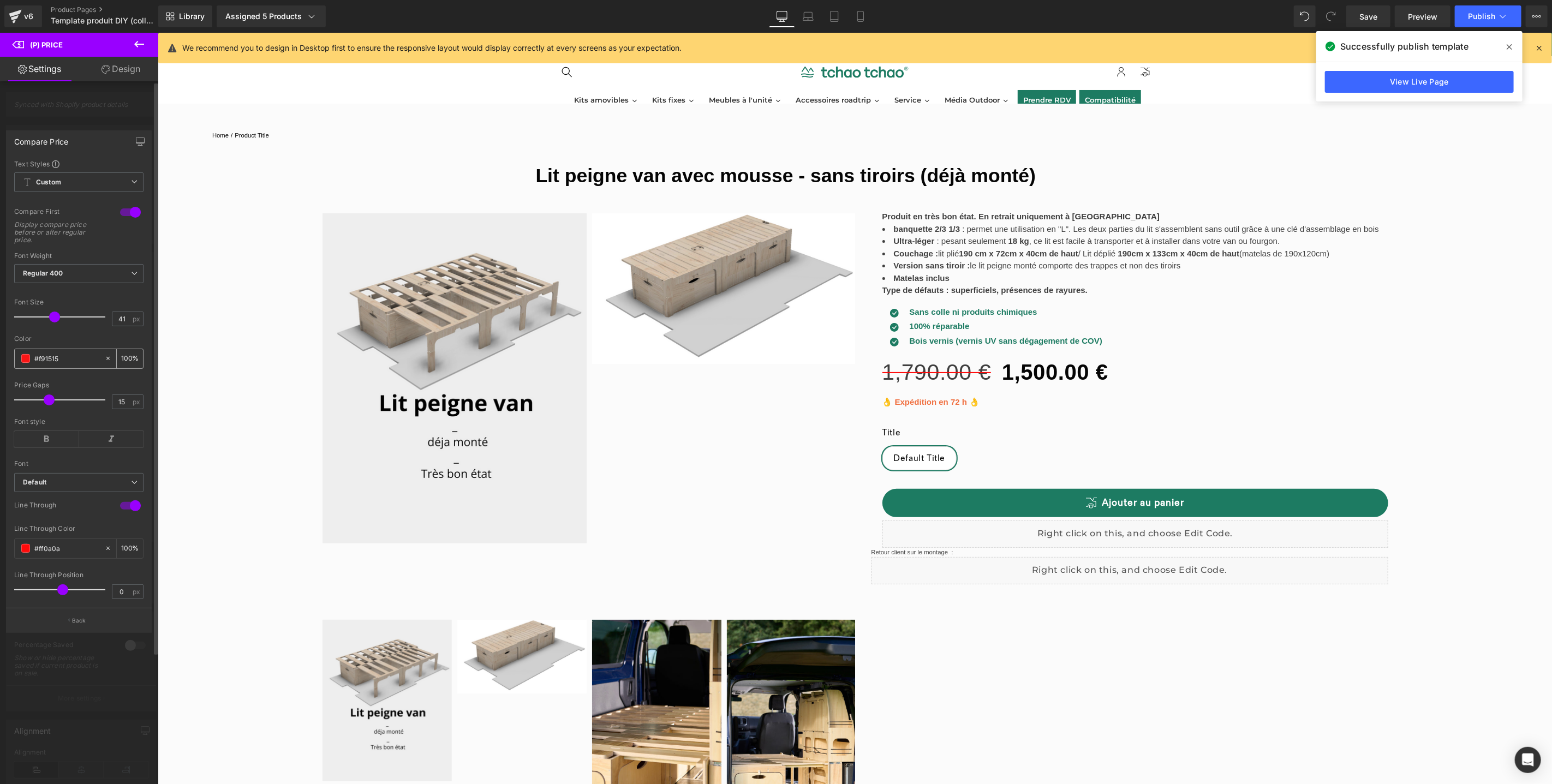
click at [27, 360] on span at bounding box center [25, 358] width 8 height 8
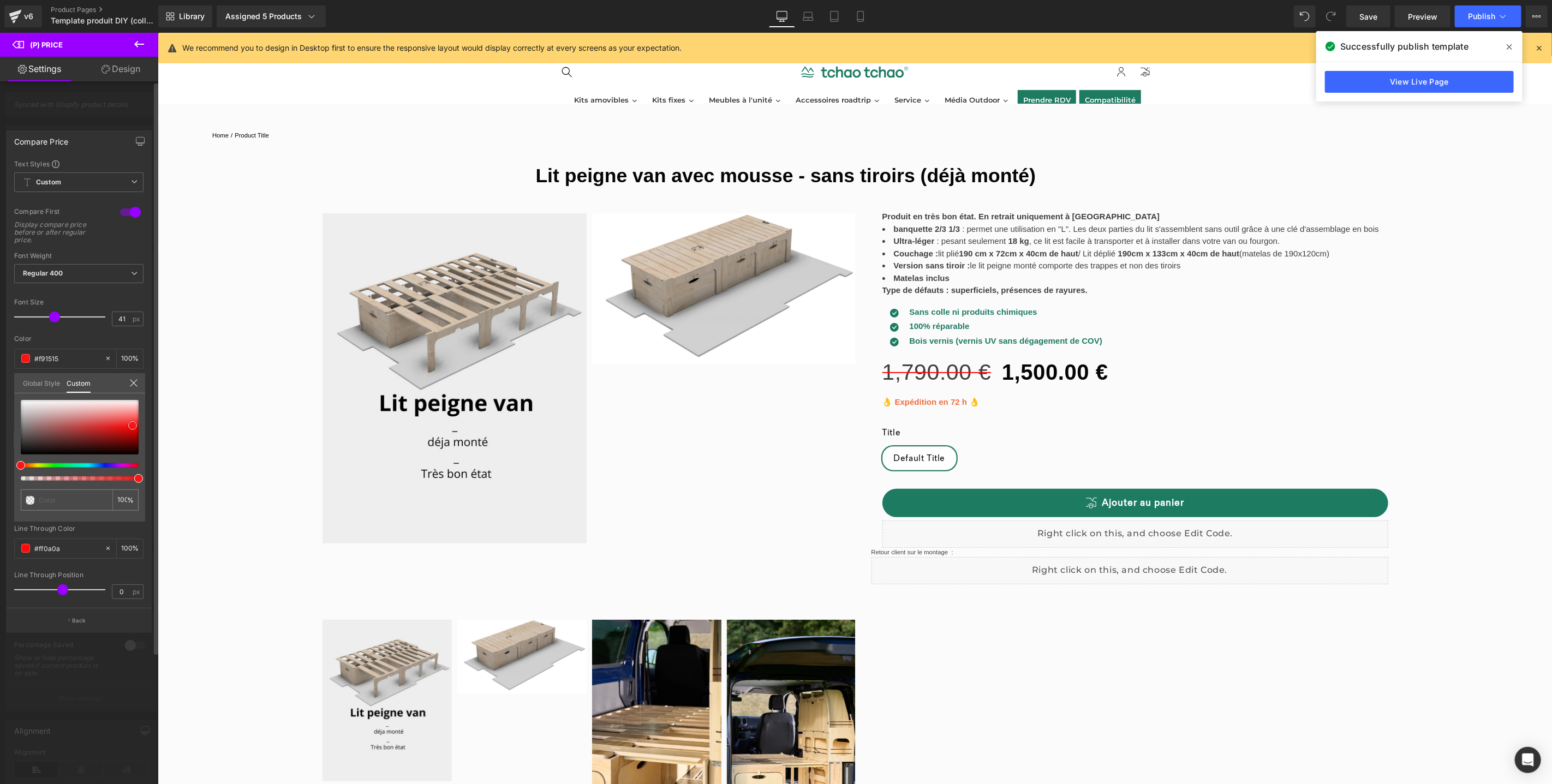
type input "#f91a1a"
type input "#fc1616"
type input "#ff0f0f"
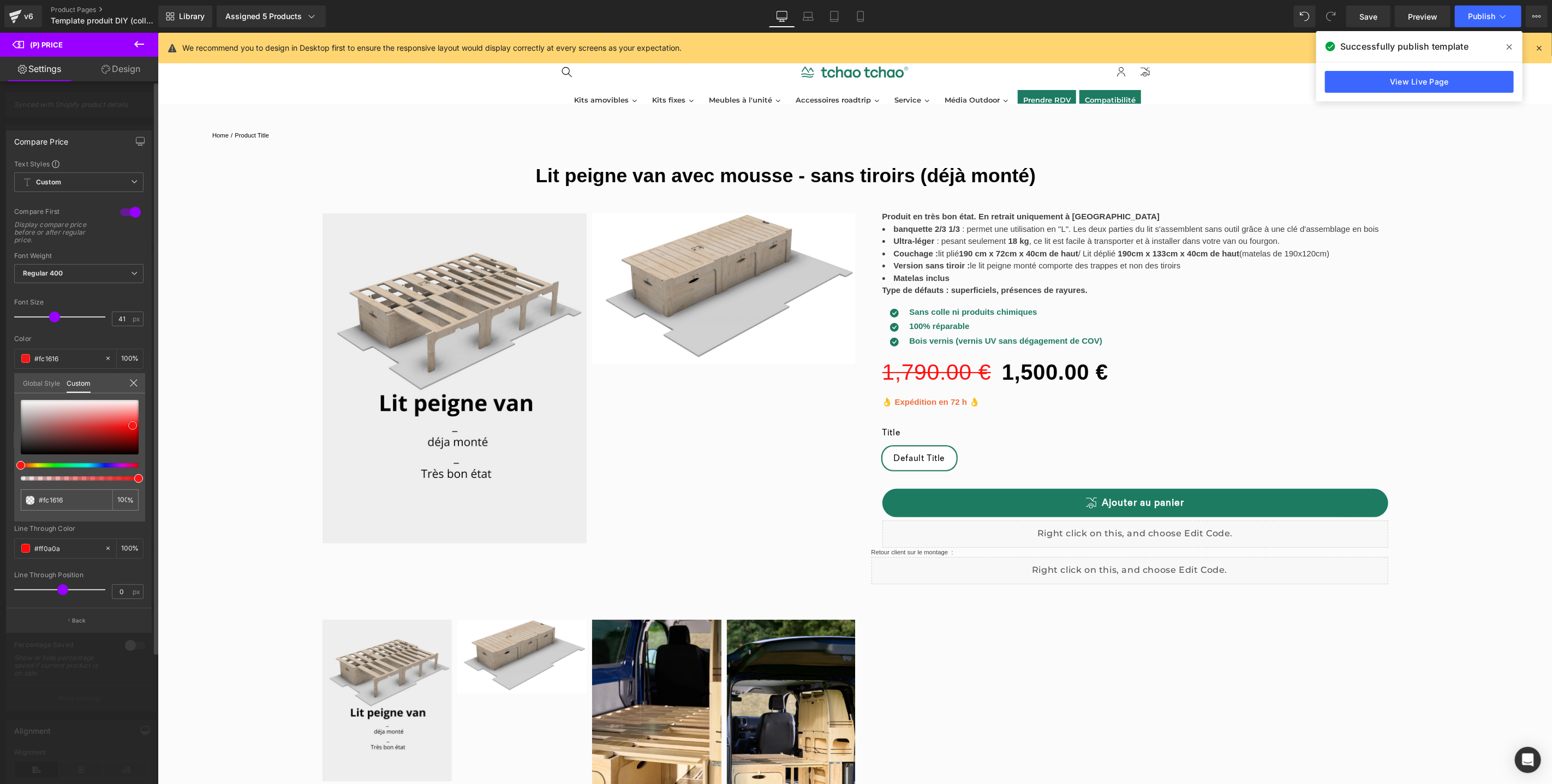
type input "#ff0f0f"
type input "#ff0a0a"
drag, startPoint x: 133, startPoint y: 424, endPoint x: 141, endPoint y: 425, distance: 8.1
click at [141, 425] on span at bounding box center [138, 426] width 8 height 8
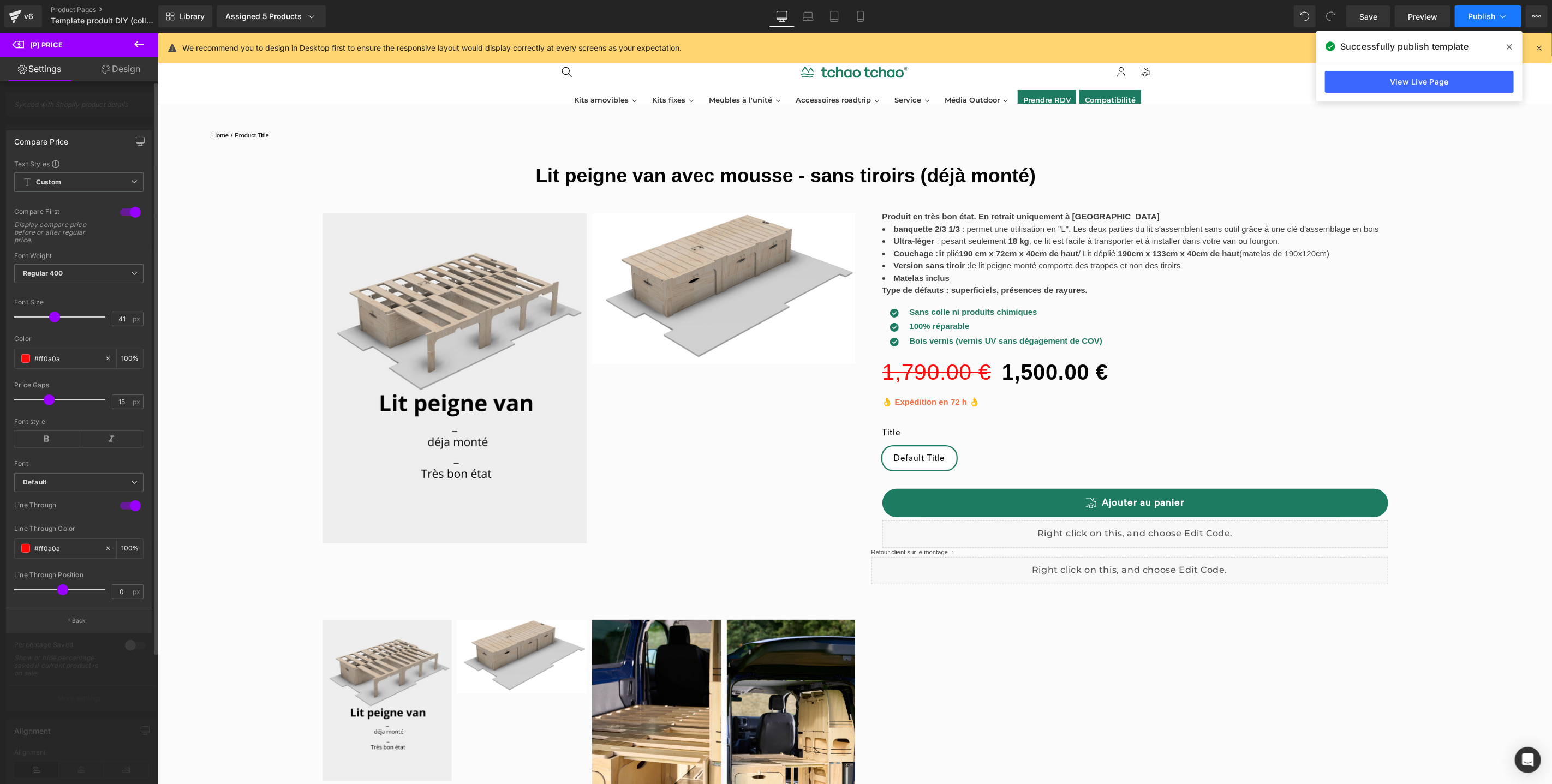
click at [1488, 18] on span "Publish" at bounding box center [1482, 16] width 27 height 8
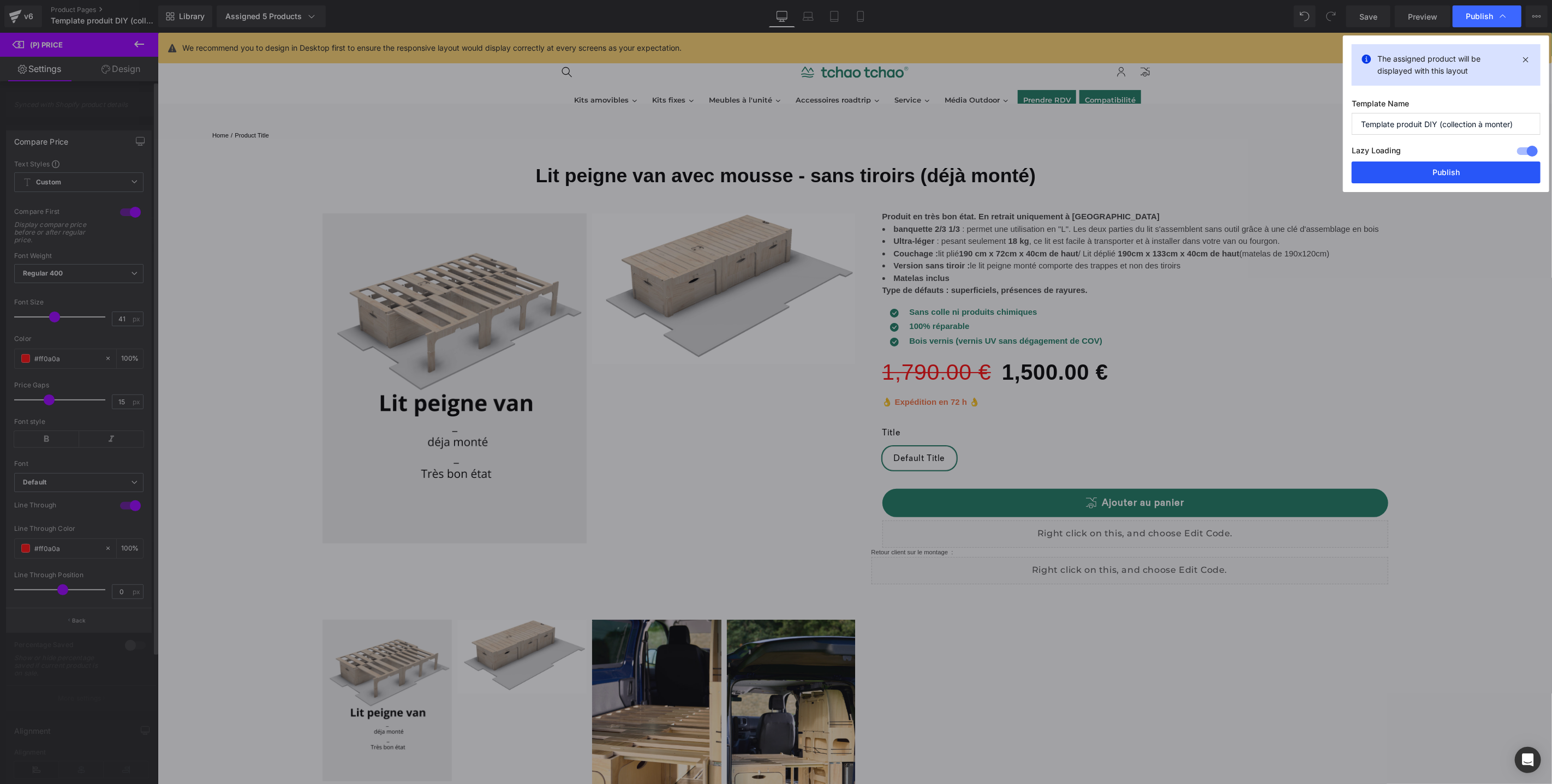
click at [1459, 174] on button "Publish" at bounding box center [1446, 172] width 189 height 22
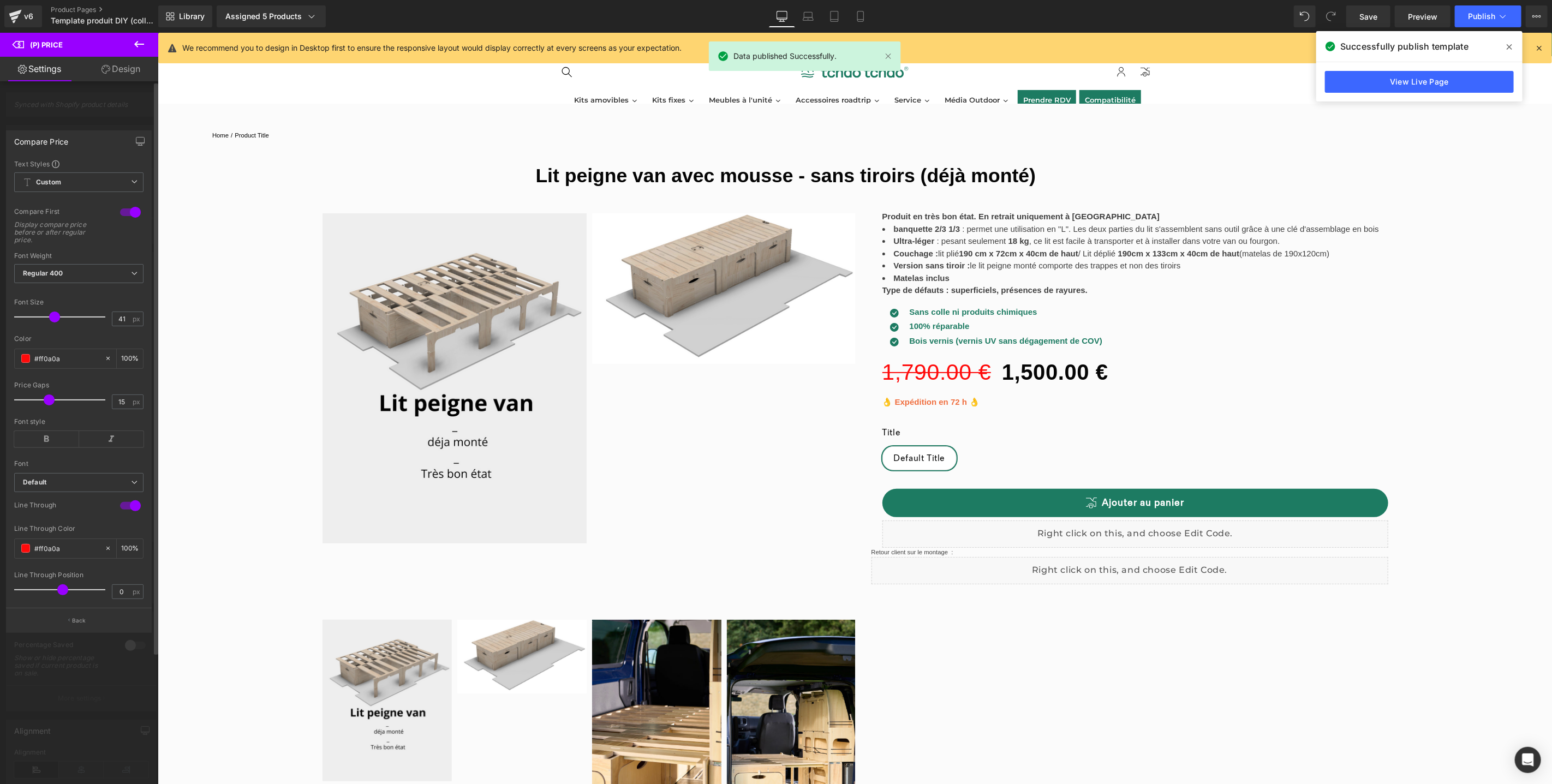
click at [1512, 40] on span at bounding box center [1509, 46] width 18 height 18
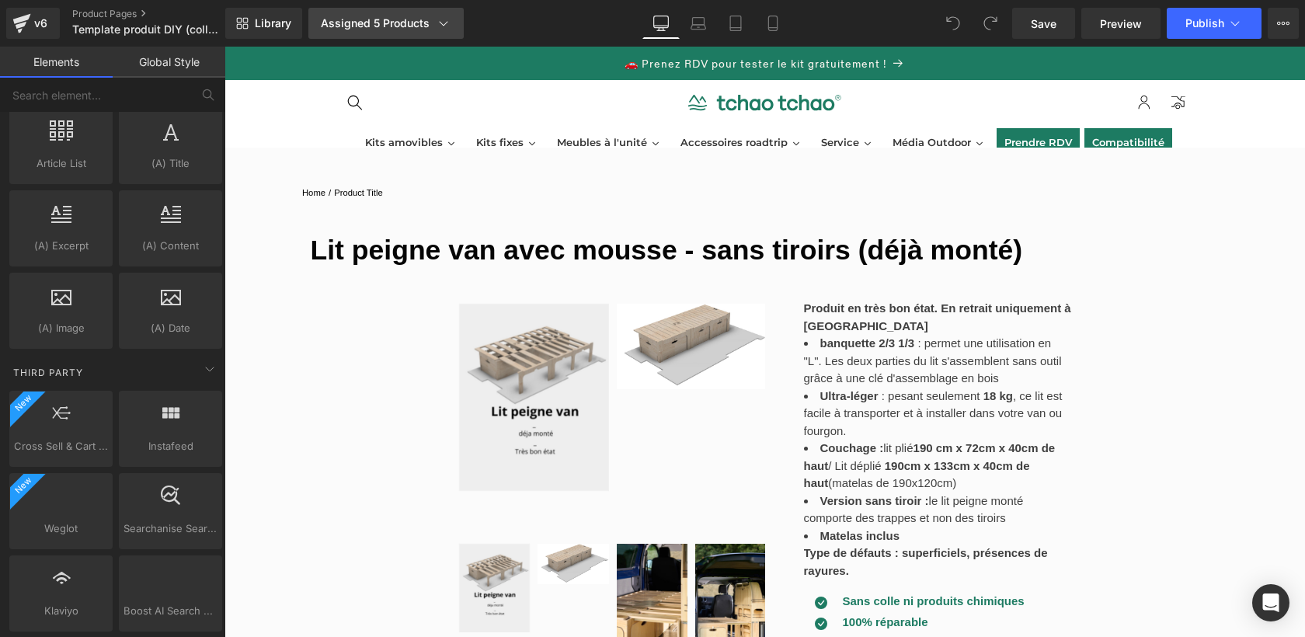
click at [379, 28] on div "Assigned 5 Products" at bounding box center [386, 24] width 131 height 16
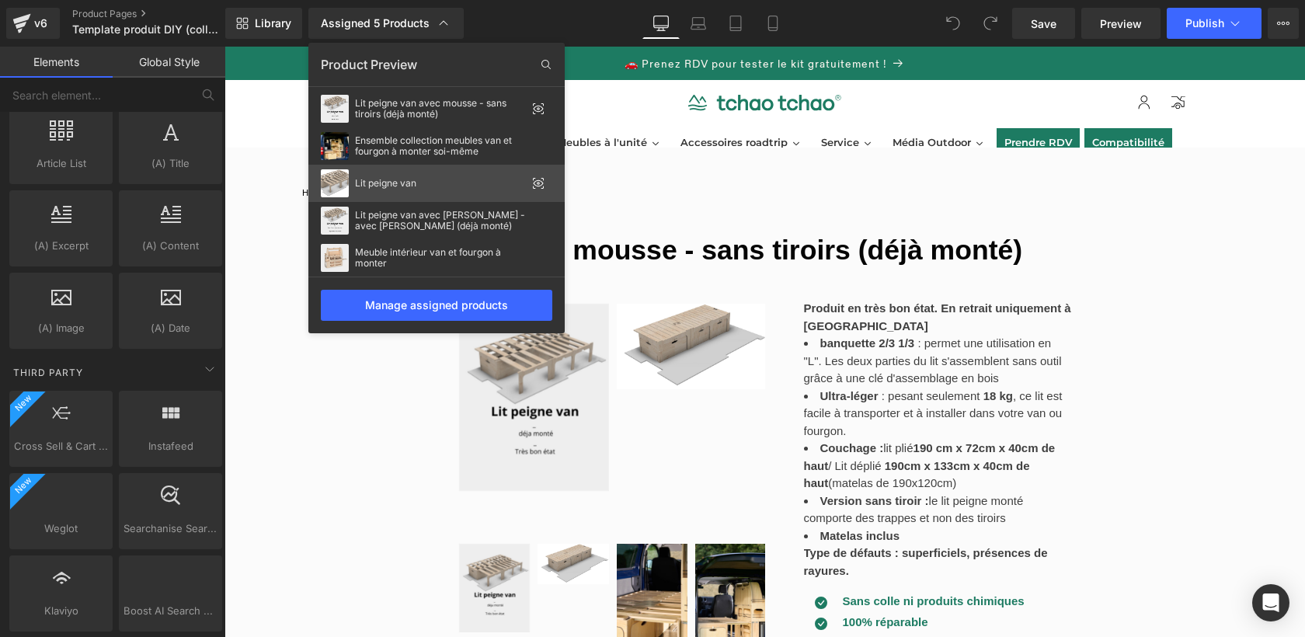
click at [385, 181] on div "Lit peigne van" at bounding box center [440, 183] width 171 height 11
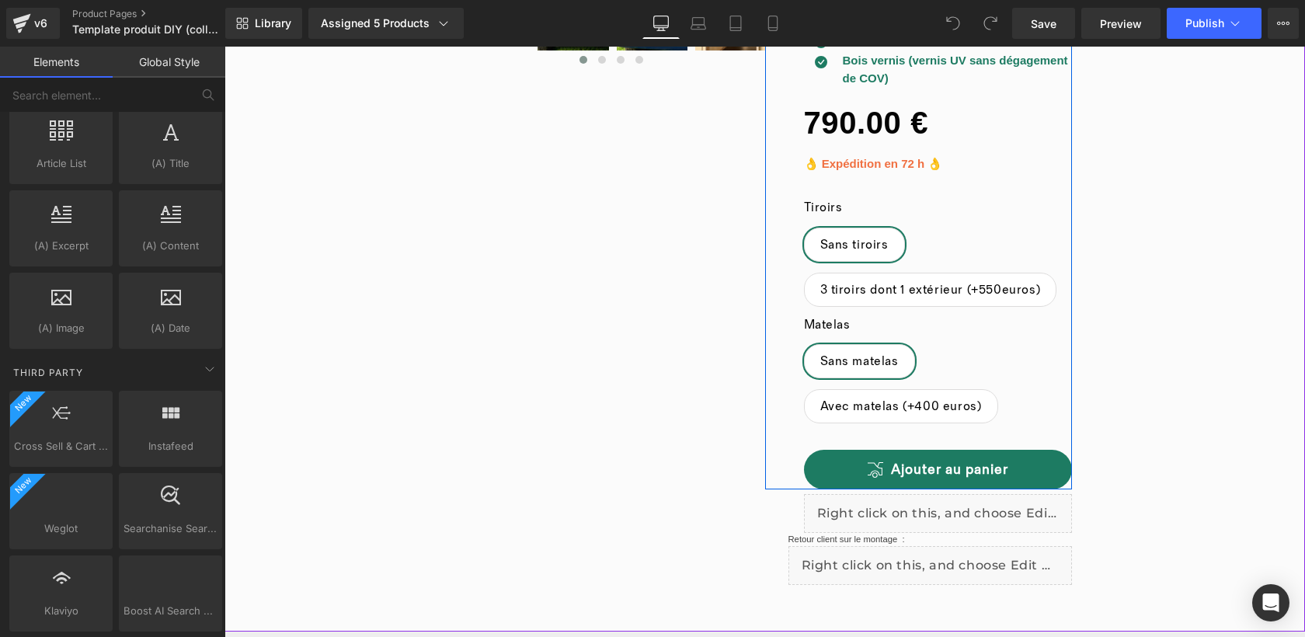
scroll to position [503, 0]
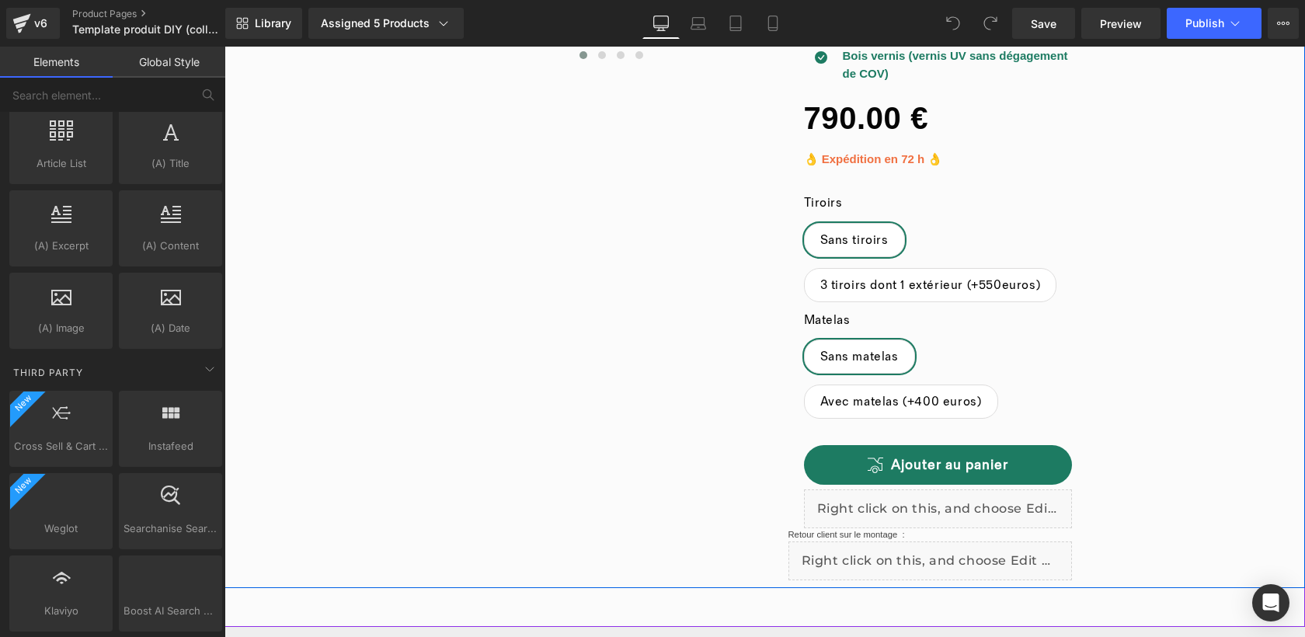
click at [955, 501] on div "Liquid" at bounding box center [938, 508] width 269 height 39
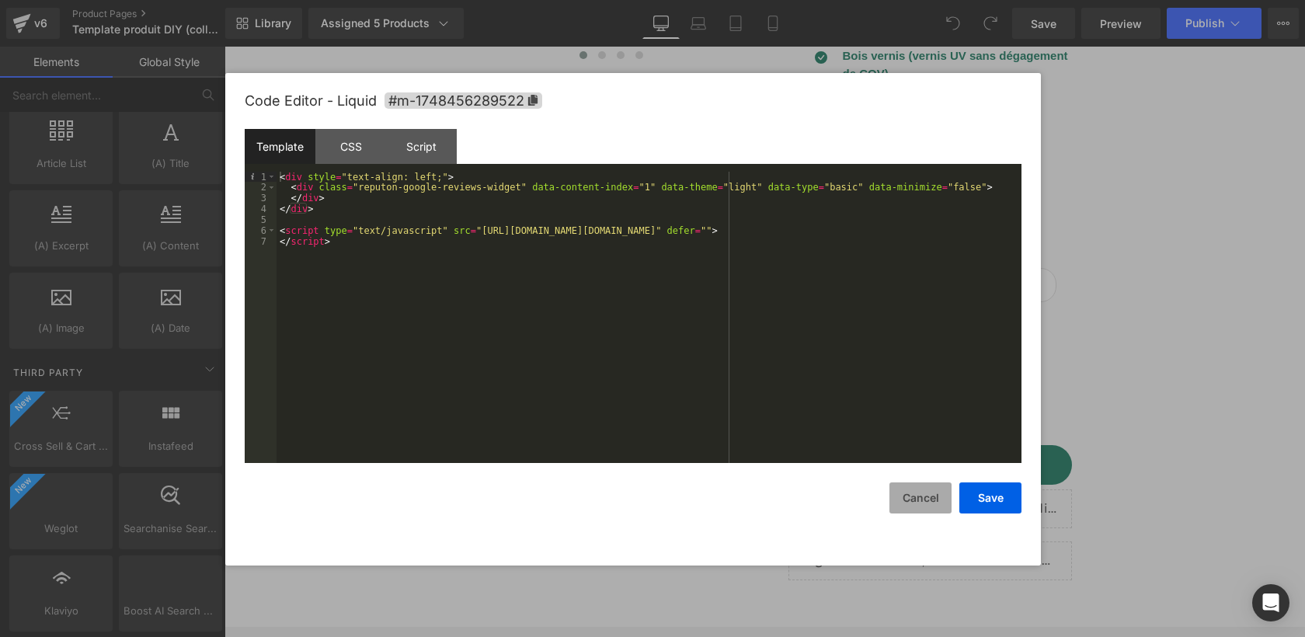
click at [921, 498] on button "Cancel" at bounding box center [920, 497] width 62 height 31
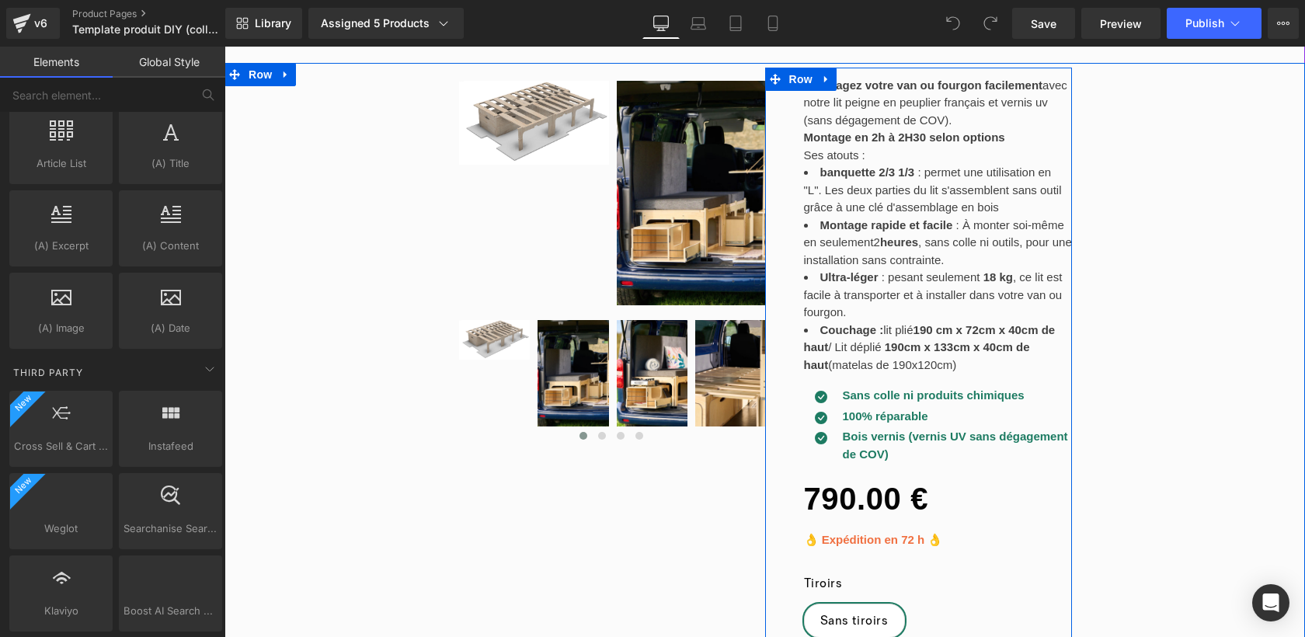
scroll to position [91, 0]
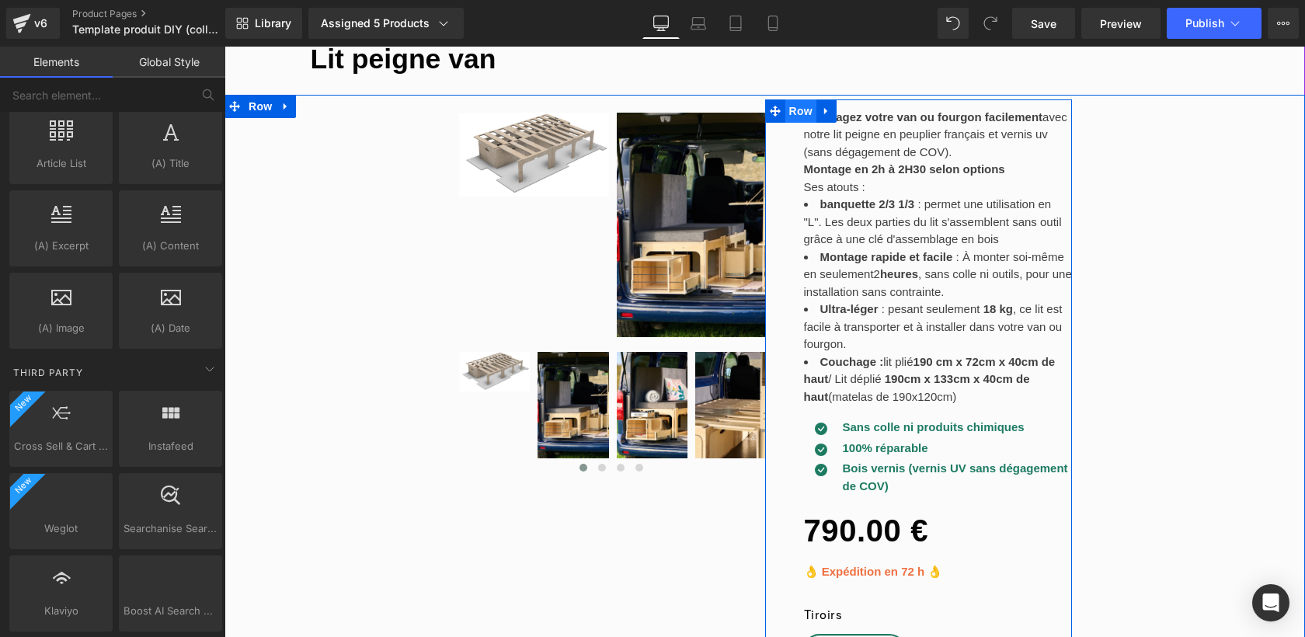
click at [806, 117] on span "Row" at bounding box center [800, 110] width 31 height 23
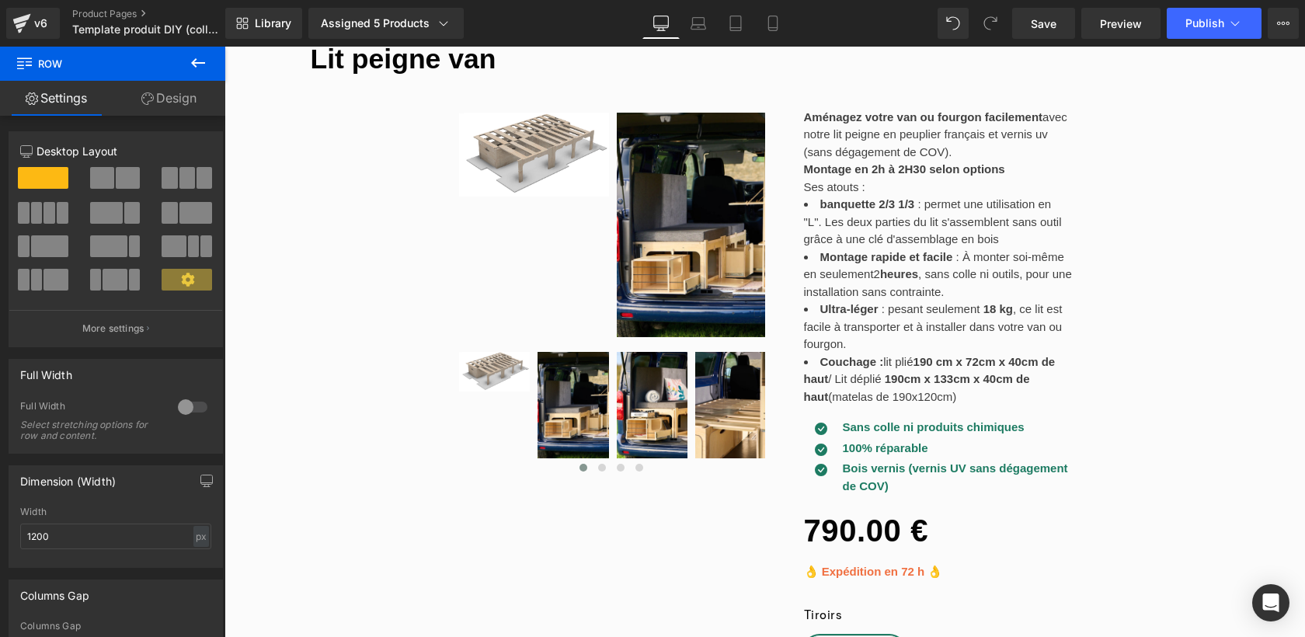
click at [201, 64] on icon at bounding box center [198, 63] width 19 height 19
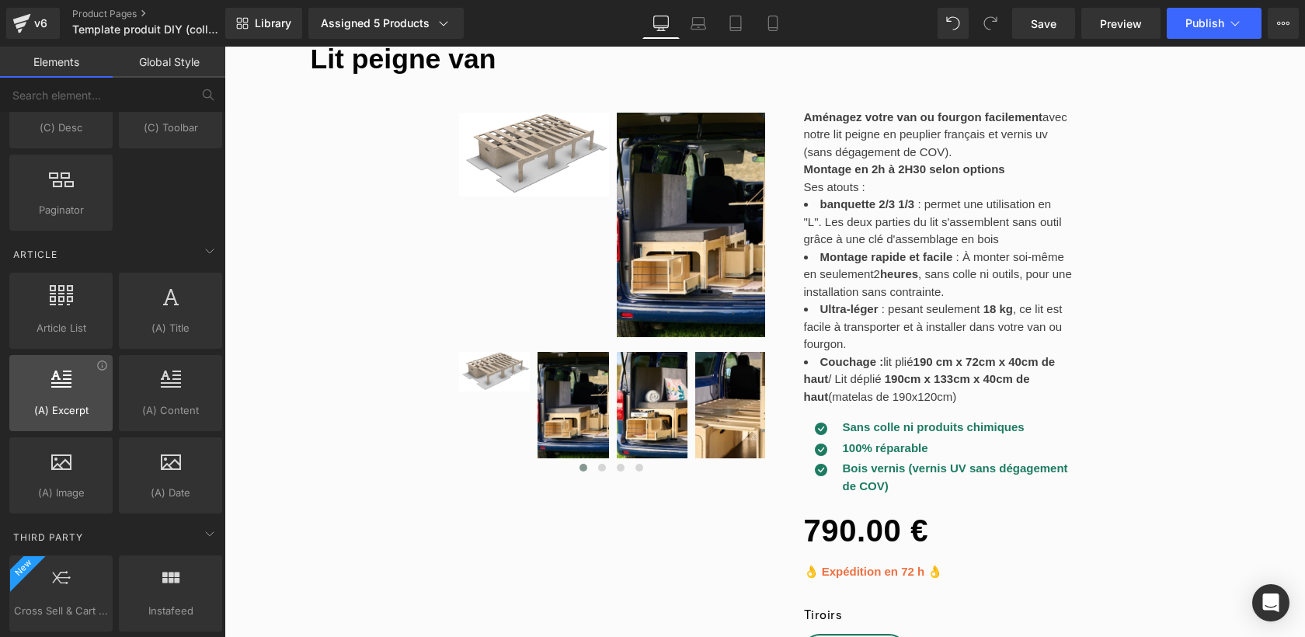
scroll to position [2810, 0]
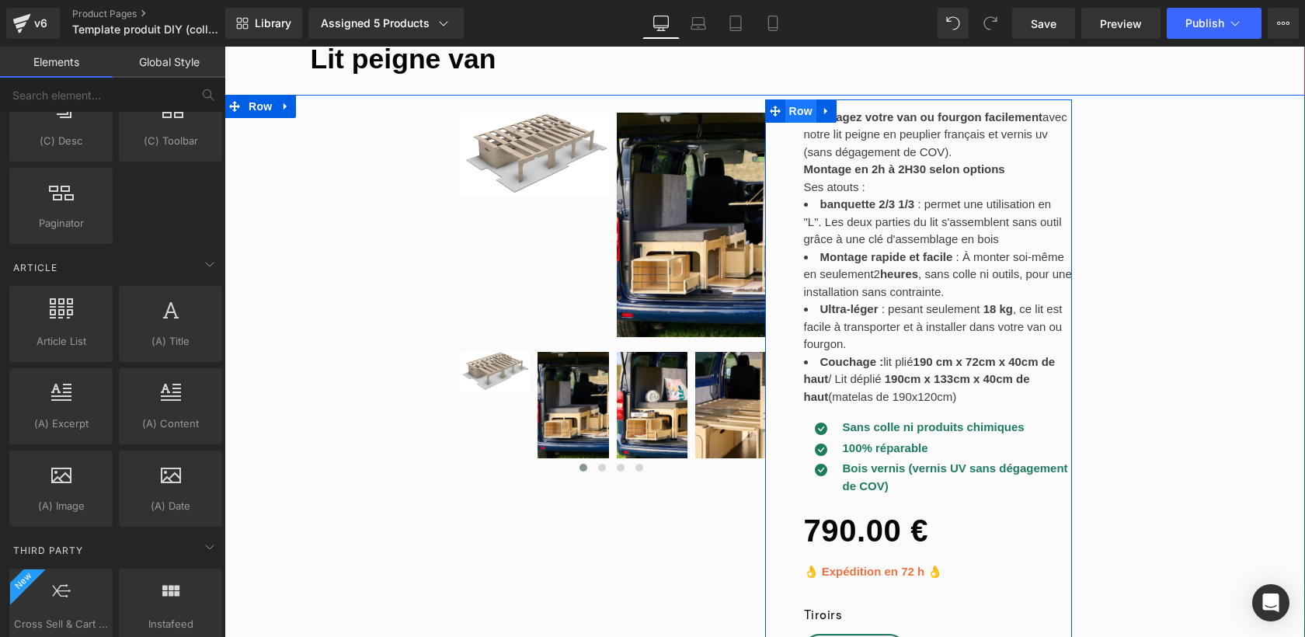
click at [798, 109] on span "Row" at bounding box center [800, 110] width 31 height 23
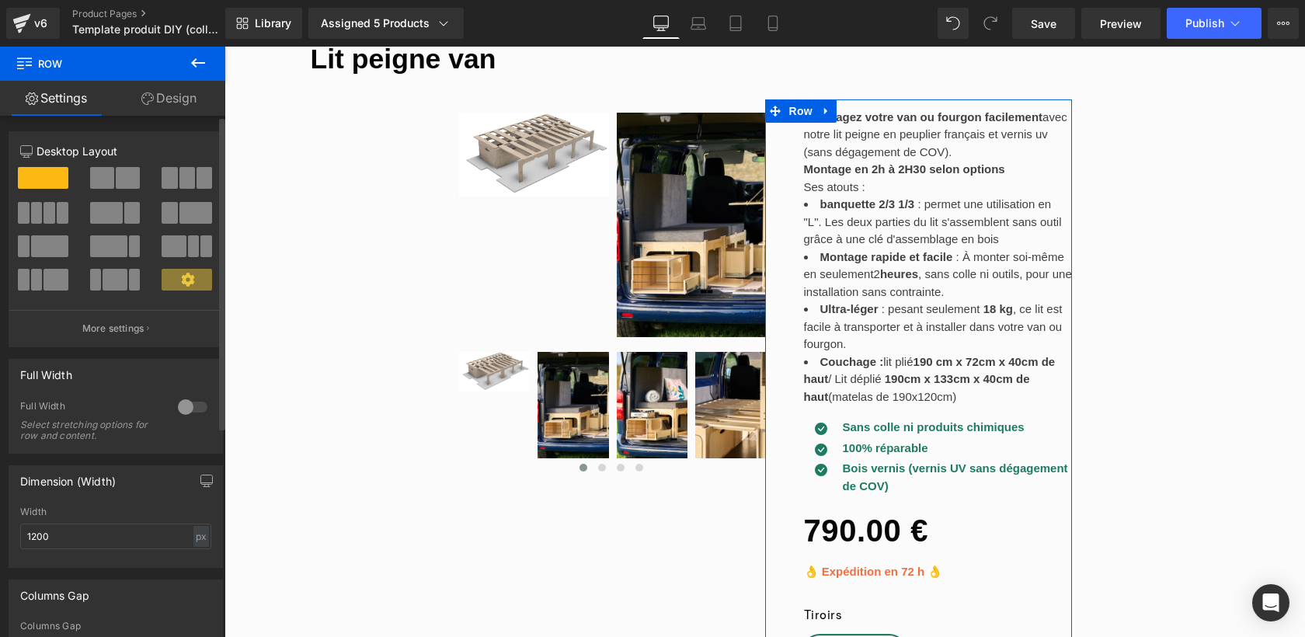
click at [100, 175] on span at bounding box center [102, 178] width 24 height 22
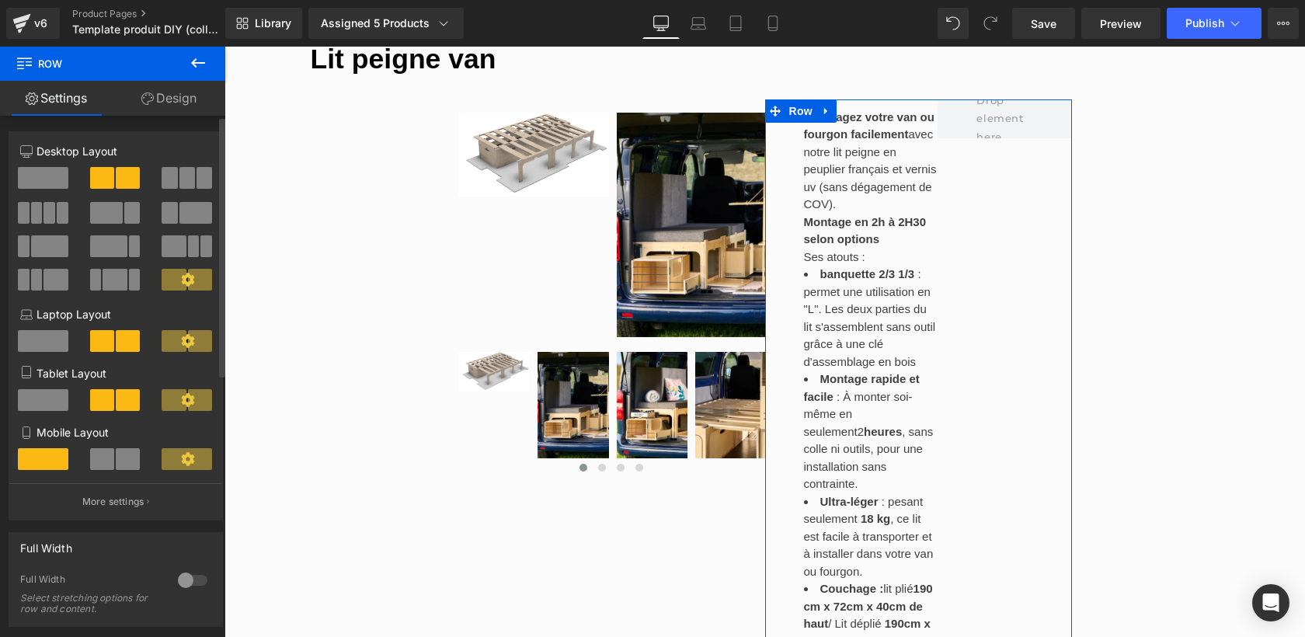
click at [26, 174] on span at bounding box center [43, 178] width 50 height 22
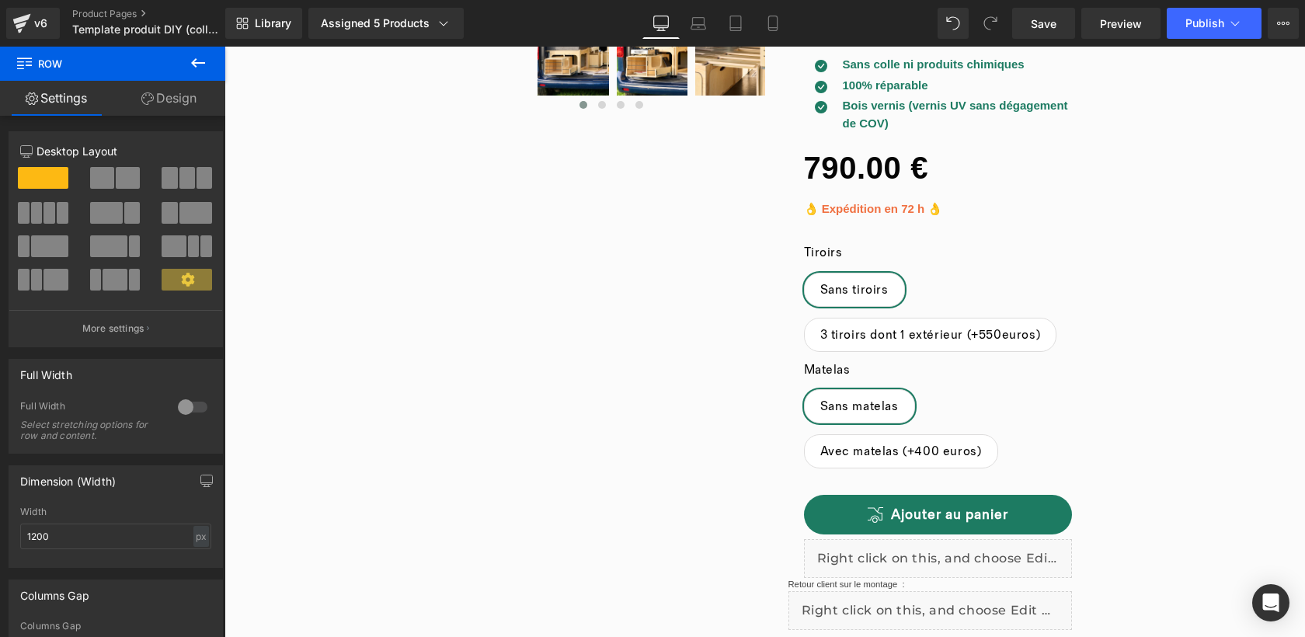
scroll to position [466, 0]
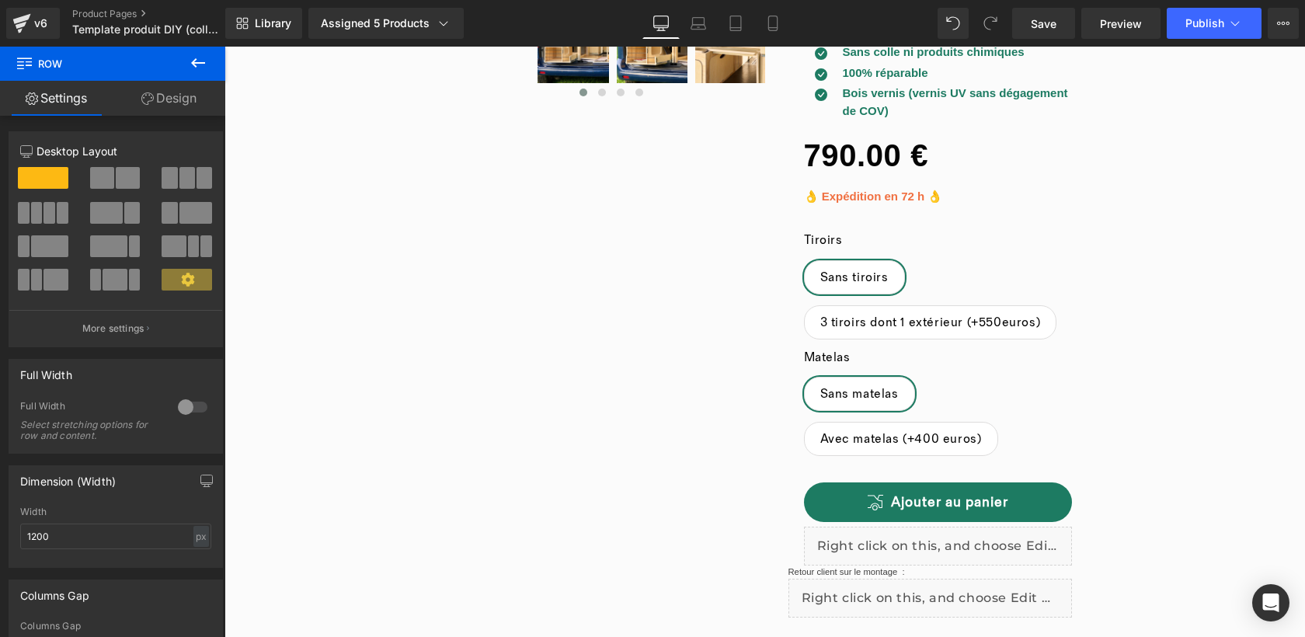
click at [200, 55] on icon at bounding box center [198, 63] width 19 height 19
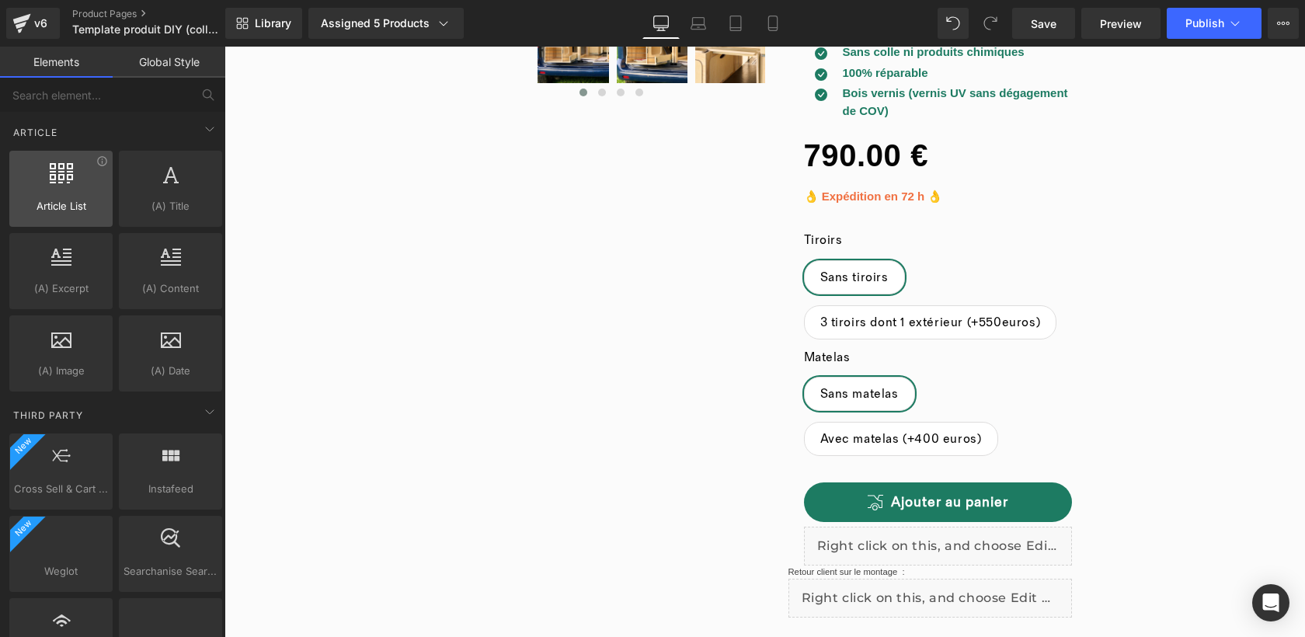
scroll to position [3119, 0]
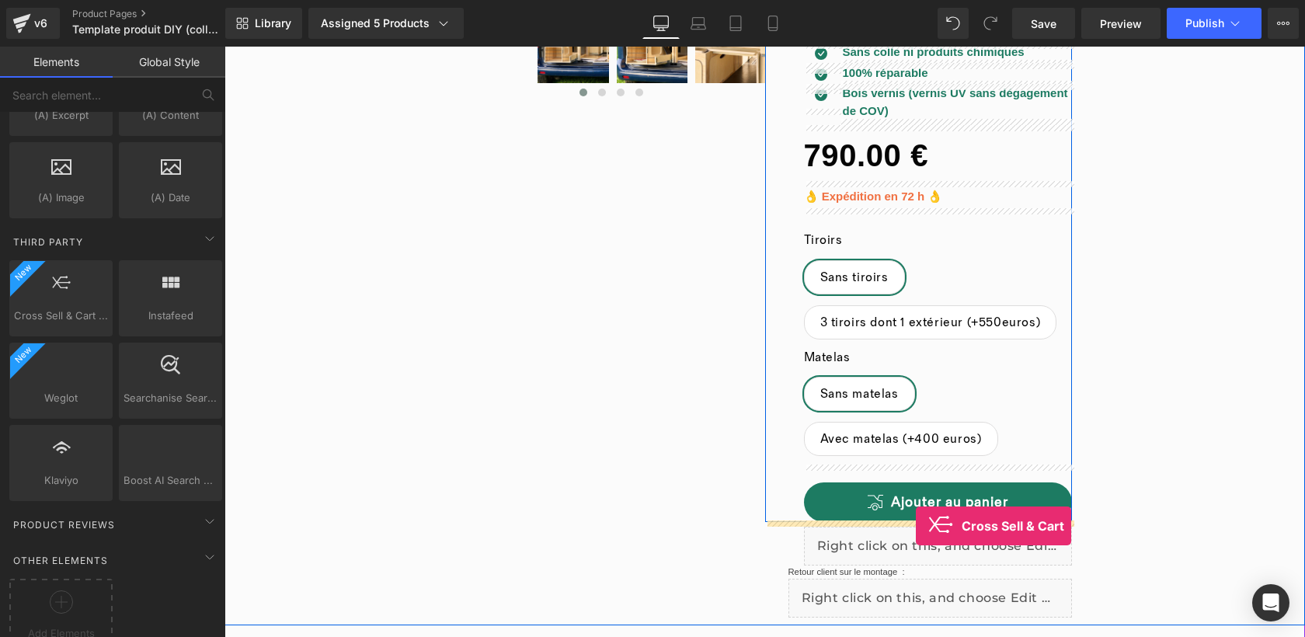
drag, startPoint x: 315, startPoint y: 318, endPoint x: 916, endPoint y: 526, distance: 635.5
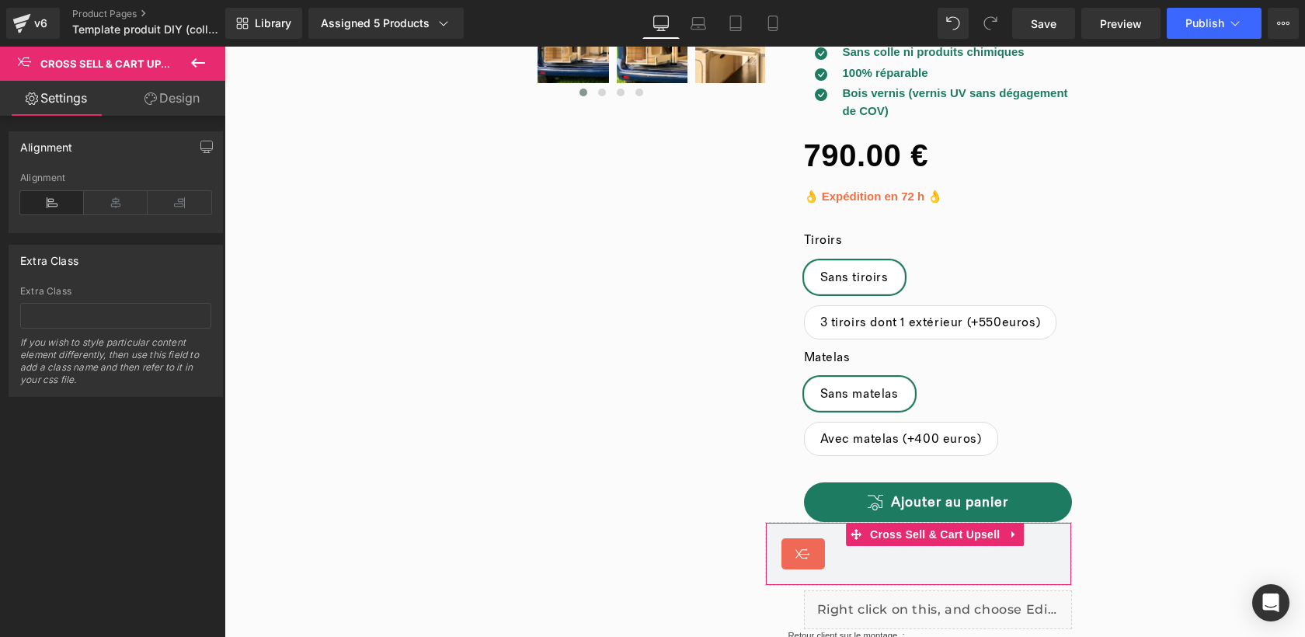
click at [176, 106] on link "Design" at bounding box center [172, 98] width 113 height 35
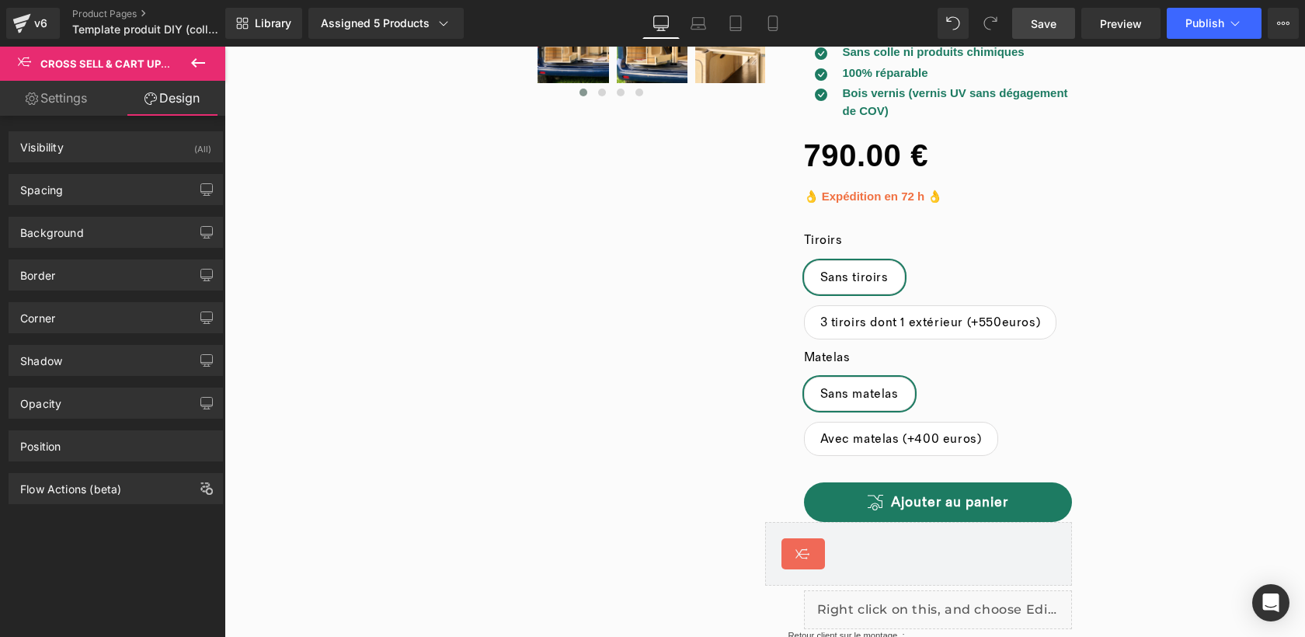
click at [1049, 26] on span "Save" at bounding box center [1044, 24] width 26 height 16
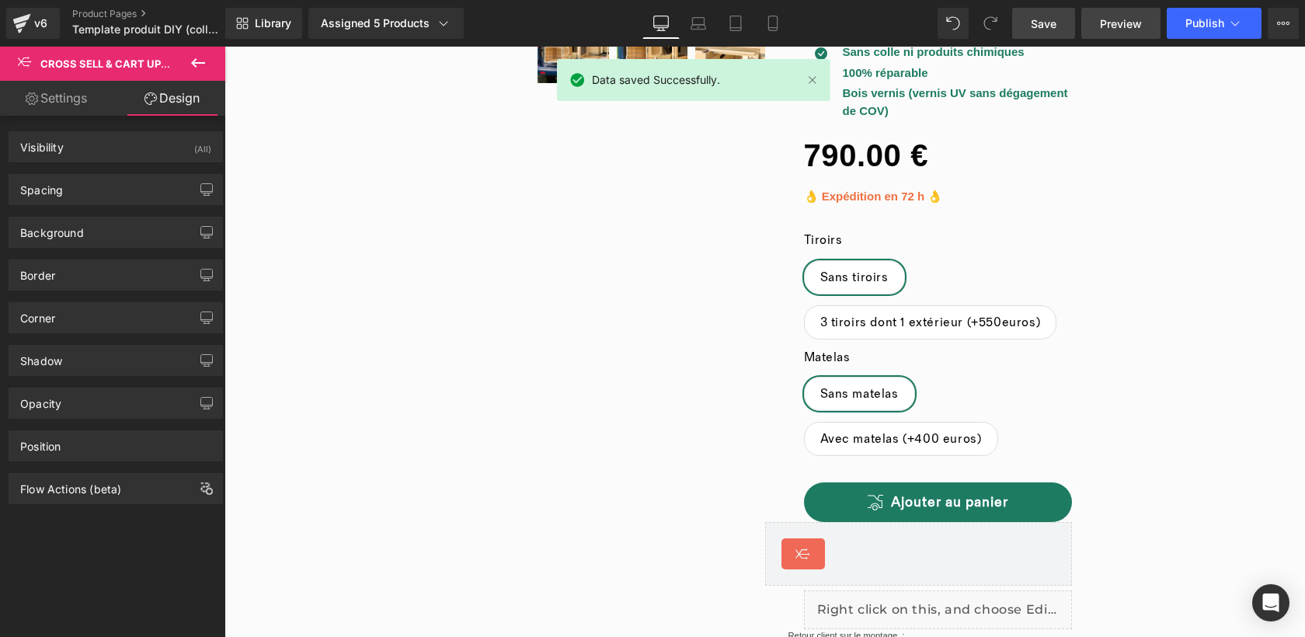
click at [1107, 24] on span "Preview" at bounding box center [1121, 24] width 42 height 16
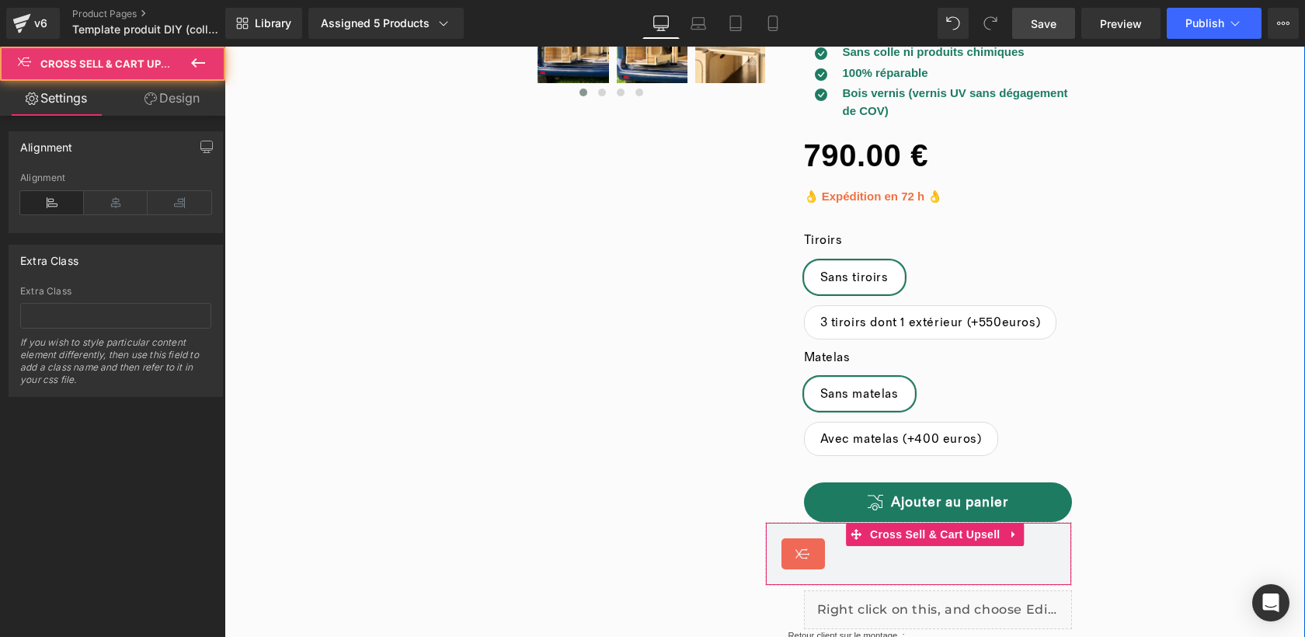
click at [813, 552] on div "Cross Sell & Cart Upsell" at bounding box center [803, 553] width 44 height 31
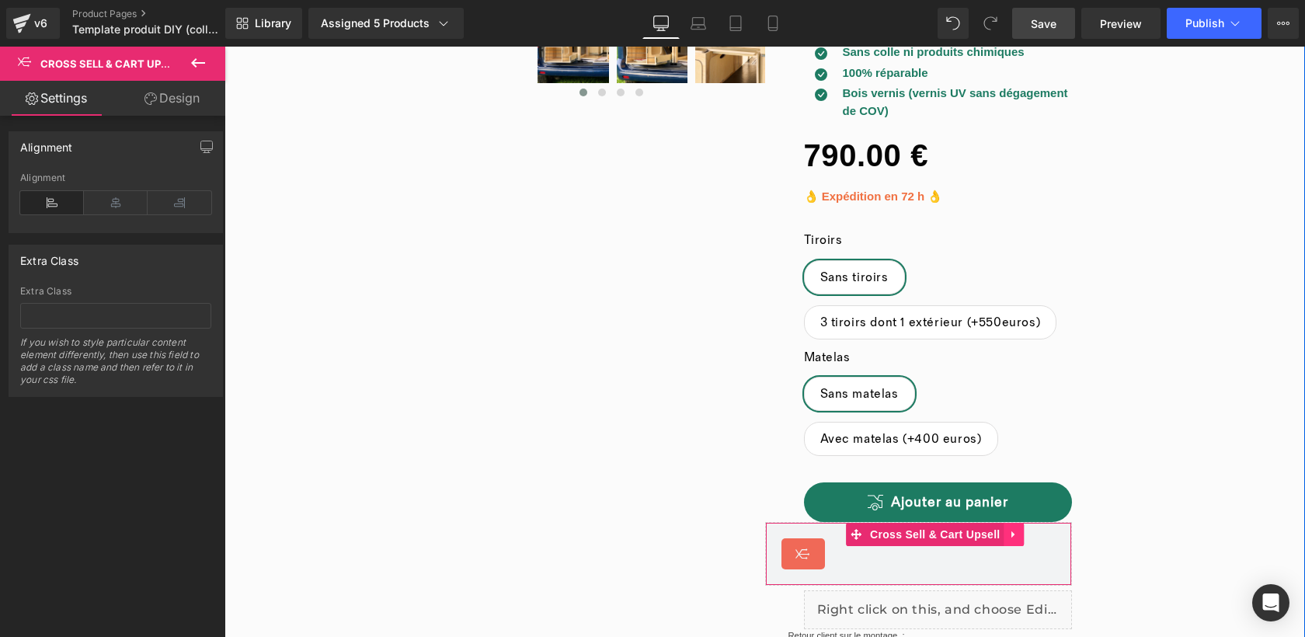
click at [1018, 534] on link at bounding box center [1014, 534] width 20 height 23
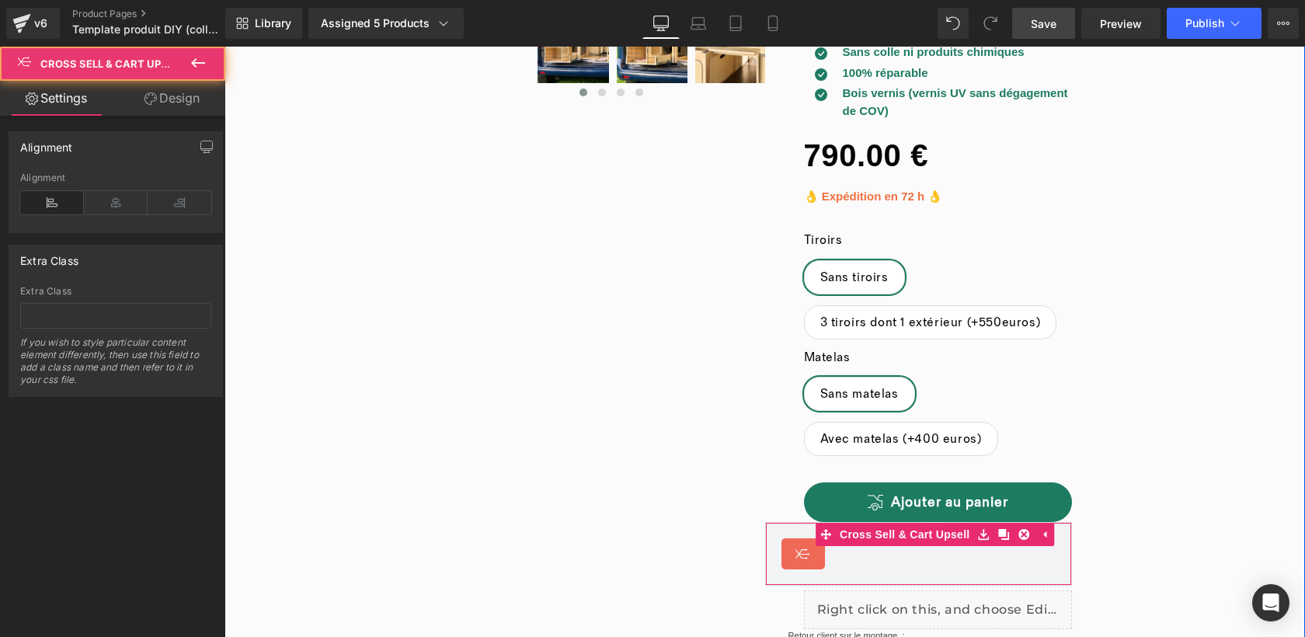
click at [921, 564] on div "Cross Sell & Cart Upsell" at bounding box center [918, 553] width 275 height 31
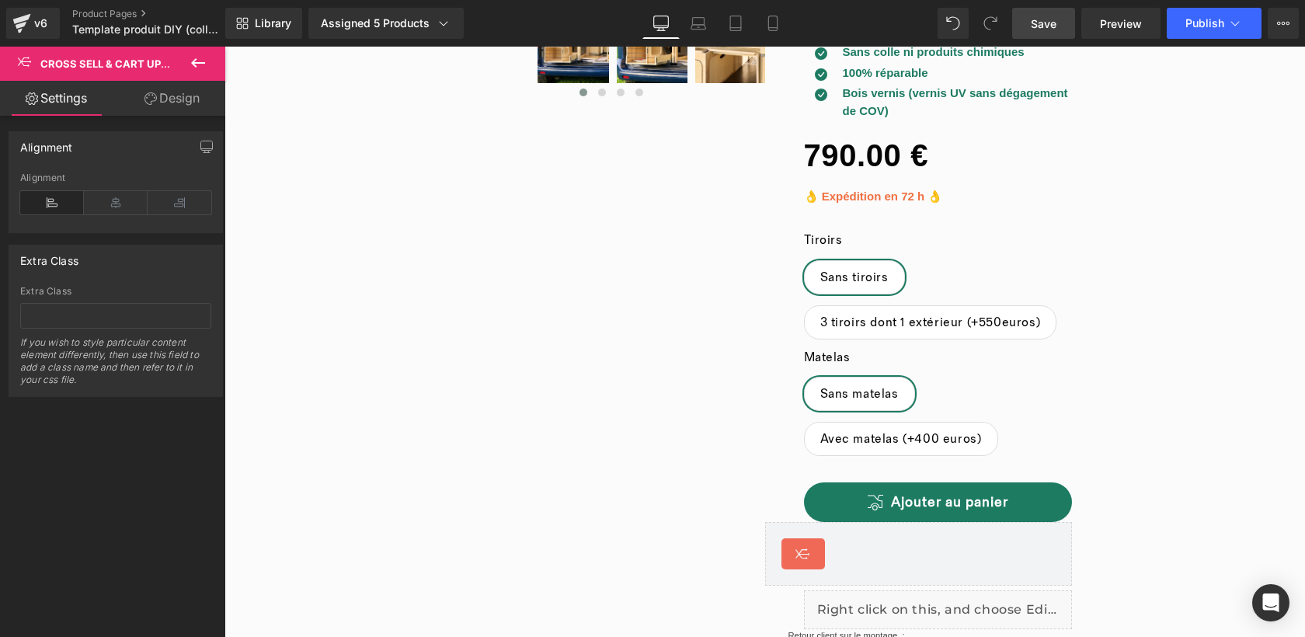
click at [190, 64] on icon at bounding box center [198, 63] width 19 height 19
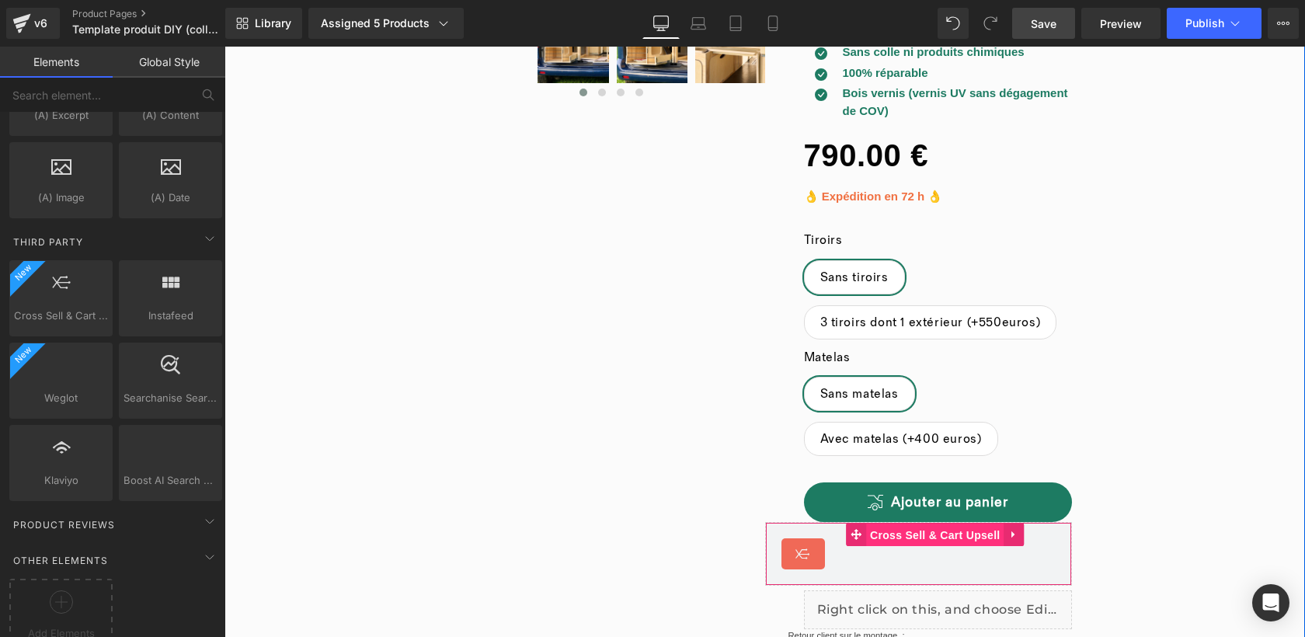
click at [886, 530] on span "Cross Sell & Cart Upsell" at bounding box center [934, 535] width 137 height 23
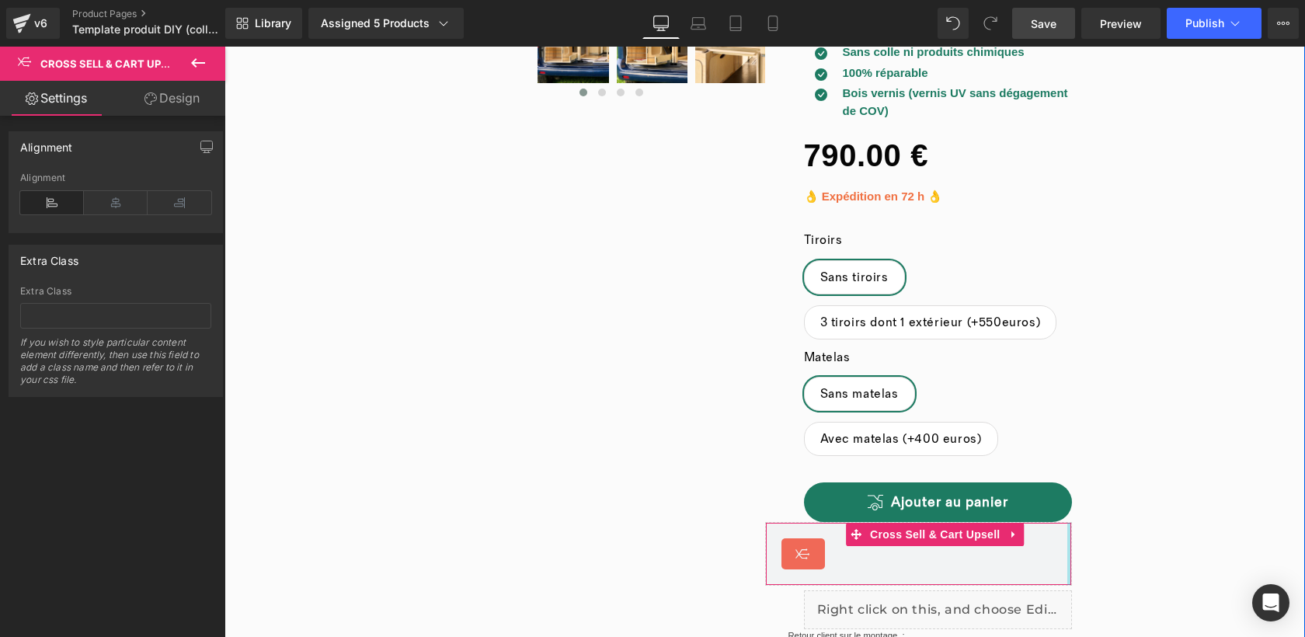
drag, startPoint x: 1070, startPoint y: 548, endPoint x: 1136, endPoint y: 539, distance: 66.6
click at [1136, 539] on div "‹ ›" at bounding box center [764, 204] width 1081 height 969
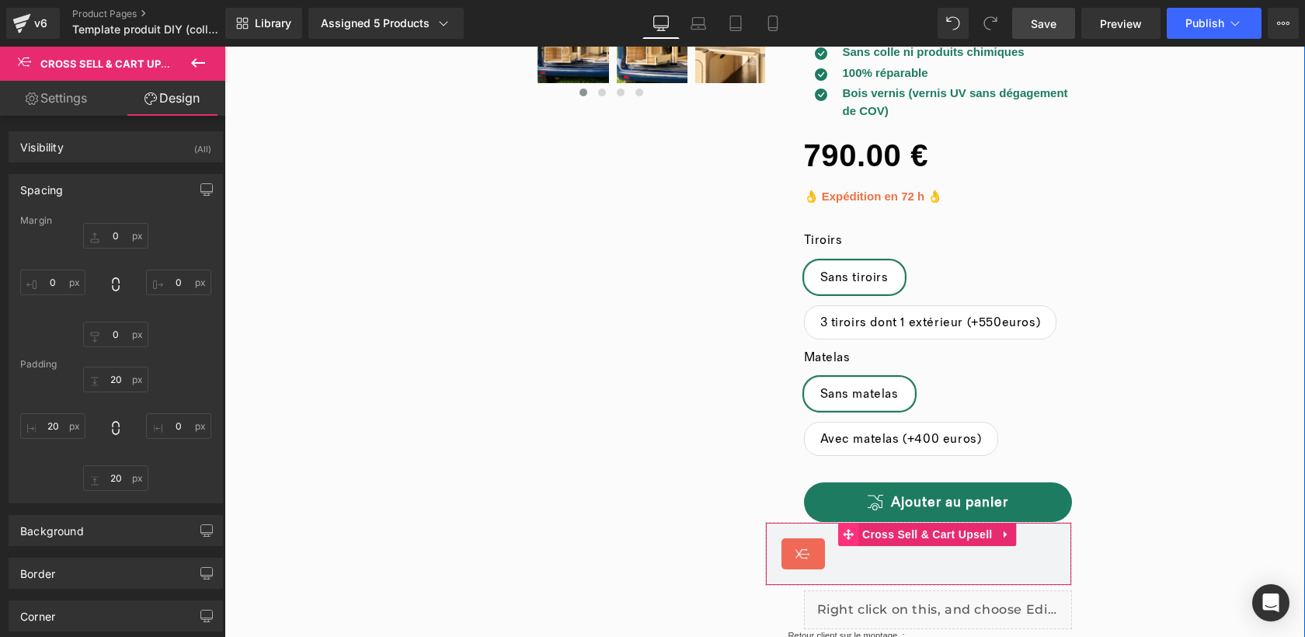
click at [947, 530] on span "Cross Sell & Cart Upsell" at bounding box center [926, 534] width 137 height 23
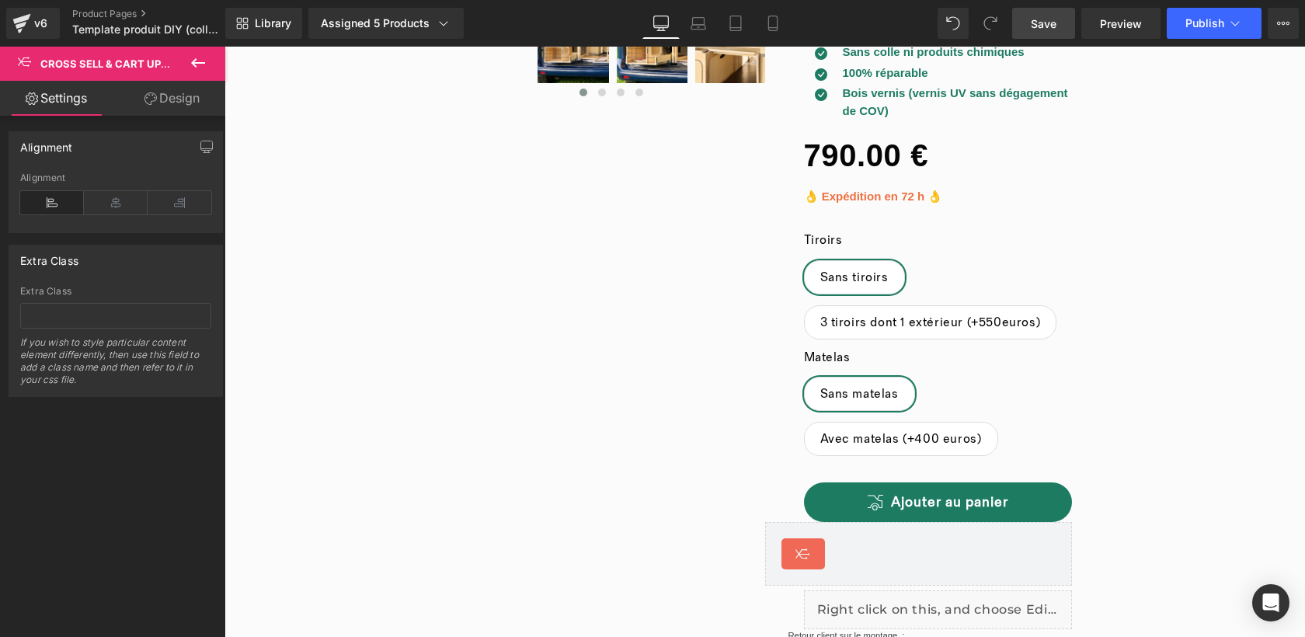
click at [1033, 26] on span "Save" at bounding box center [1044, 24] width 26 height 16
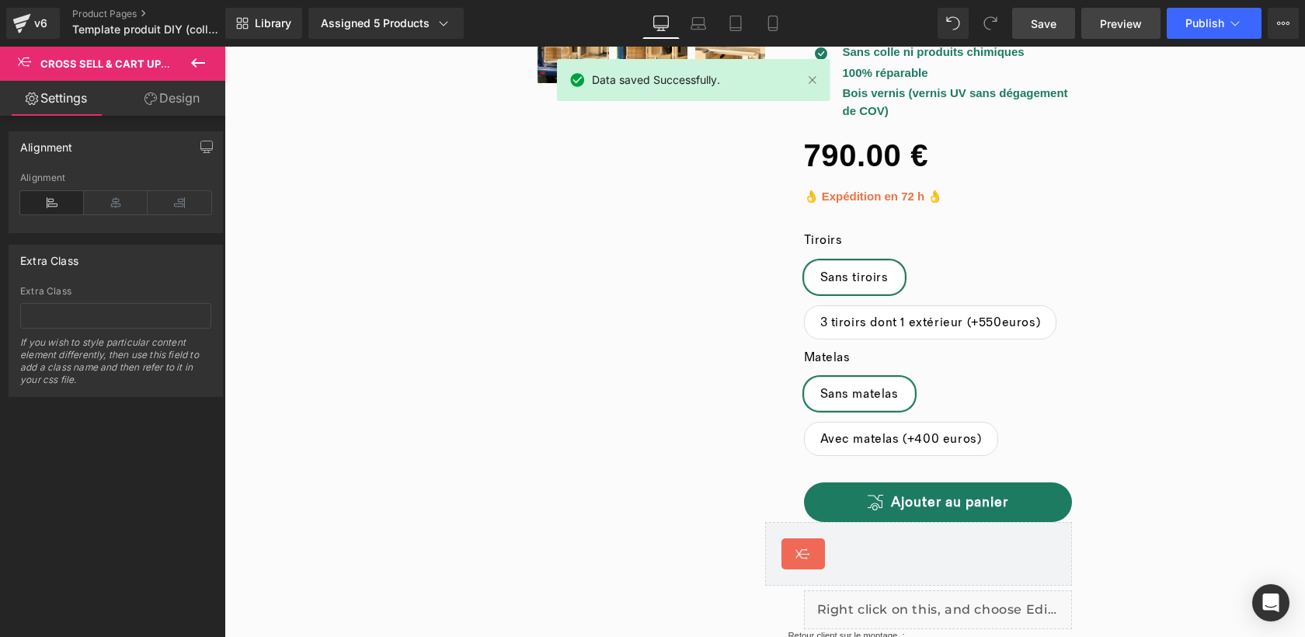
click at [1119, 26] on span "Preview" at bounding box center [1121, 24] width 42 height 16
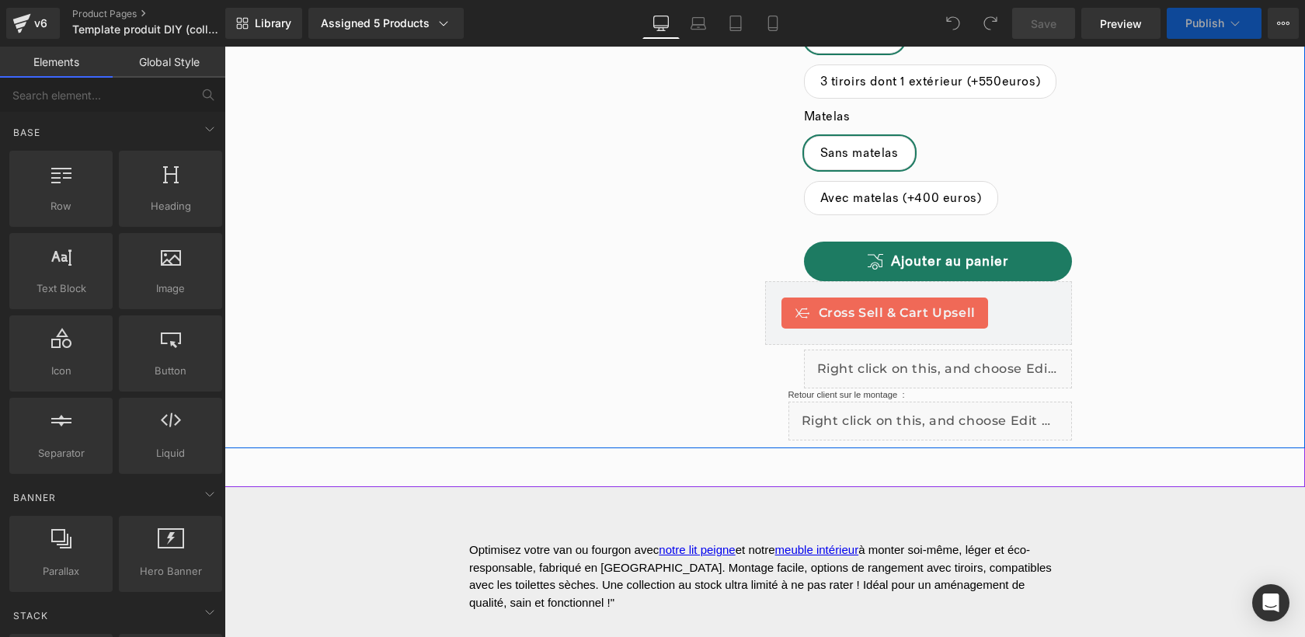
scroll to position [719, 0]
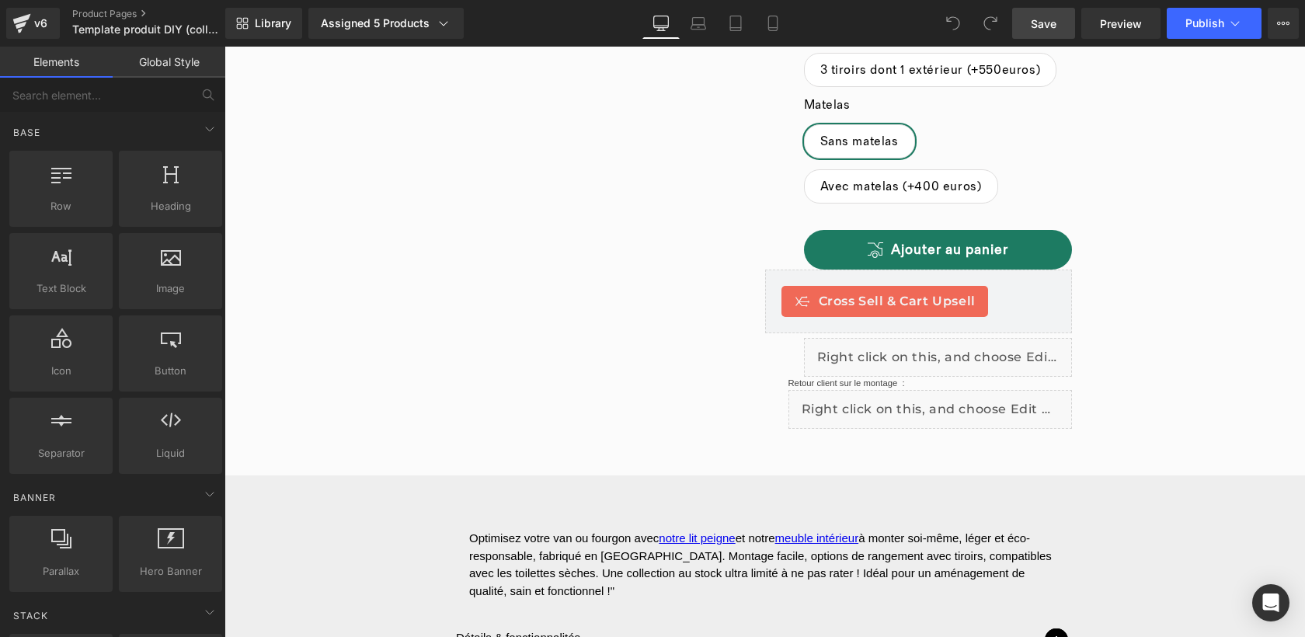
click at [1048, 16] on span "Save" at bounding box center [1044, 24] width 26 height 16
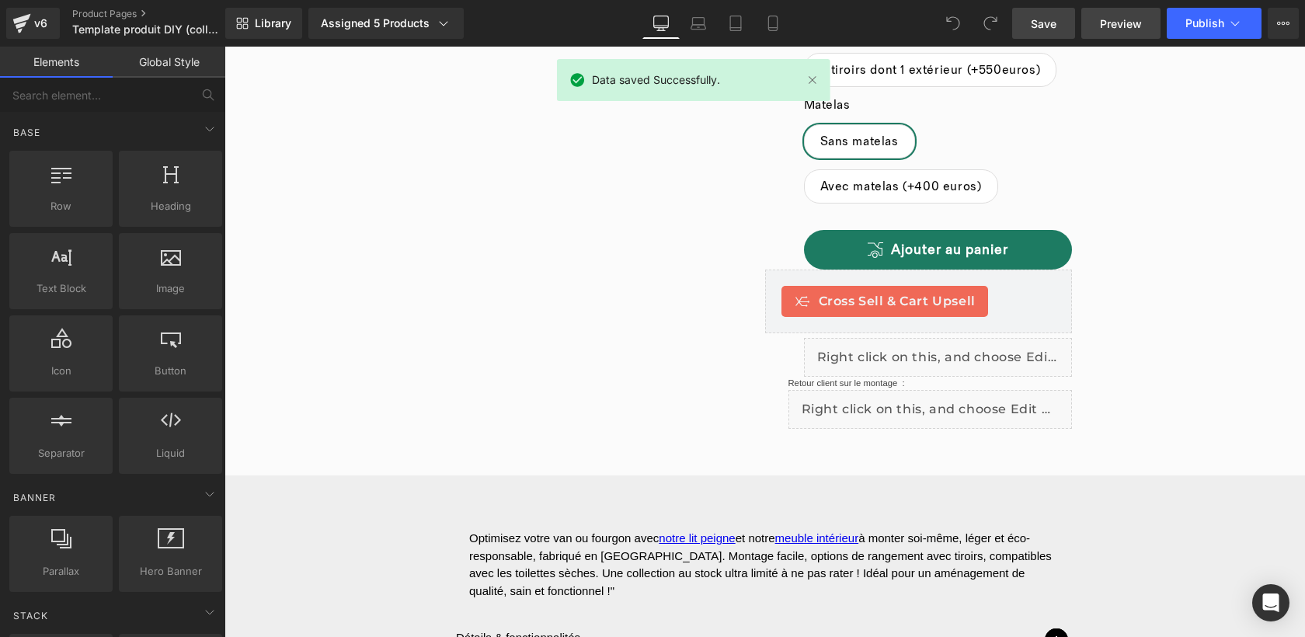
click at [1122, 24] on span "Preview" at bounding box center [1121, 24] width 42 height 16
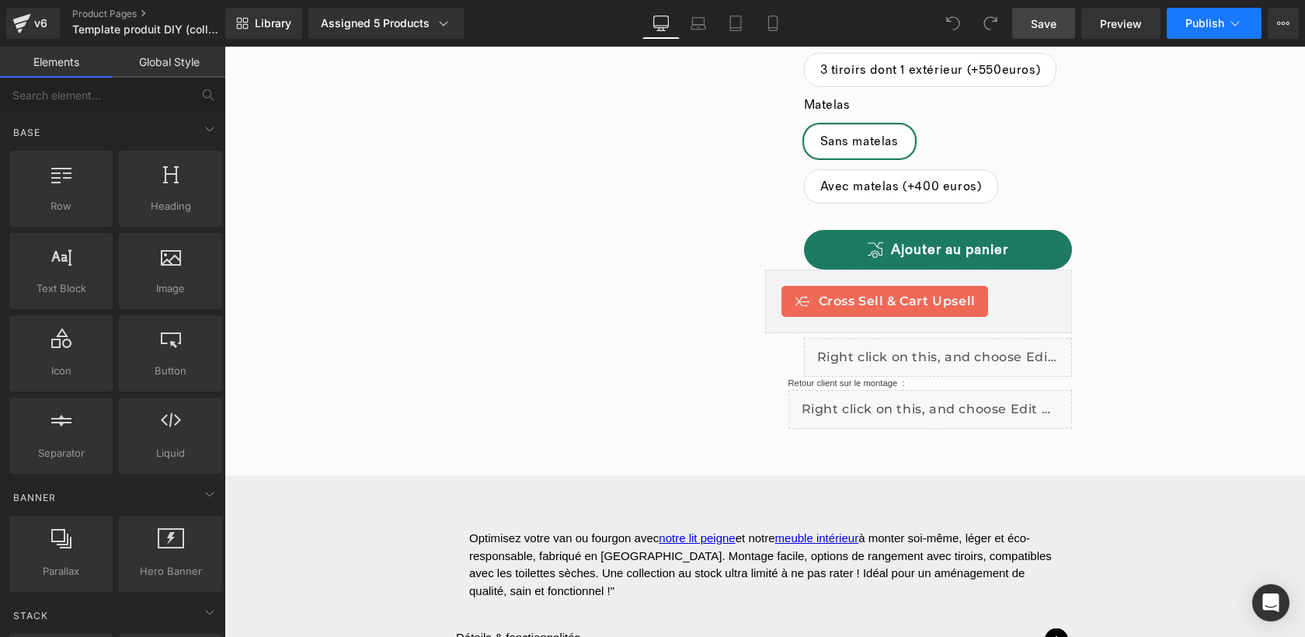
click at [1192, 27] on span "Publish" at bounding box center [1204, 23] width 39 height 12
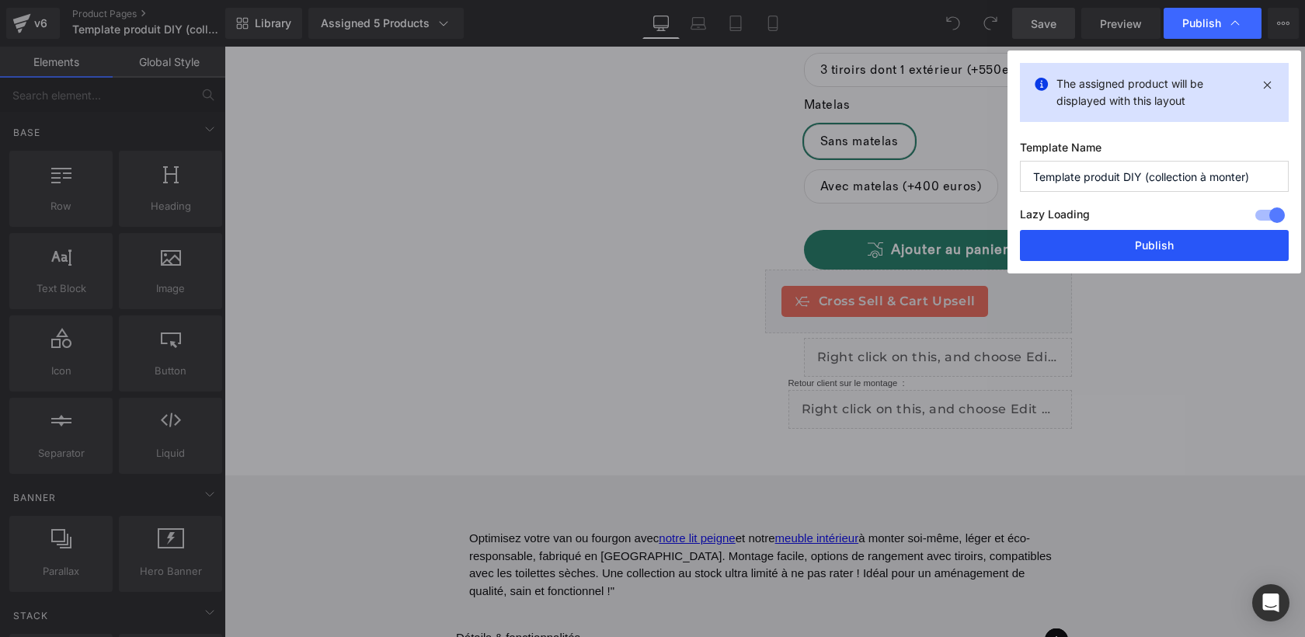
click at [1123, 238] on button "Publish" at bounding box center [1154, 245] width 269 height 31
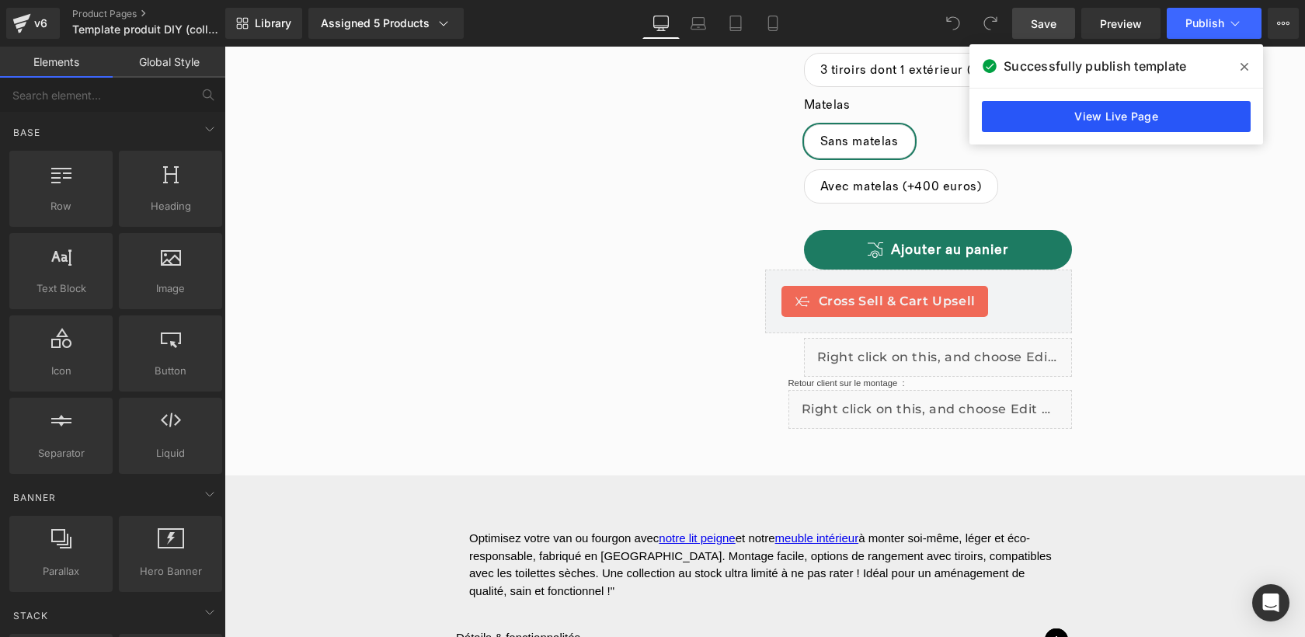
click at [1134, 120] on link "View Live Page" at bounding box center [1116, 116] width 269 height 31
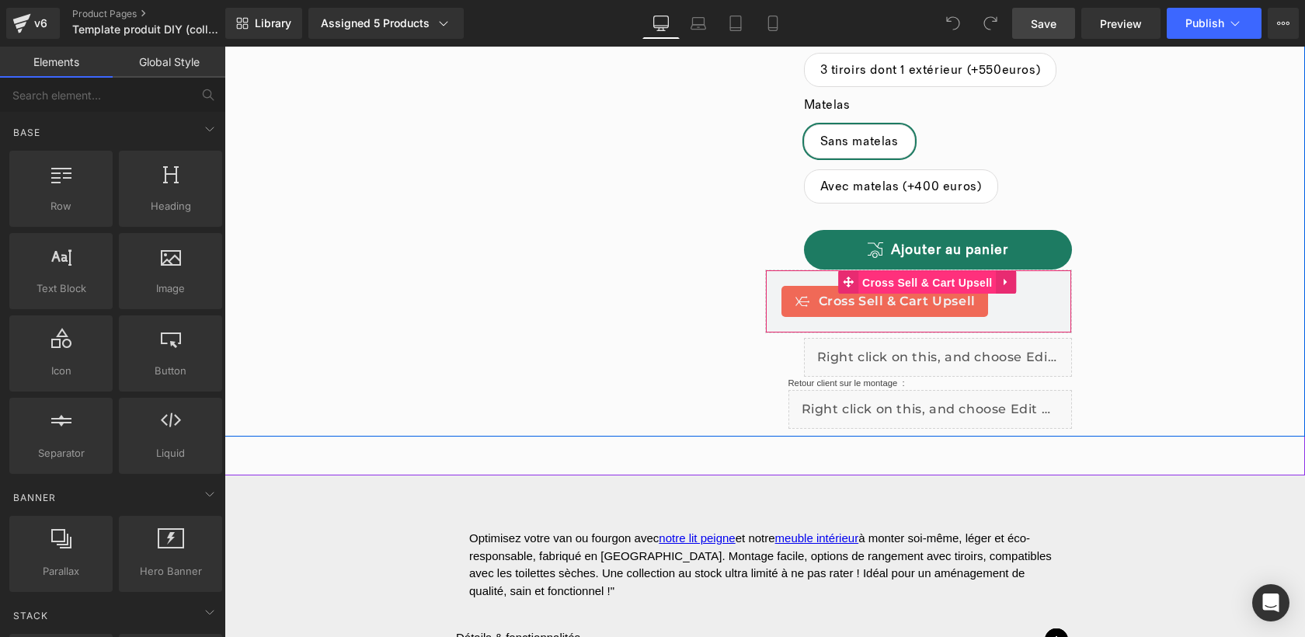
click at [914, 282] on span "Cross Sell & Cart Upsell" at bounding box center [926, 282] width 137 height 23
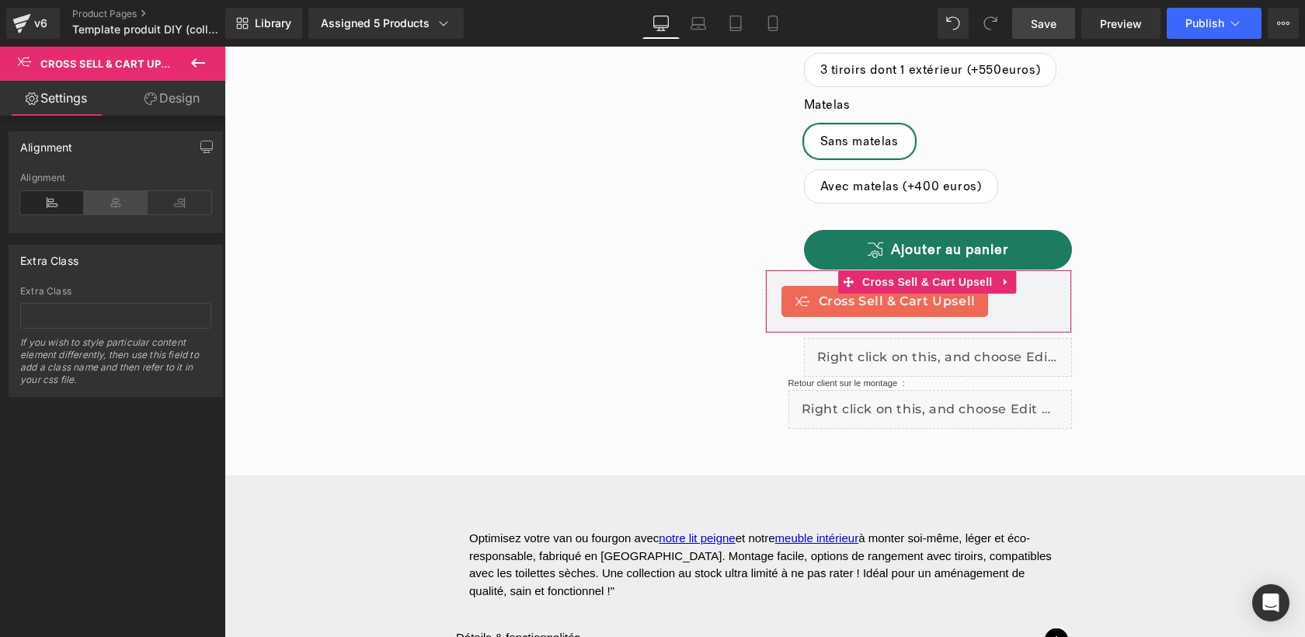
click at [95, 200] on icon at bounding box center [116, 202] width 64 height 23
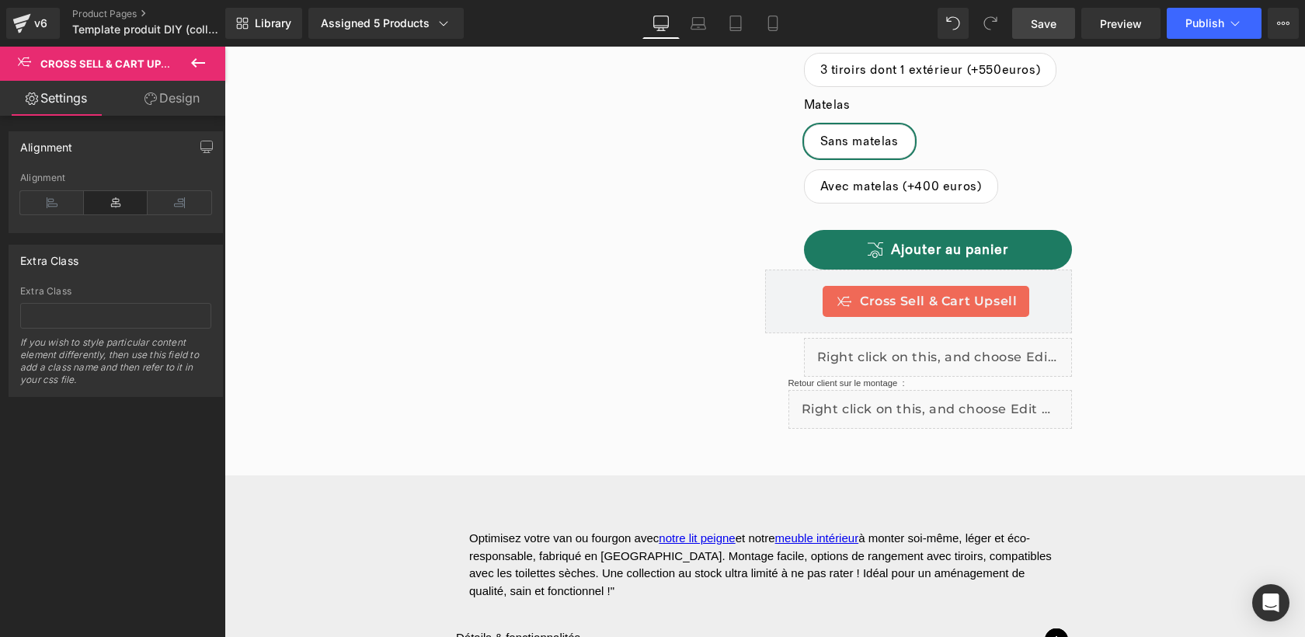
click at [181, 96] on link "Design" at bounding box center [172, 98] width 113 height 35
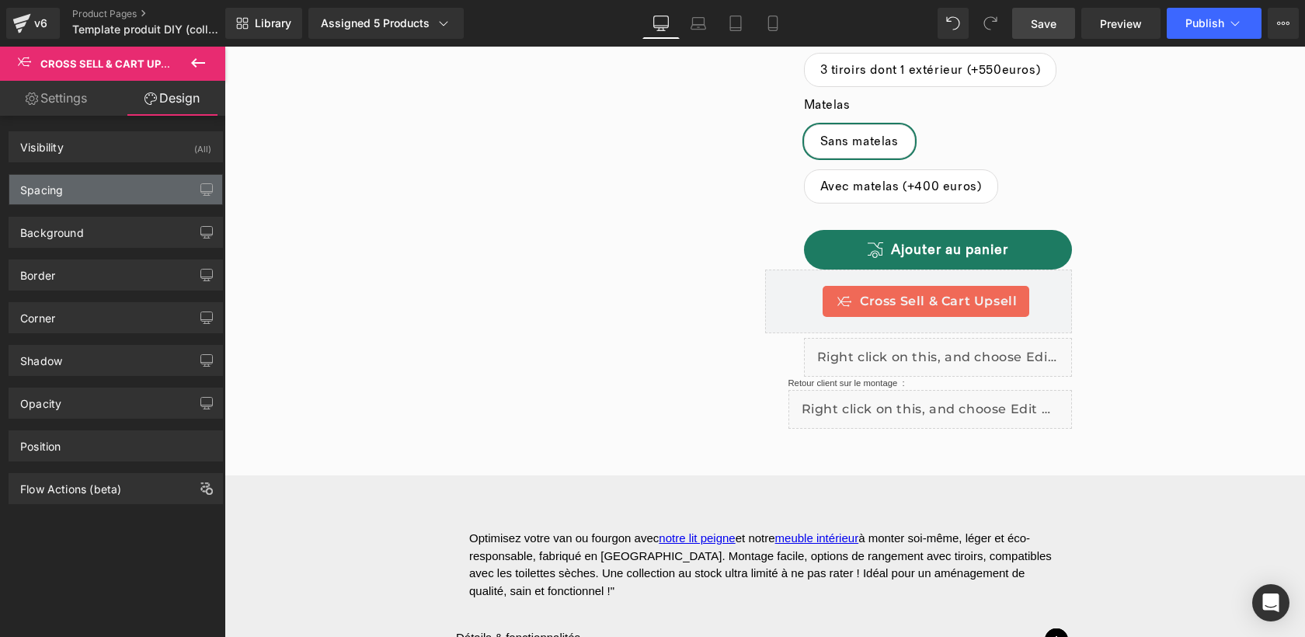
click at [99, 191] on div "Spacing" at bounding box center [115, 190] width 213 height 30
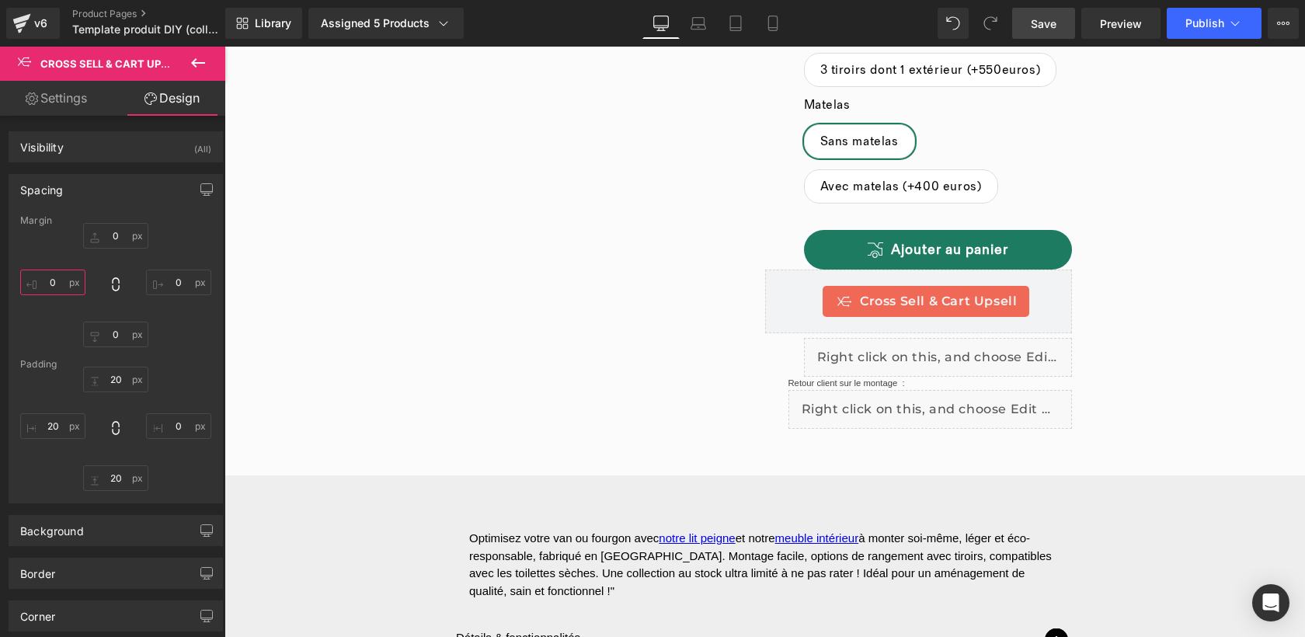
click at [54, 288] on input "0" at bounding box center [52, 283] width 65 height 26
type input "M"
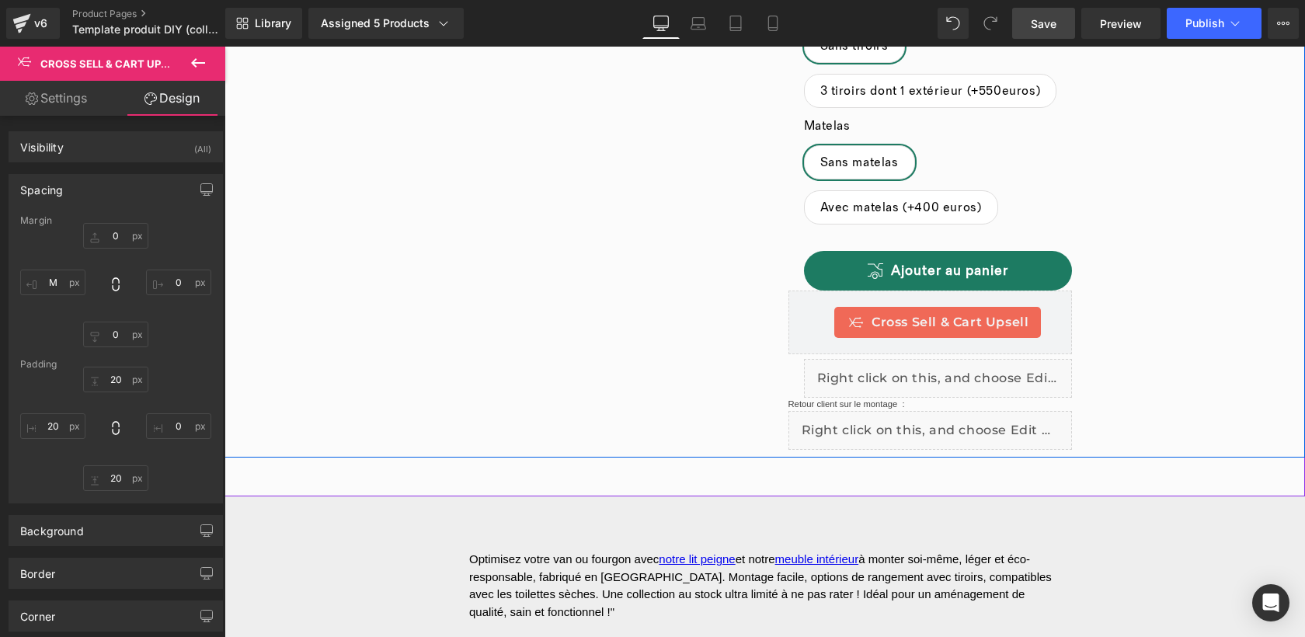
scroll to position [701, 0]
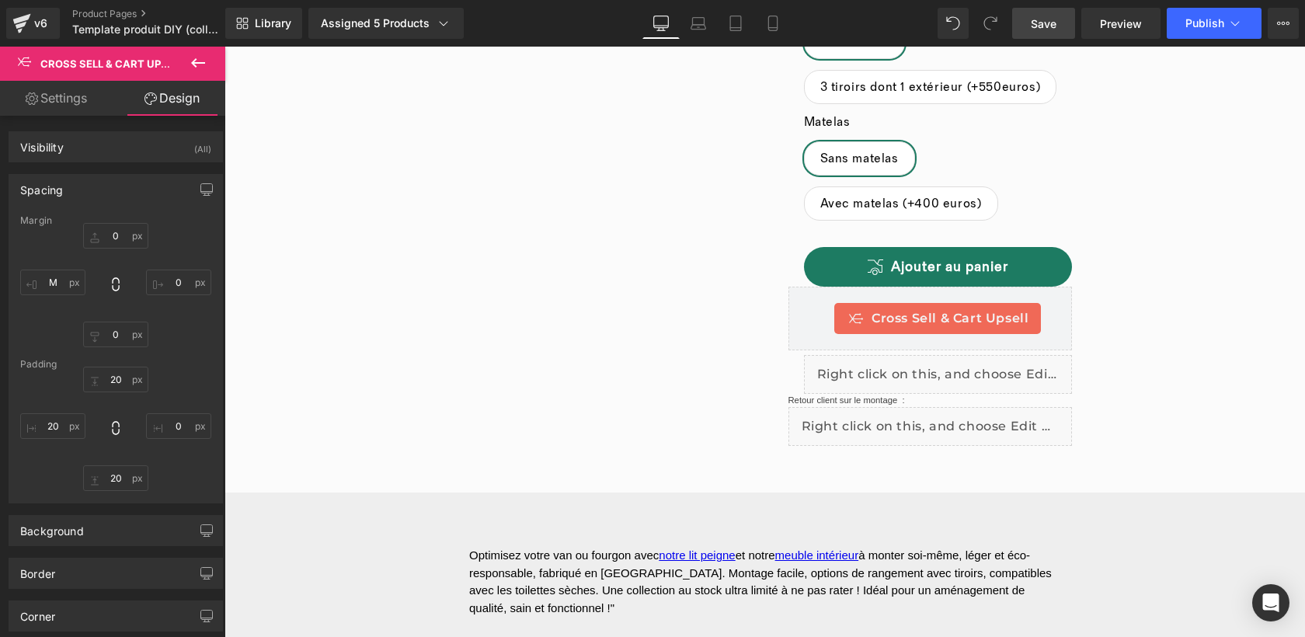
click at [200, 64] on icon at bounding box center [198, 63] width 19 height 19
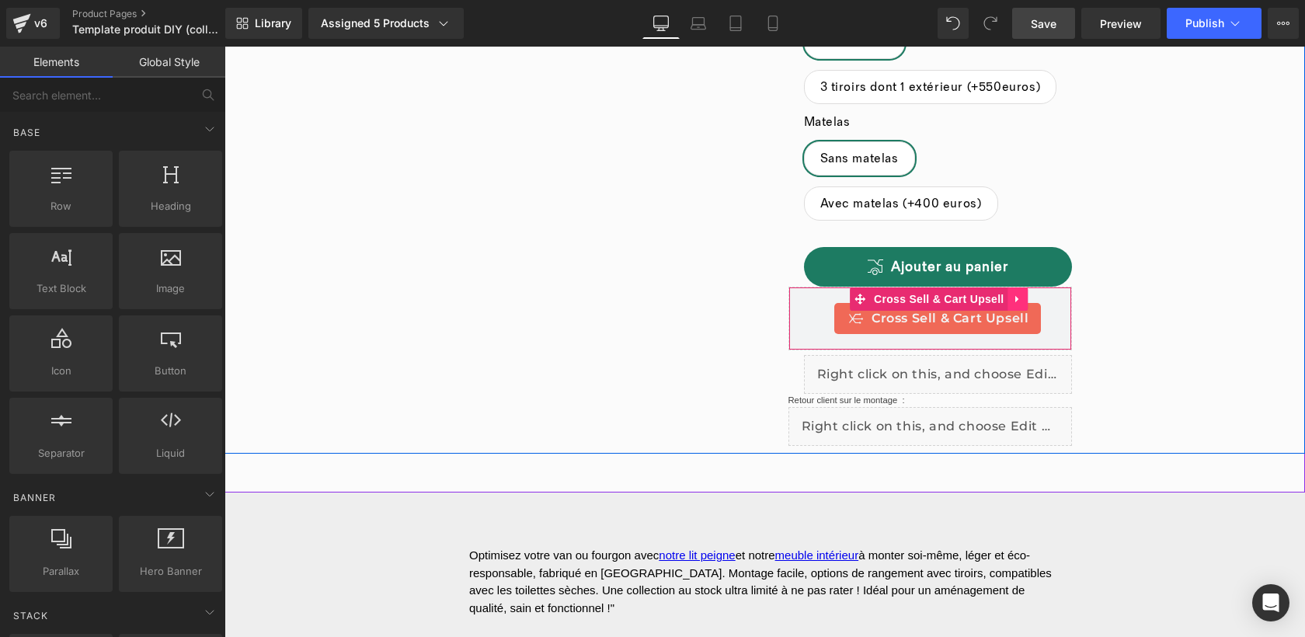
click at [1019, 301] on icon at bounding box center [1018, 300] width 11 height 12
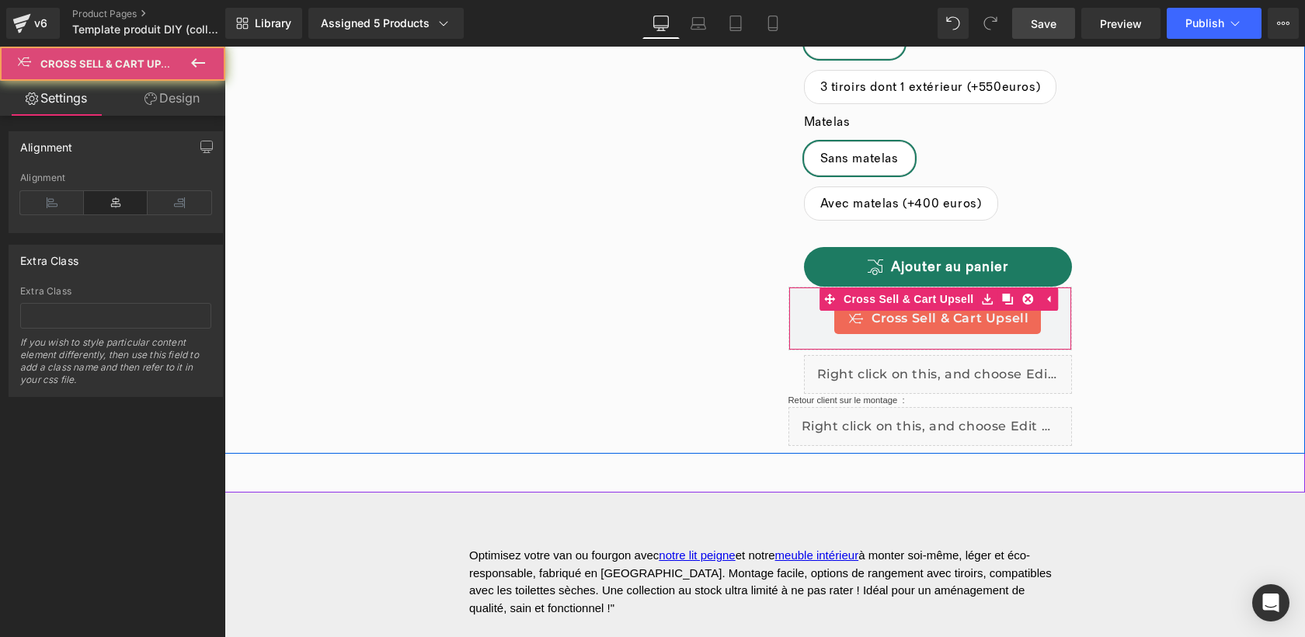
click at [998, 309] on span "Cross Sell & Cart Upsell" at bounding box center [950, 318] width 157 height 19
